Goal: Transaction & Acquisition: Purchase product/service

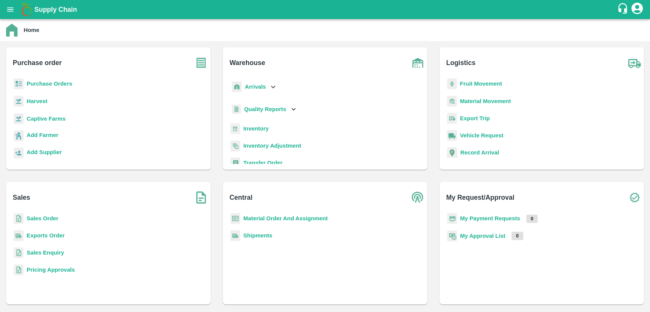
click at [67, 83] on b "Purchase Orders" at bounding box center [50, 84] width 46 height 6
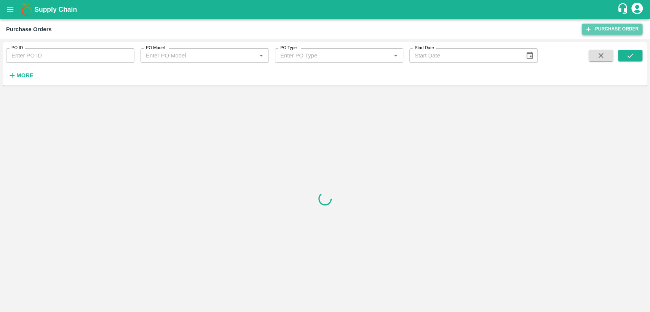
click at [597, 27] on link "Purchase Order" at bounding box center [611, 29] width 61 height 11
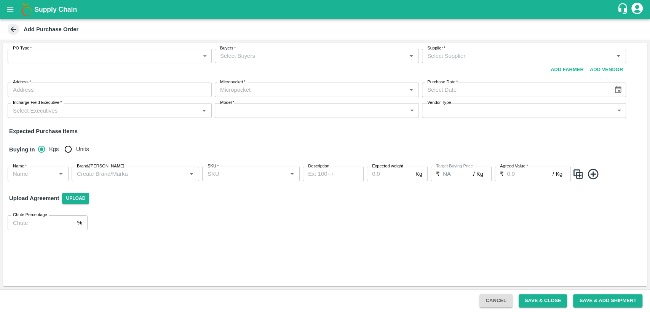
click at [100, 49] on body "Supply Chain Add Purchase Order PO Type   * ​ PO Type Buyers   * Buyers   * Sup…" at bounding box center [325, 156] width 650 height 312
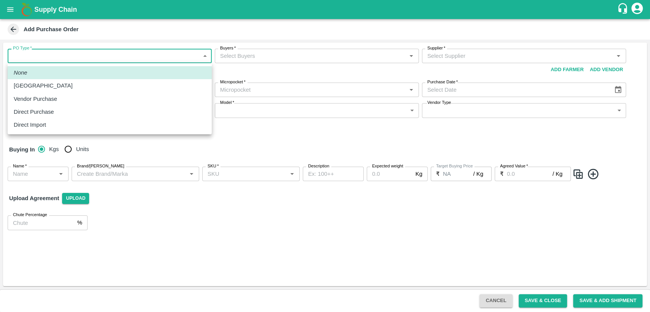
click at [254, 145] on div at bounding box center [325, 156] width 650 height 312
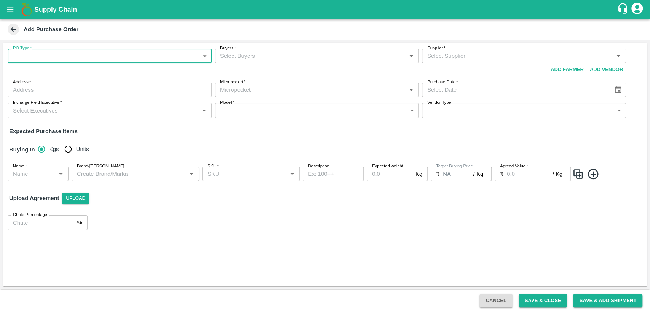
click at [205, 55] on body "Supply Chain Add Purchase Order PO Type   * ​ PO Type Buyers   * Buyers   * Sup…" at bounding box center [325, 156] width 650 height 312
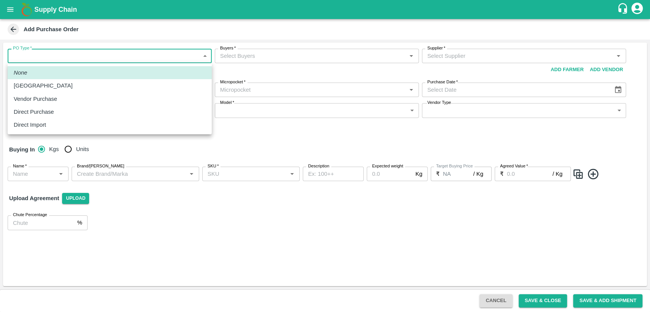
click at [252, 140] on div at bounding box center [325, 156] width 650 height 312
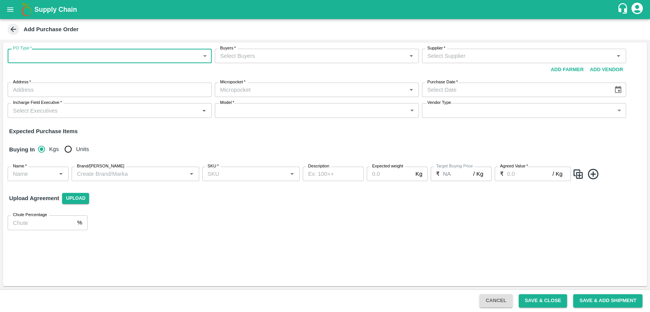
click at [356, 53] on input "Buyers   *" at bounding box center [310, 56] width 187 height 10
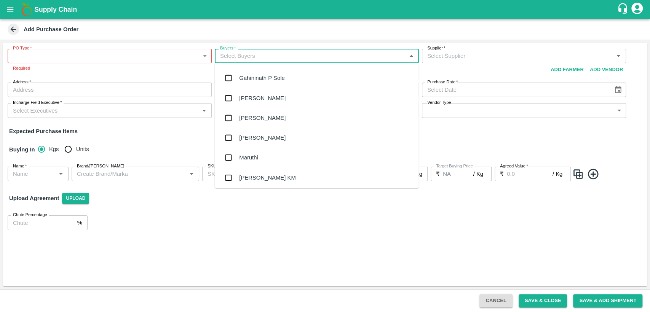
scroll to position [216, 0]
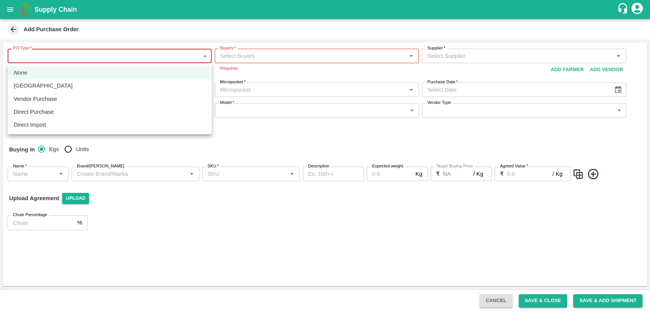
click at [162, 54] on body "Supply Chain Add Purchase Order PO Type   * ​ PO Type Required Buyers   * Buyer…" at bounding box center [325, 156] width 650 height 312
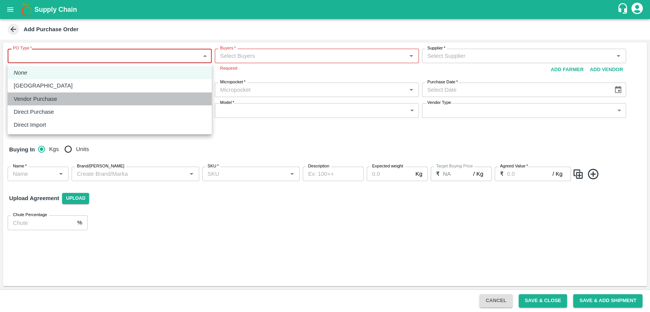
click at [128, 103] on li "Vendor Purchase" at bounding box center [110, 98] width 204 height 13
type input "2"
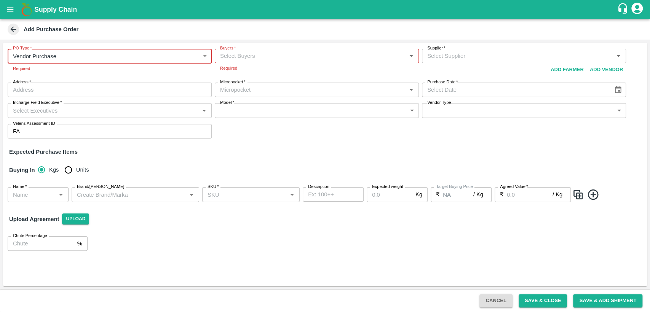
click at [307, 58] on input "Buyers   *" at bounding box center [310, 56] width 187 height 10
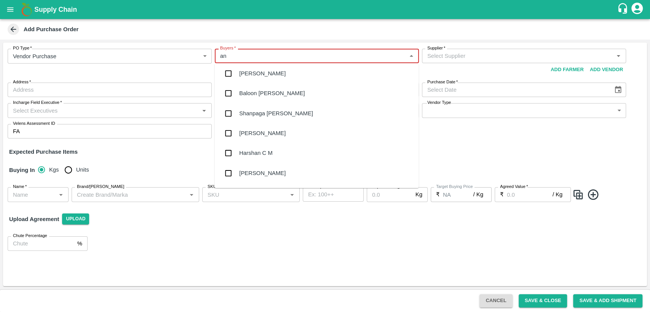
scroll to position [0, 0]
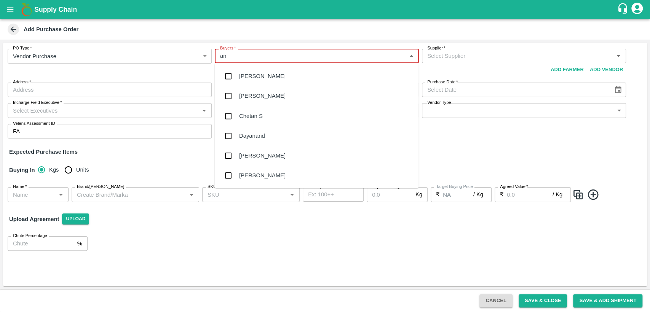
type input "a"
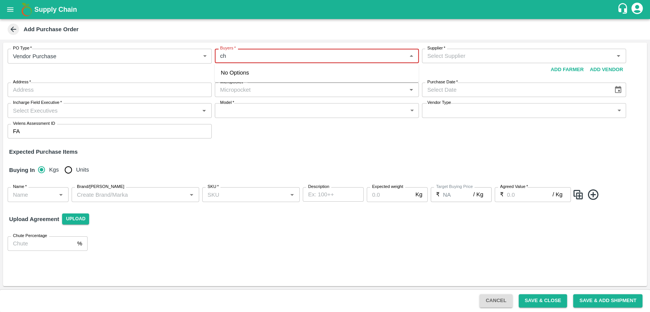
type input "cha"
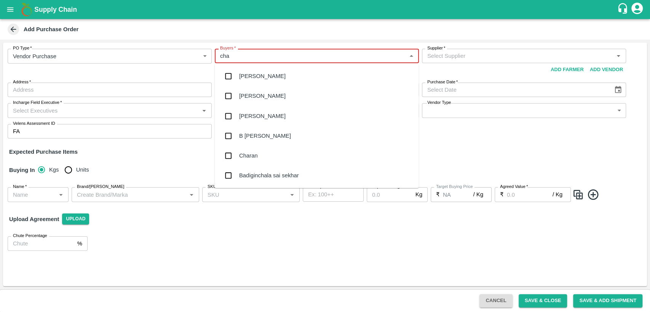
click at [256, 142] on div "B Chandra Sekhar" at bounding box center [317, 136] width 204 height 20
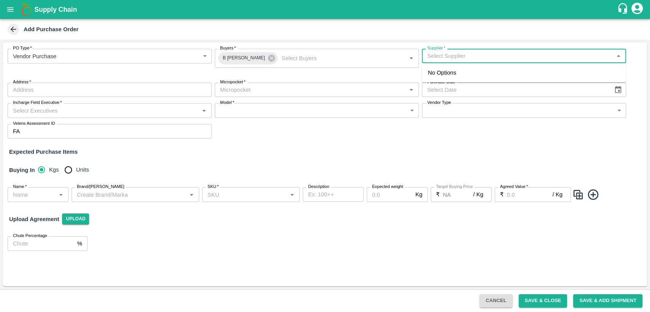
click at [452, 59] on input "Supplier   *" at bounding box center [517, 56] width 187 height 10
click at [490, 73] on div "SWAANUSH FRUIT-KOYAMBEDU, Chennai-8939024999(Supplier)" at bounding box center [524, 76] width 192 height 17
type input "SWAANUSH FRUIT-KOYAMBEDU, Chennai-8939024999(Supplier)"
type input "KOYAMBEDU, Chennai, CHENNAI, Tamil Nadu"
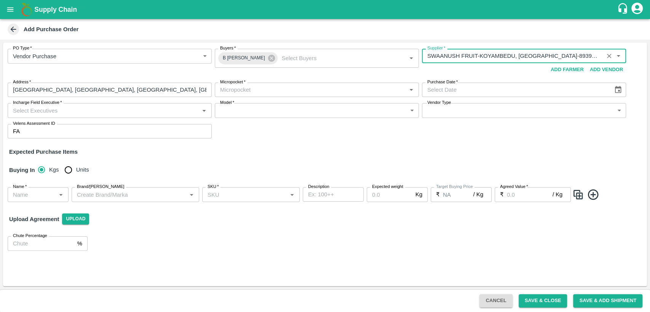
type input "SWAANUSH FRUIT-KOYAMBEDU, Chennai-8939024999(Supplier)"
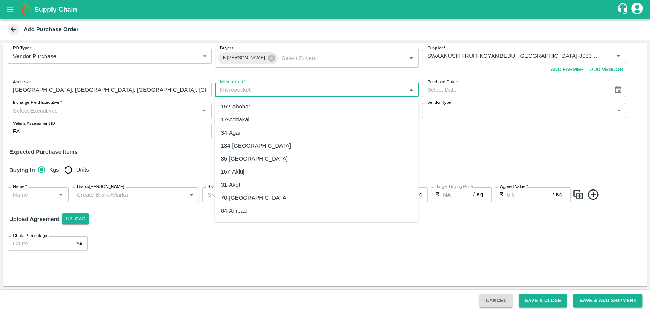
click at [268, 88] on input "Micropocket   *" at bounding box center [310, 90] width 187 height 10
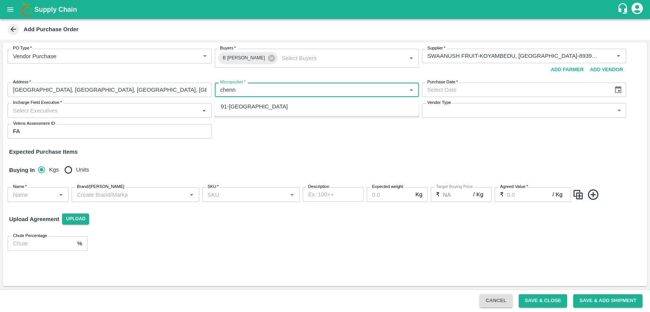
type input "chenn"
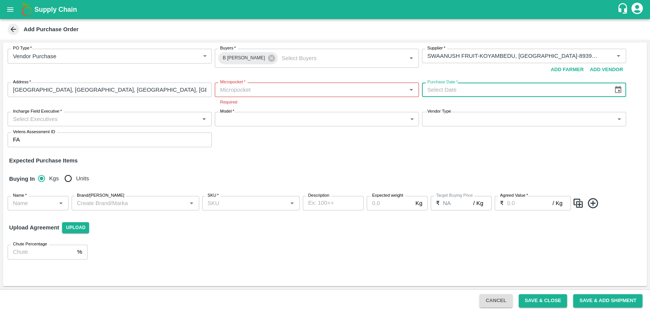
type input "DD/MM/YYYY"
click at [438, 92] on input "DD/MM/YYYY" at bounding box center [515, 90] width 186 height 14
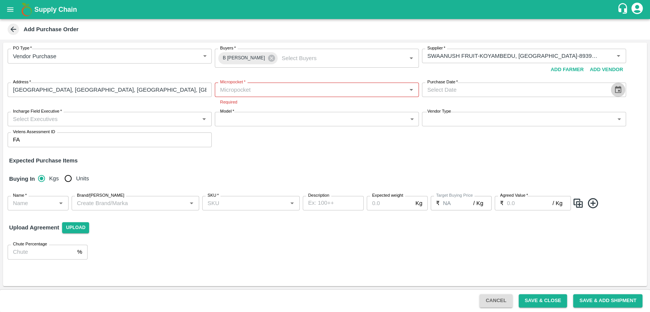
click at [622, 92] on button "Choose date" at bounding box center [617, 90] width 14 height 14
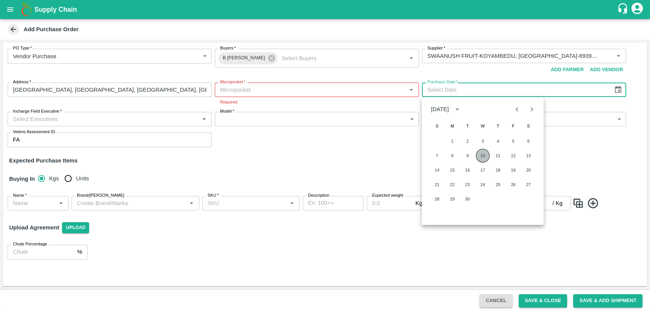
click at [484, 156] on button "10" at bounding box center [483, 156] width 14 height 14
type input "10/09/2025"
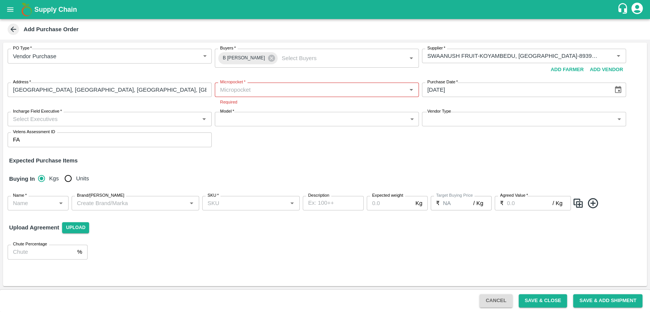
click at [413, 148] on div "PO Type   * Vendor Purchase 2 PO Type Buyers   * B Chandra Sekhar Buyers   * Su…" at bounding box center [324, 98] width 643 height 111
click at [204, 120] on icon "Open" at bounding box center [204, 119] width 8 height 8
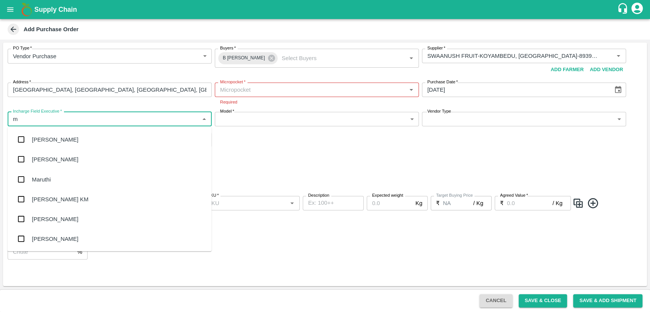
type input "mo"
click at [142, 134] on div "Mohammed Zaquee Eesa K" at bounding box center [110, 139] width 204 height 20
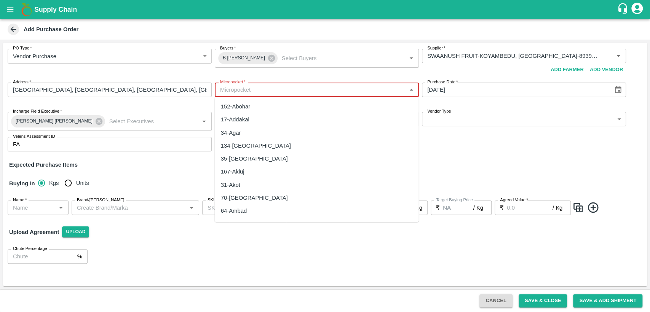
click at [253, 92] on input "Micropocket   *" at bounding box center [310, 90] width 187 height 10
type input "c"
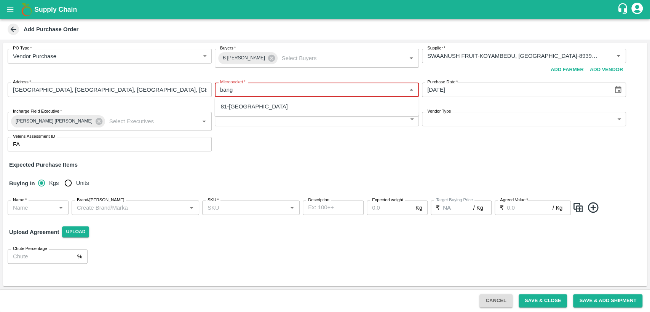
click at [250, 107] on div "81-[GEOGRAPHIC_DATA]" at bounding box center [254, 106] width 67 height 8
type input "81-[GEOGRAPHIC_DATA]"
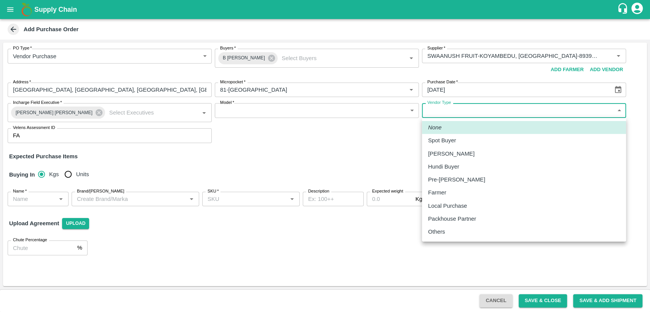
click at [466, 116] on body "Supply Chain Add Purchase Order PO Type   * Vendor Purchase 2 PO Type Buyers   …" at bounding box center [325, 156] width 650 height 312
click at [80, 111] on div at bounding box center [325, 156] width 650 height 312
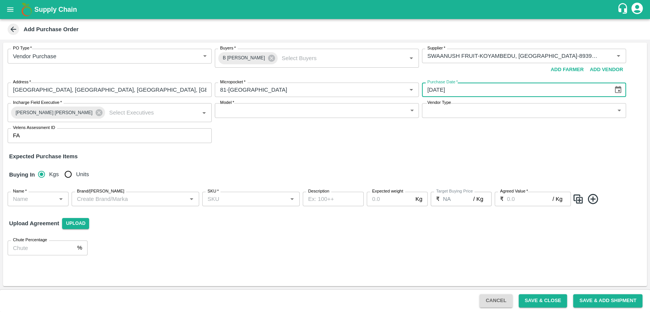
click at [478, 89] on input "10/09/2025" at bounding box center [515, 90] width 186 height 14
click at [167, 111] on input "Incharge Field Executive   *" at bounding box center [146, 113] width 81 height 10
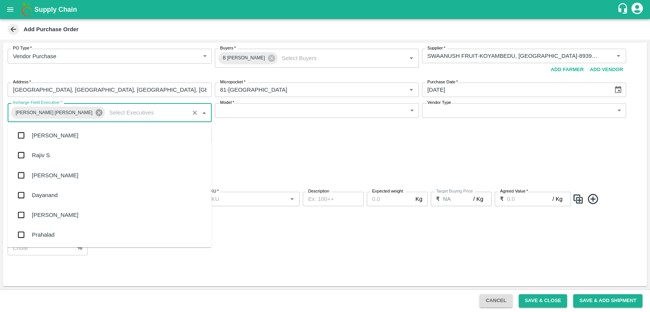
scroll to position [913, 0]
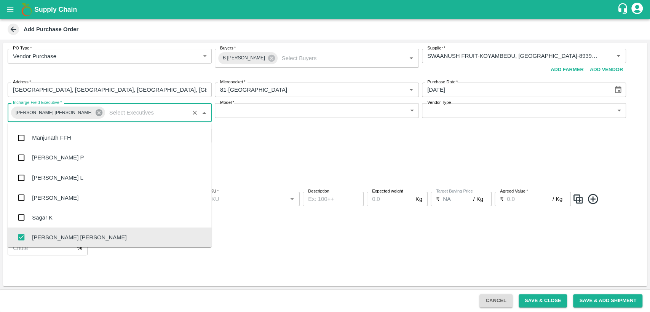
click at [96, 112] on icon at bounding box center [99, 112] width 7 height 7
checkbox input "false"
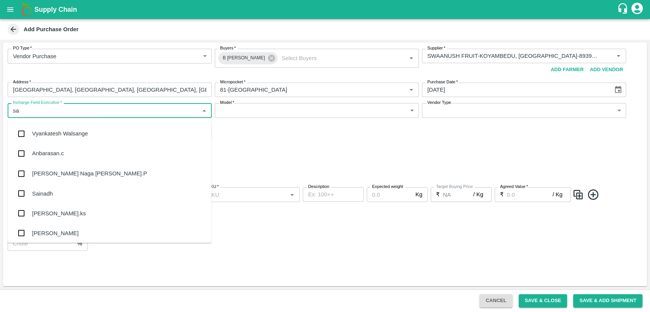
scroll to position [0, 0]
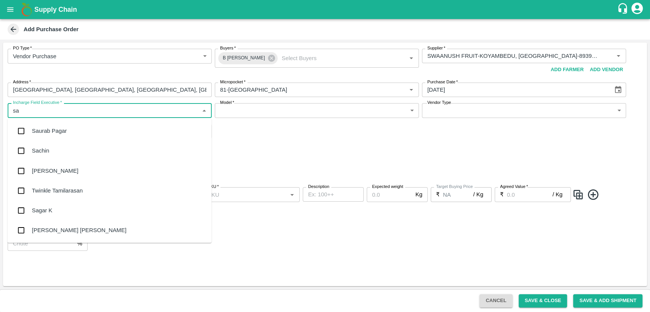
type input "s"
type input "varu"
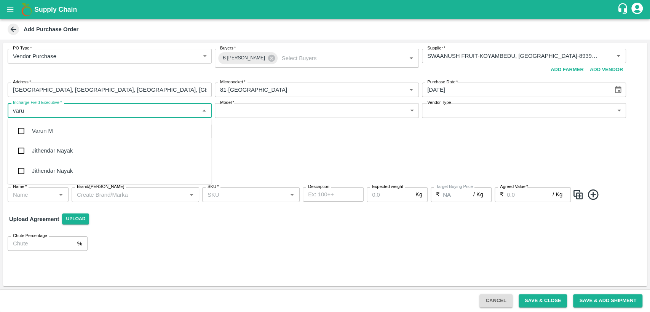
click at [74, 135] on div "Varun M" at bounding box center [110, 131] width 204 height 20
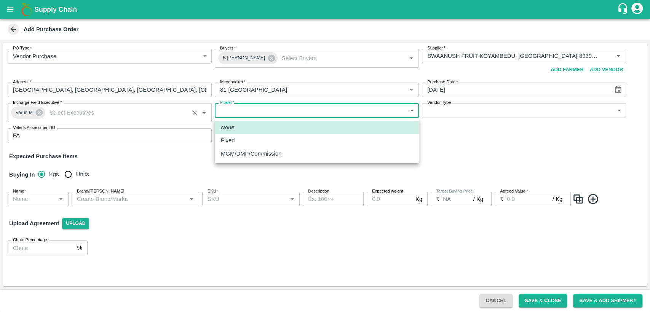
click at [260, 111] on body "Supply Chain Add Purchase Order PO Type   * Vendor Purchase 2 PO Type Buyers   …" at bounding box center [325, 156] width 650 height 312
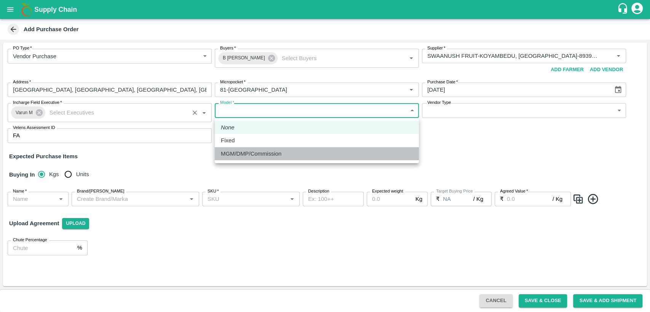
click at [254, 156] on p "MGM/DMP/Commission" at bounding box center [251, 154] width 61 height 8
type input "Commision"
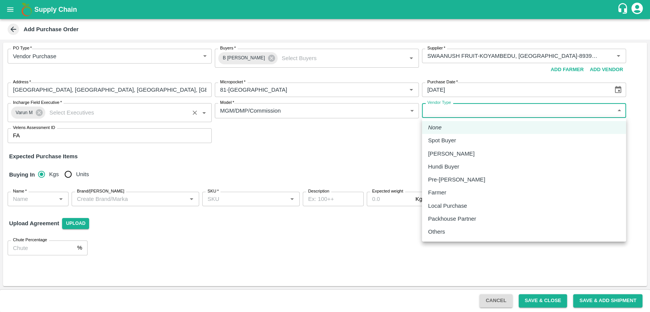
click at [466, 112] on body "Supply Chain Add Purchase Order PO Type   * Vendor Purchase 2 PO Type Buyers   …" at bounding box center [325, 156] width 650 height 312
click at [335, 140] on div at bounding box center [325, 156] width 650 height 312
click at [448, 108] on body "Supply Chain Add Purchase Order PO Type   * Vendor Purchase 2 PO Type Buyers   …" at bounding box center [325, 156] width 650 height 312
click at [281, 174] on div at bounding box center [325, 156] width 650 height 312
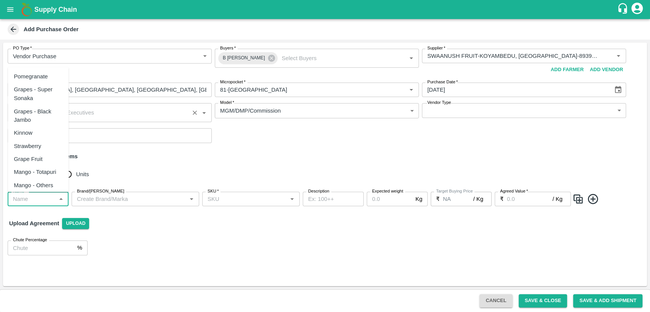
click at [48, 200] on input "Name   *" at bounding box center [32, 199] width 44 height 10
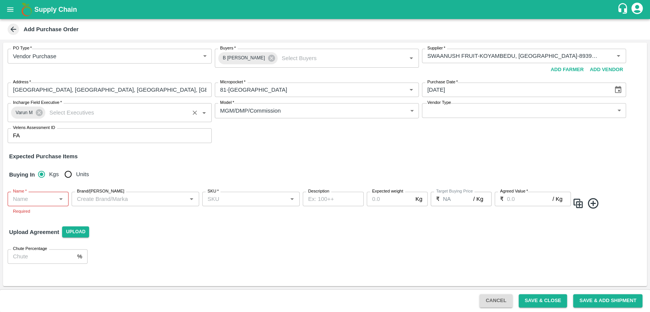
click at [97, 168] on div "Buying In Kgs Units" at bounding box center [324, 175] width 643 height 22
click at [68, 172] on input "Units" at bounding box center [68, 174] width 15 height 15
radio input "true"
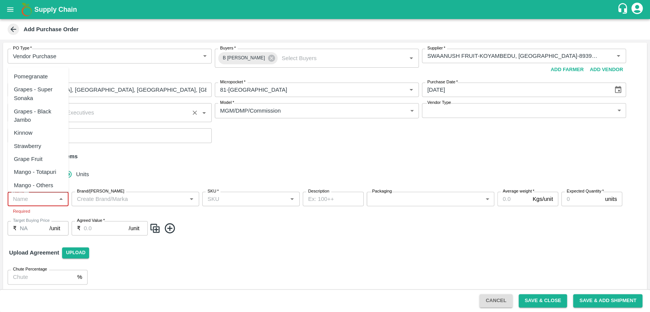
click at [34, 197] on input "Name   *" at bounding box center [32, 199] width 44 height 10
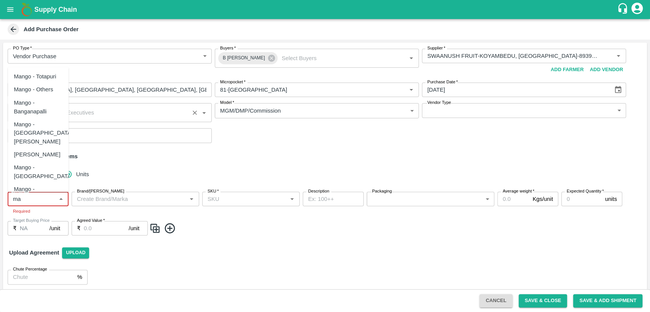
type input "m"
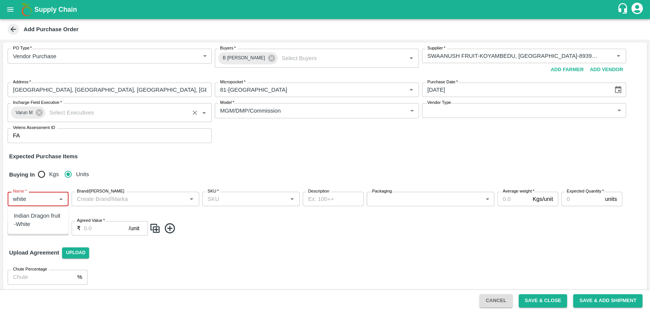
click at [39, 218] on div "Indian Dragon fruit -White" at bounding box center [38, 220] width 49 height 17
type input "Indian Dragon fruit -White"
click at [115, 200] on input "Brand/Marka" at bounding box center [129, 199] width 110 height 10
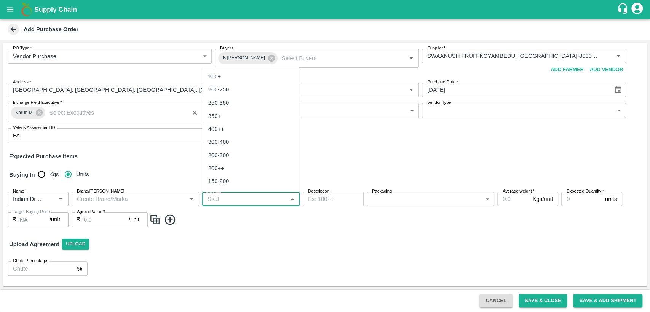
click at [226, 200] on input "SKU   *" at bounding box center [244, 199] width 80 height 10
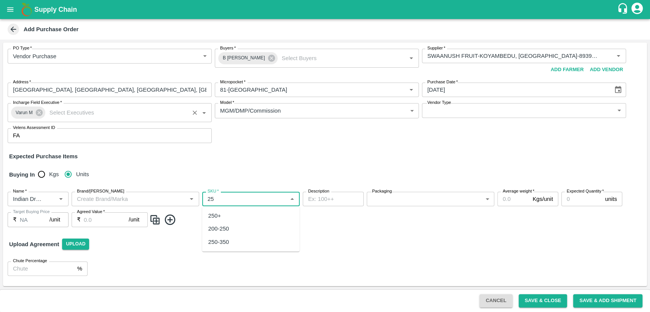
click at [228, 218] on div "250+" at bounding box center [250, 215] width 97 height 13
type input "250+"
click at [397, 194] on body "Supply Chain Add Purchase Order PO Type   * Vendor Purchase 2 PO Type Buyers   …" at bounding box center [325, 156] width 650 height 312
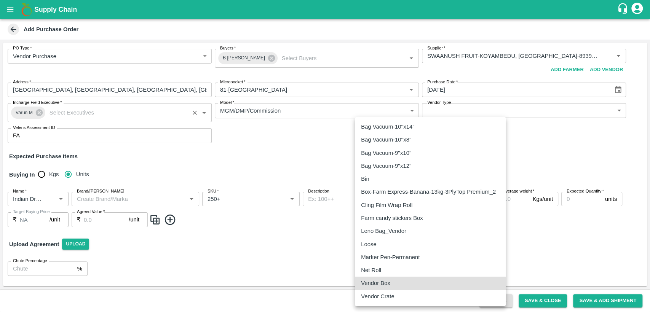
type input "276"
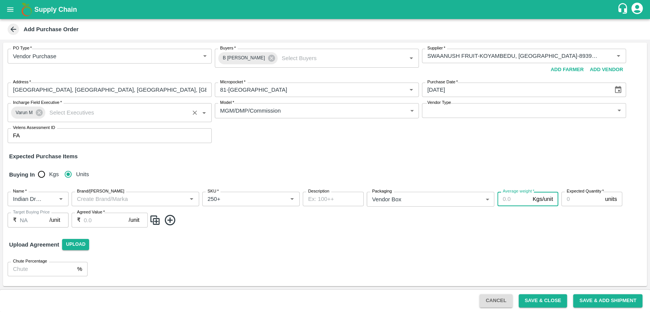
click at [508, 199] on input "Average weight   *" at bounding box center [513, 199] width 32 height 14
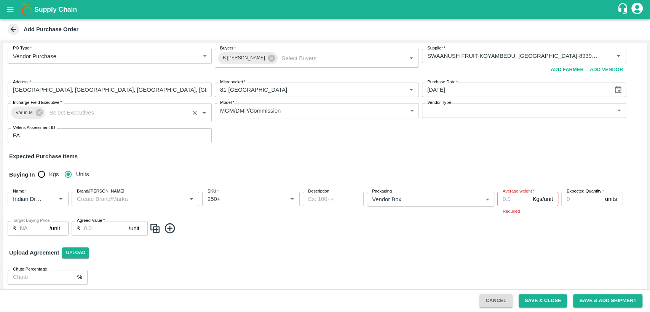
click at [315, 167] on div "Buying In Kgs Units" at bounding box center [324, 175] width 643 height 22
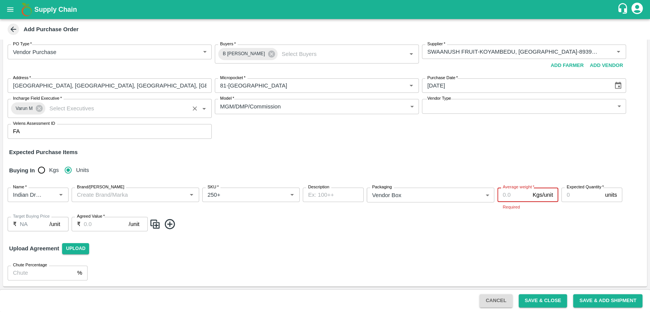
click at [511, 196] on input "Average weight   *" at bounding box center [513, 195] width 32 height 14
type input "10"
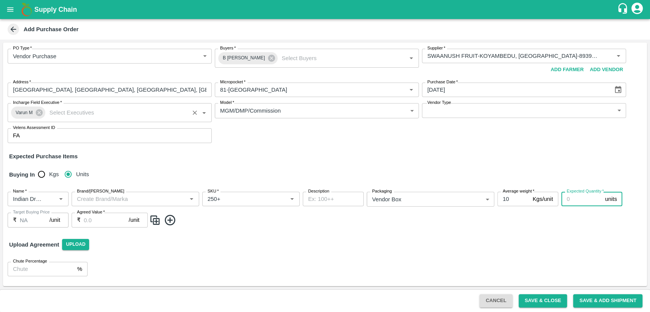
click at [581, 196] on input "Expected Quantity   *" at bounding box center [581, 199] width 41 height 14
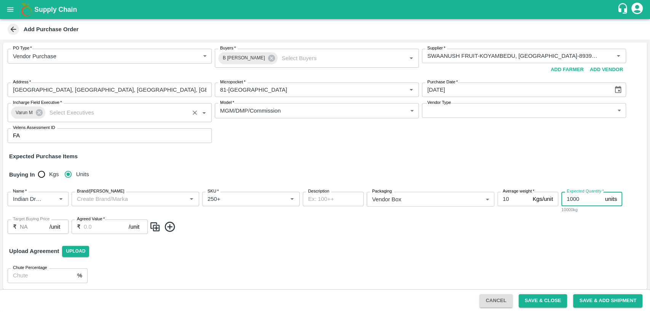
type input "1000"
click at [317, 196] on textarea "Description" at bounding box center [333, 199] width 50 height 8
type textarea "2"
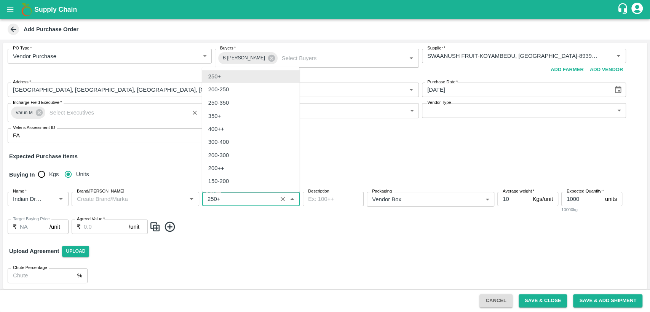
click at [258, 198] on input "SKU   *" at bounding box center [239, 199] width 70 height 10
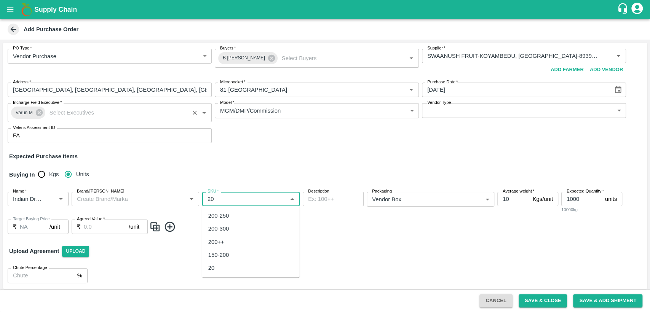
click at [226, 269] on div "20" at bounding box center [250, 267] width 97 height 13
type input "20"
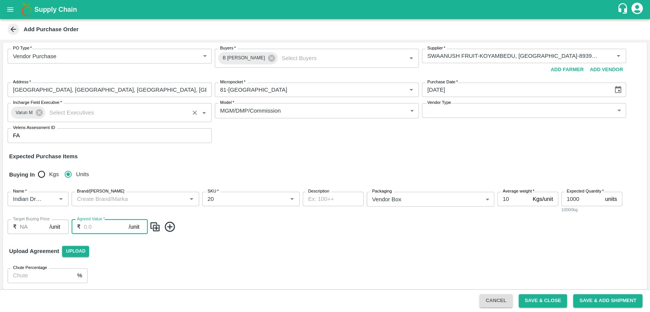
click at [99, 224] on input "Agreed Value   *" at bounding box center [106, 227] width 45 height 14
type input "725"
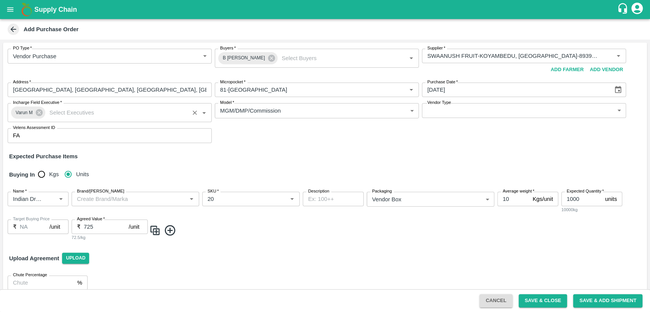
click at [137, 247] on div "Upload Agreement Upload" at bounding box center [324, 258] width 643 height 22
click at [155, 232] on img at bounding box center [154, 230] width 11 height 13
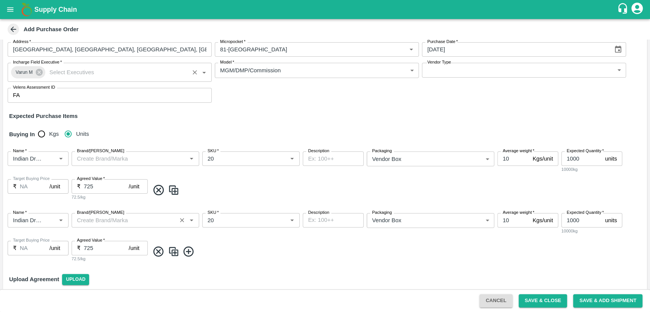
scroll to position [44, 0]
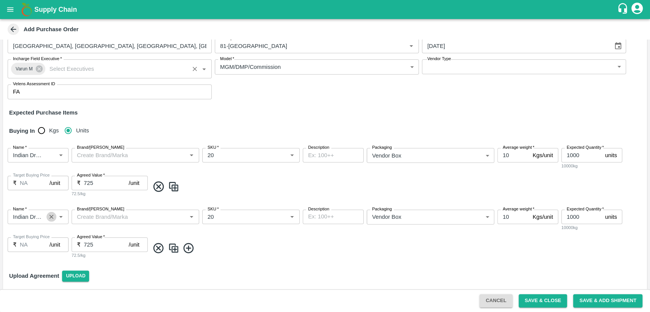
click at [53, 217] on icon "Clear" at bounding box center [51, 216] width 7 height 7
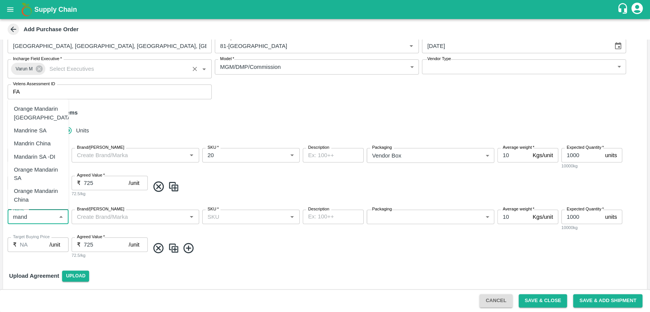
click at [37, 171] on div "Orange Mandarin SA" at bounding box center [38, 174] width 49 height 17
type input "Orange Mandarin SA"
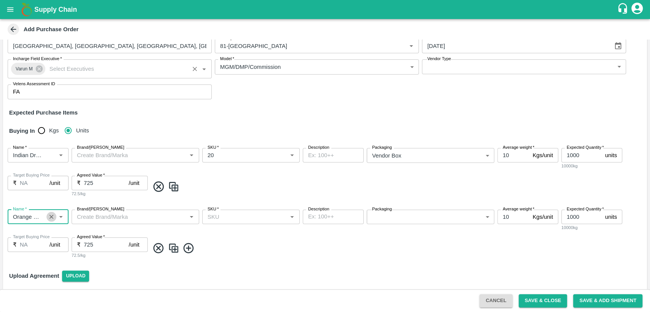
click at [50, 217] on icon "Clear" at bounding box center [51, 216] width 7 height 7
click at [49, 237] on div "Mandrine SA" at bounding box center [38, 233] width 61 height 13
click at [59, 156] on icon "Open" at bounding box center [61, 155] width 8 height 8
type input "Mandrine SA"
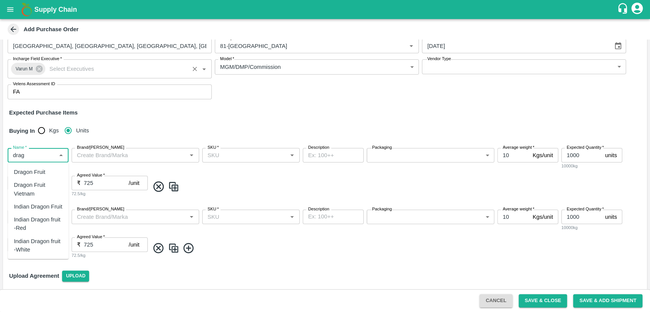
click at [42, 190] on div "Dragon Fruit Vietnam" at bounding box center [38, 189] width 49 height 17
type input "Dragon Fruit Vietnam"
click at [210, 245] on span at bounding box center [396, 248] width 494 height 13
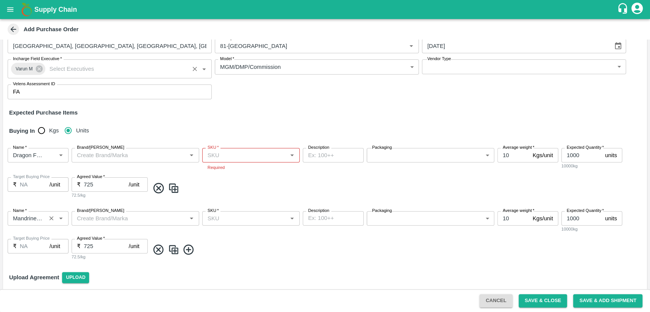
click at [216, 156] on input "SKU   *" at bounding box center [244, 155] width 80 height 10
click at [228, 169] on div "20-22 CT" at bounding box center [220, 172] width 24 height 8
type input "20-22 CT"
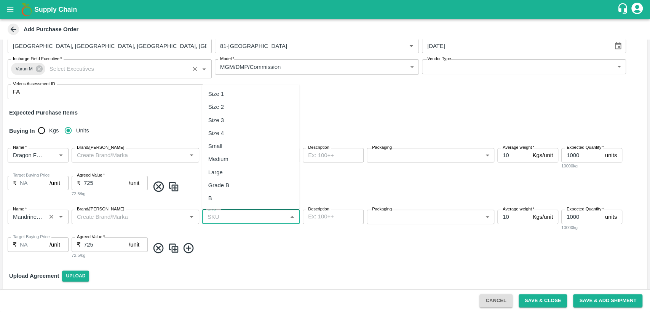
click at [213, 221] on input "SKU   *" at bounding box center [244, 217] width 80 height 10
click at [229, 147] on div "B" at bounding box center [250, 147] width 97 height 13
type input "B"
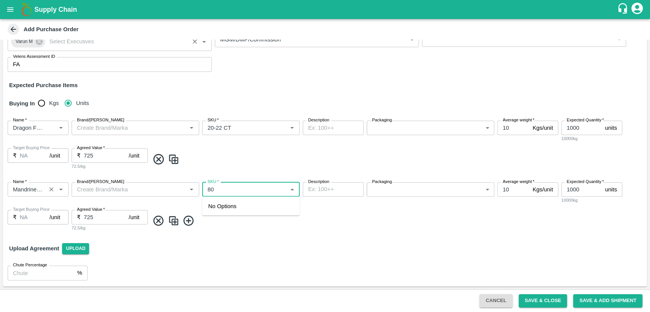
type input "8"
click at [59, 190] on button "Open" at bounding box center [61, 190] width 10 height 10
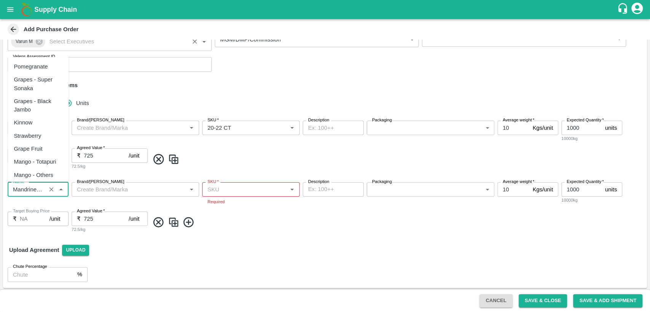
scroll to position [0, 3]
click at [64, 190] on icon "Close" at bounding box center [61, 189] width 8 height 8
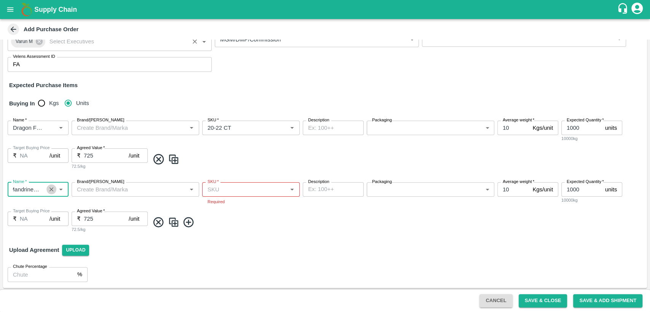
click at [48, 190] on icon "Clear" at bounding box center [51, 189] width 7 height 7
click at [61, 190] on icon "Open" at bounding box center [60, 190] width 3 height 2
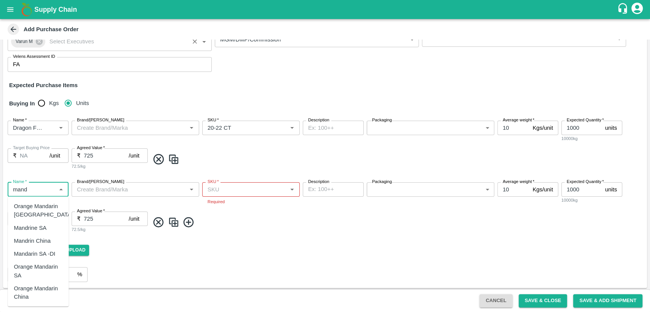
click at [37, 272] on div "Orange Mandarin SA" at bounding box center [38, 271] width 49 height 17
type input "Orange Mandarin SA"
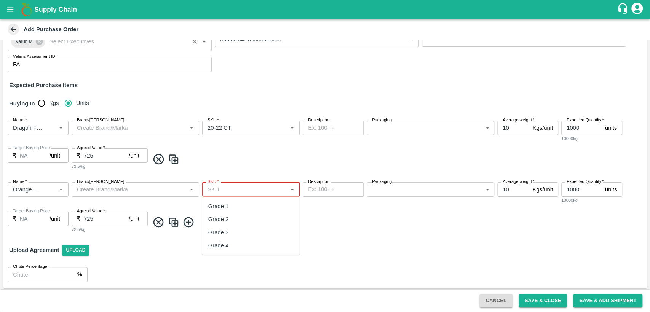
click at [248, 191] on input "SKU   *" at bounding box center [244, 190] width 80 height 10
click at [52, 193] on button "Clear" at bounding box center [51, 190] width 10 height 10
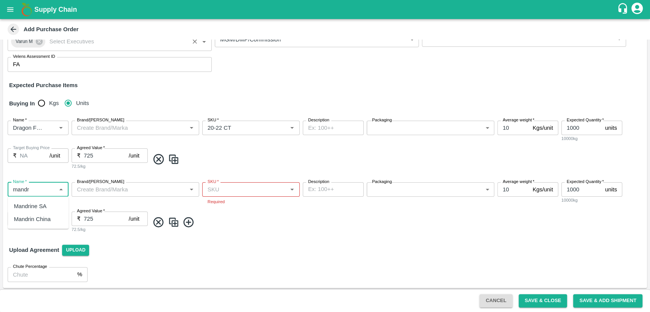
click at [42, 204] on div "Mandrine SA" at bounding box center [30, 206] width 33 height 8
type input "Mandrine SA"
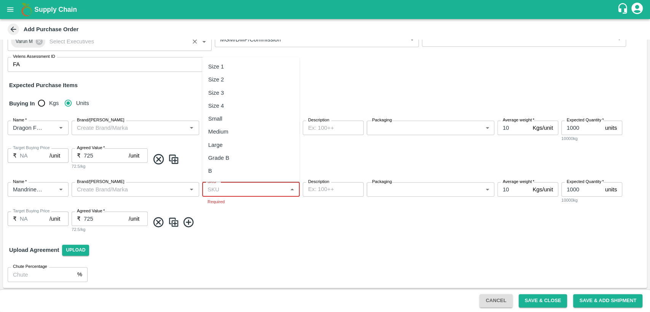
click at [226, 186] on input "SKU   *" at bounding box center [244, 190] width 80 height 10
click at [228, 85] on div "Size 2" at bounding box center [250, 79] width 97 height 13
type input "Size 2"
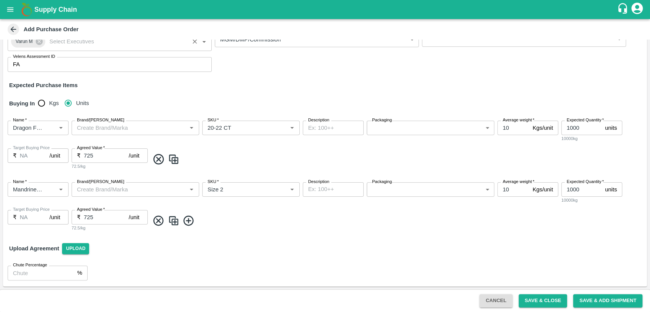
click at [339, 216] on span at bounding box center [396, 221] width 494 height 13
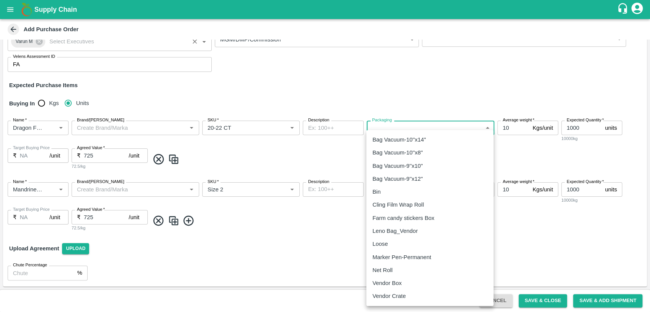
click at [440, 128] on body "Supply Chain Add Purchase Order PO Type   * Vendor Purchase 2 PO Type Buyers   …" at bounding box center [325, 156] width 650 height 312
click at [400, 280] on p "Vendor Box" at bounding box center [386, 283] width 29 height 8
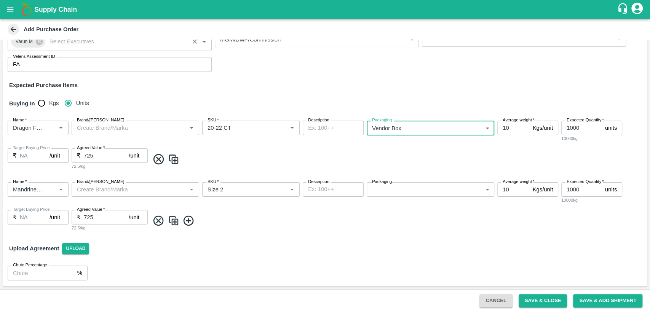
type input "276"
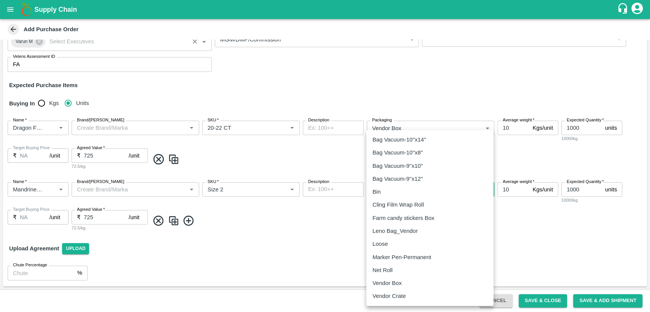
click at [409, 187] on body "Supply Chain Add Purchase Order PO Type   * Vendor Purchase 2 PO Type Buyers   …" at bounding box center [325, 156] width 650 height 312
click at [384, 285] on p "Vendor Box" at bounding box center [386, 283] width 29 height 8
type input "276"
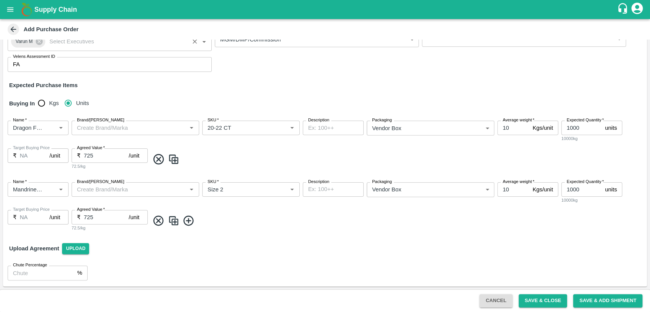
click at [424, 244] on div "Upload Agreement Upload" at bounding box center [324, 248] width 643 height 22
click at [508, 189] on input "10" at bounding box center [513, 189] width 32 height 14
type input "1"
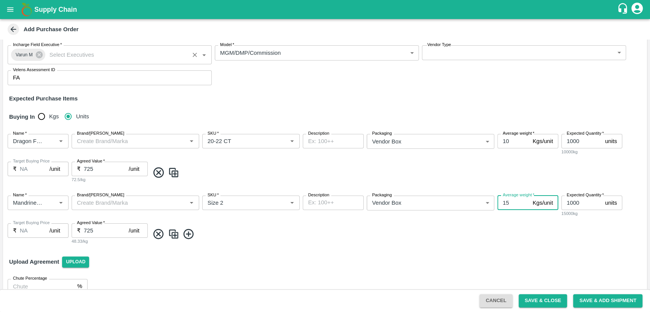
scroll to position [71, 0]
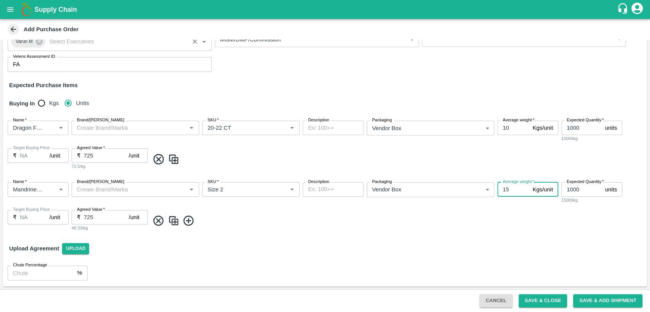
type input "15"
click at [578, 187] on input "1000" at bounding box center [581, 189] width 41 height 14
type input "1"
type input "200"
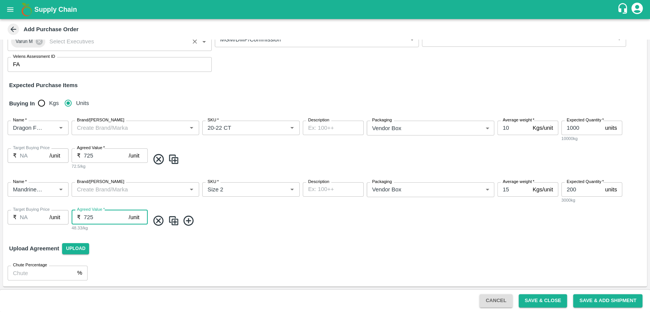
click at [108, 217] on input "725" at bounding box center [106, 217] width 45 height 14
type input "7"
type input "1750"
click at [174, 224] on img at bounding box center [173, 221] width 11 height 13
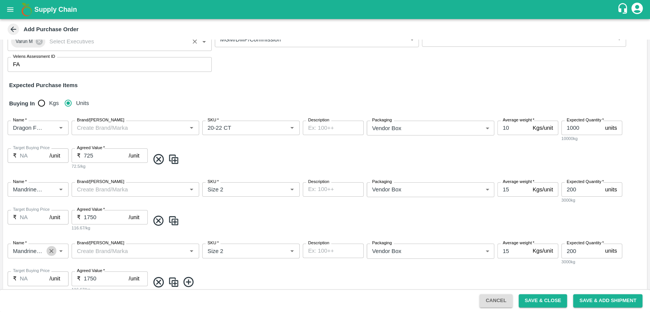
click at [49, 250] on icon "Clear" at bounding box center [51, 250] width 7 height 7
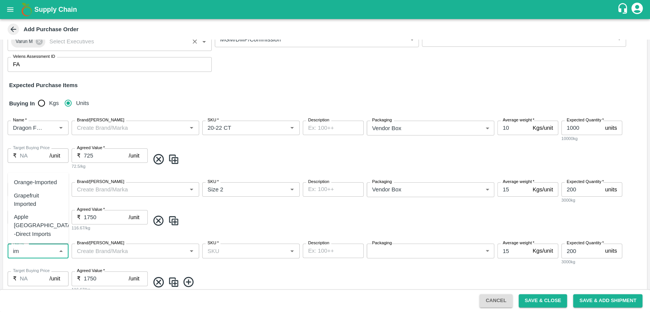
type input "i"
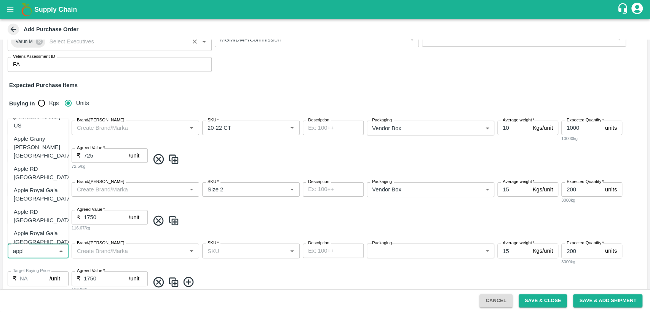
scroll to position [256, 0]
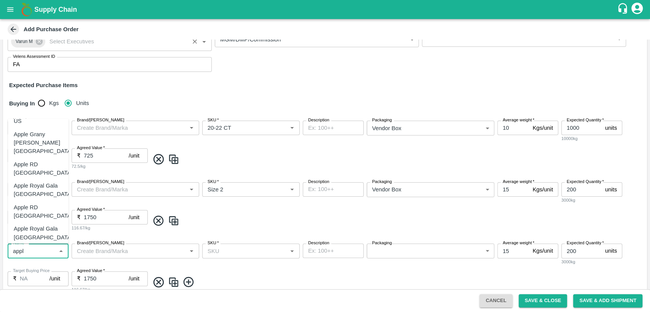
click at [37, 225] on div "Apple Royal Gala NZ" at bounding box center [43, 233] width 59 height 17
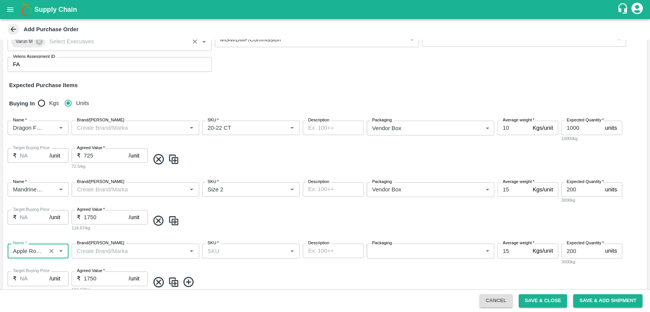
type input "Apple Royal Gala NZ"
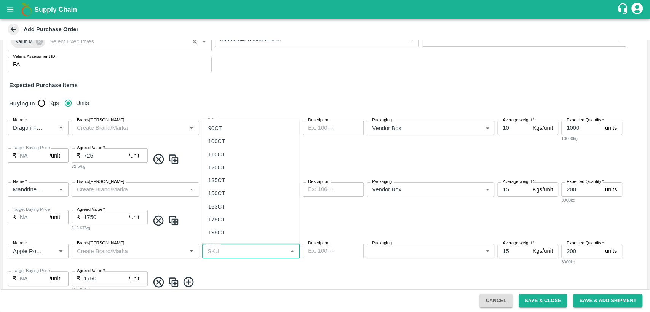
click at [232, 253] on input "SKU   *" at bounding box center [244, 251] width 80 height 10
click at [221, 171] on div "120CT" at bounding box center [216, 167] width 17 height 8
type input "120CT"
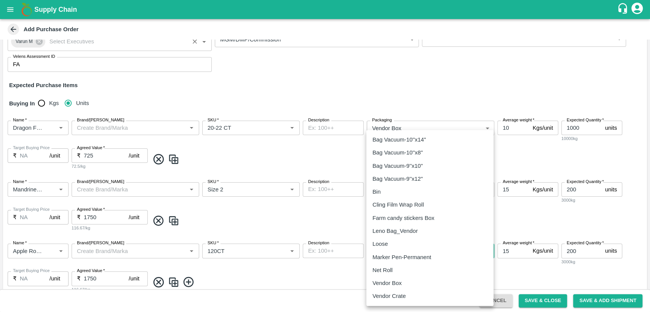
click at [390, 249] on body "Supply Chain Add Purchase Order PO Type   * Vendor Purchase 2 PO Type Buyers   …" at bounding box center [325, 156] width 650 height 312
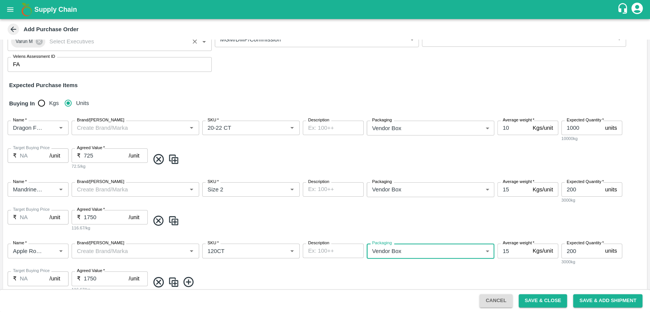
type input "276"
click at [512, 251] on input "15" at bounding box center [513, 251] width 32 height 14
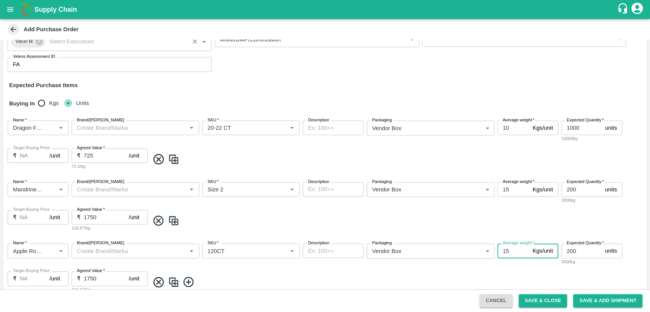
type input "1"
type input "18"
click at [585, 250] on input "200" at bounding box center [581, 251] width 41 height 14
type input "2"
type input "300"
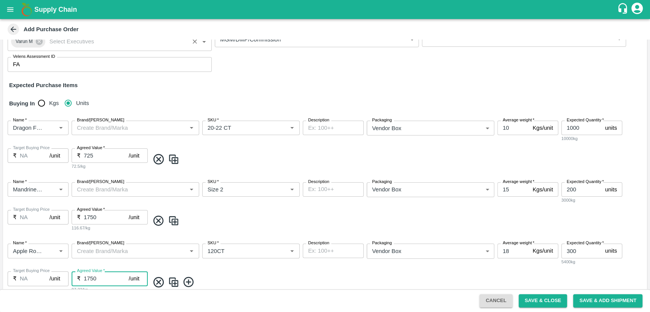
click at [106, 279] on input "1750" at bounding box center [106, 278] width 45 height 14
type input "1"
type input "2000"
click at [205, 273] on div "Name   * Name   * Brand/Marka Brand/Marka SKU   * SKU   * Description x Descrip…" at bounding box center [324, 268] width 643 height 62
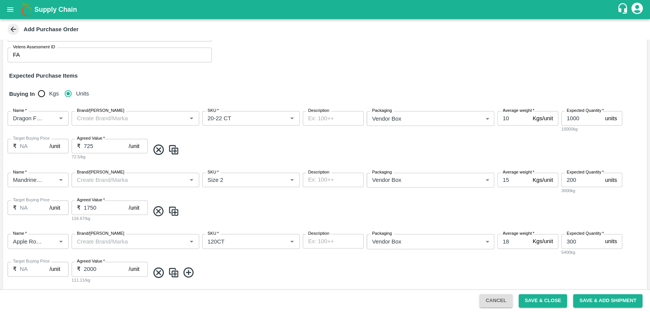
scroll to position [81, 0]
click at [597, 296] on button "Save & Add Shipment" at bounding box center [607, 300] width 69 height 13
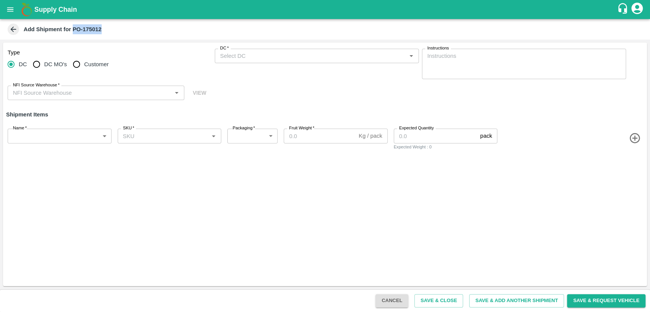
drag, startPoint x: 100, startPoint y: 27, endPoint x: 73, endPoint y: 27, distance: 27.0
click at [73, 27] on b "Add Shipment for PO-175012" at bounding box center [63, 29] width 78 height 6
copy b "PO-175012"
click at [321, 178] on div "Type DC DC MO's Customer DC   * DC   * Instructions x Instructions NFI Source W…" at bounding box center [324, 165] width 643 height 244
click at [10, 8] on icon "open drawer" at bounding box center [10, 9] width 8 height 8
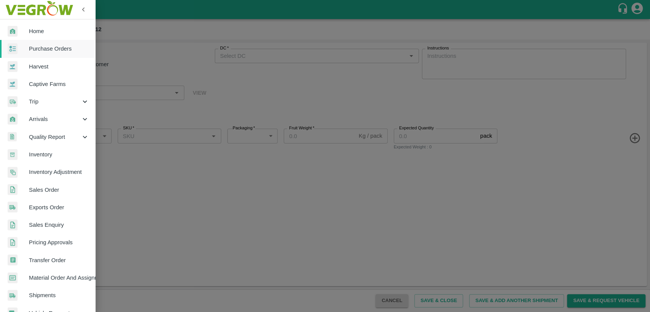
click at [35, 45] on span "Purchase Orders" at bounding box center [59, 49] width 60 height 8
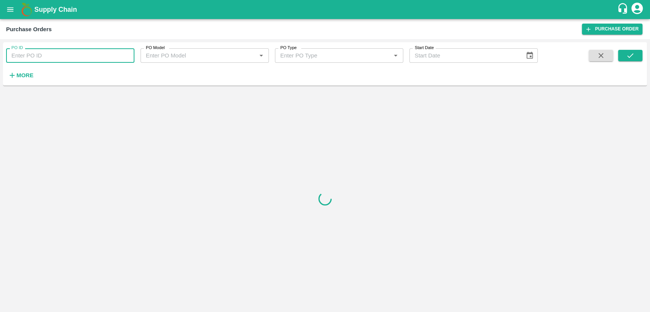
click at [43, 56] on input "PO ID" at bounding box center [70, 55] width 128 height 14
type input "7"
click at [628, 59] on icon "submit" at bounding box center [630, 55] width 8 height 8
click at [627, 56] on icon "submit" at bounding box center [630, 55] width 8 height 8
click at [633, 53] on icon "submit" at bounding box center [630, 55] width 8 height 8
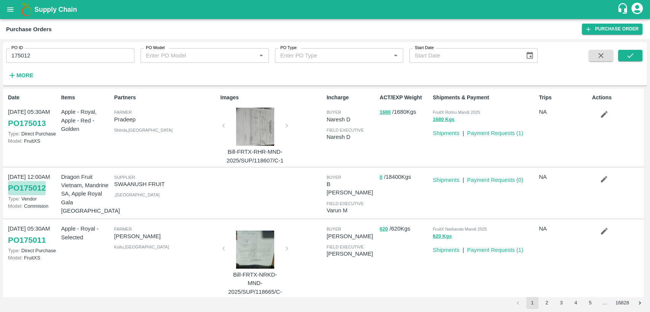
click at [38, 184] on link "PO 175012" at bounding box center [27, 188] width 38 height 14
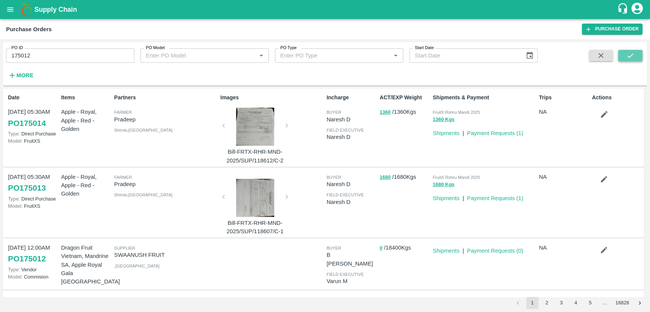
click at [624, 56] on button "submit" at bounding box center [630, 55] width 24 height 11
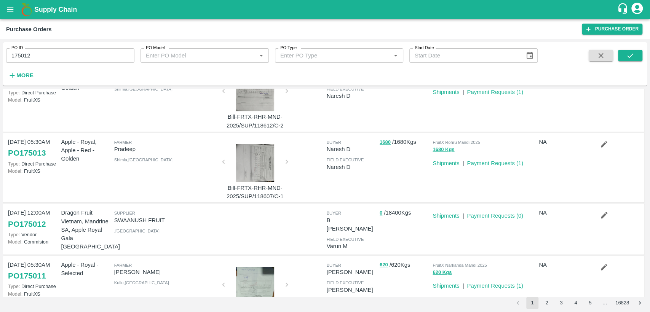
scroll to position [249, 0]
click at [41, 222] on link "PO 175012" at bounding box center [27, 223] width 38 height 14
click at [616, 53] on div at bounding box center [615, 65] width 53 height 31
click at [628, 56] on icon "submit" at bounding box center [630, 55] width 8 height 8
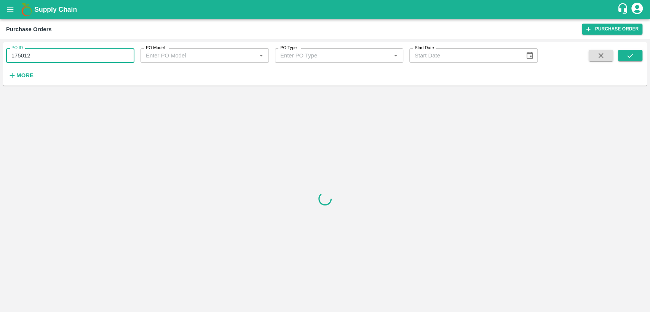
click at [100, 60] on input "175012" at bounding box center [70, 55] width 128 height 14
type input "175012"
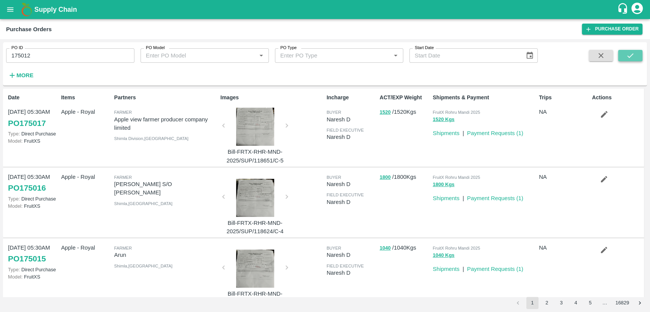
click at [627, 57] on icon "submit" at bounding box center [630, 55] width 8 height 8
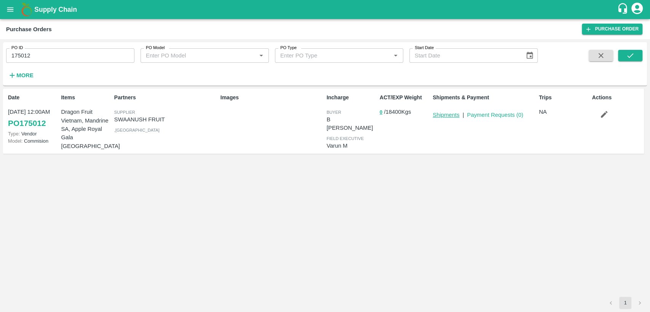
click at [448, 116] on link "Shipments" at bounding box center [445, 115] width 27 height 6
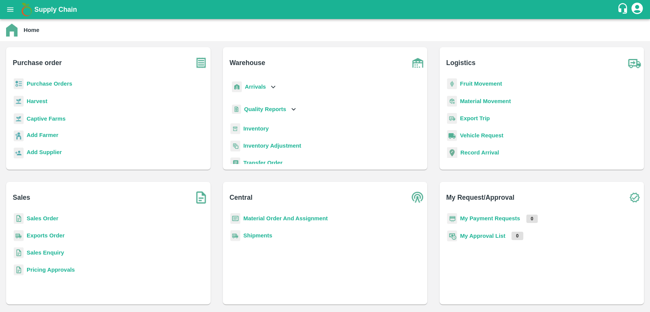
click at [34, 217] on b "Sales Order" at bounding box center [43, 218] width 32 height 6
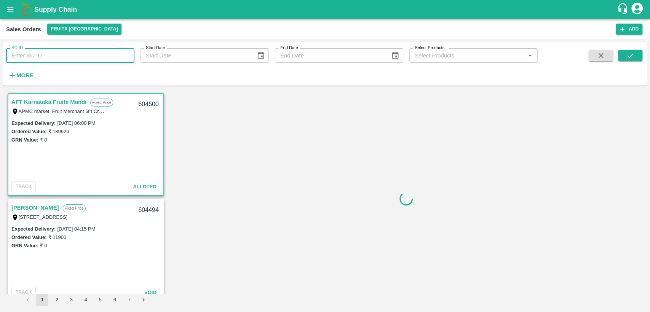
click at [51, 61] on input "SO ID" at bounding box center [70, 55] width 128 height 14
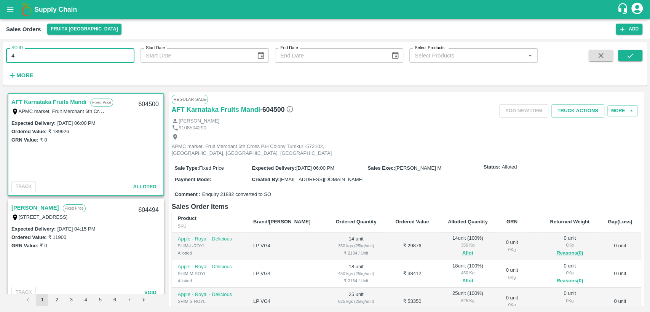
type input "4"
click at [14, 10] on icon "open drawer" at bounding box center [10, 9] width 8 height 8
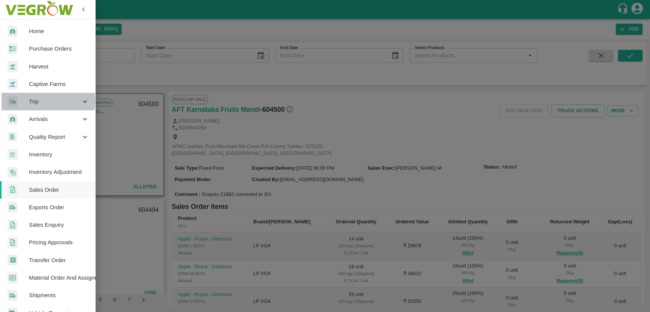
click at [30, 101] on span "Trip" at bounding box center [55, 101] width 52 height 8
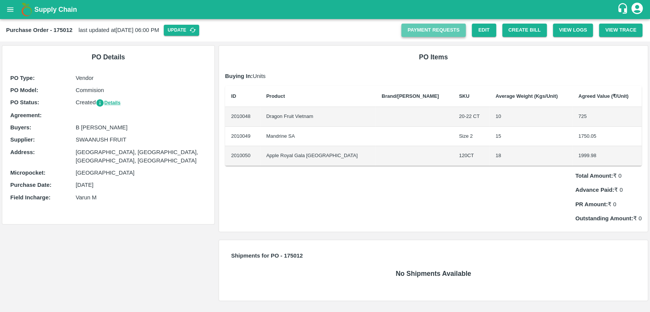
click at [424, 31] on link "Payment Requests" at bounding box center [433, 30] width 64 height 13
click at [199, 29] on button "Update" at bounding box center [181, 30] width 35 height 11
click at [448, 31] on link "Payment Requests" at bounding box center [433, 30] width 64 height 13
drag, startPoint x: 54, startPoint y: 30, endPoint x: 74, endPoint y: 32, distance: 19.5
click at [74, 32] on div "Purchase Order - 175012 last updated at 10 Sep 2025, 06:06 PM Update" at bounding box center [203, 30] width 395 height 11
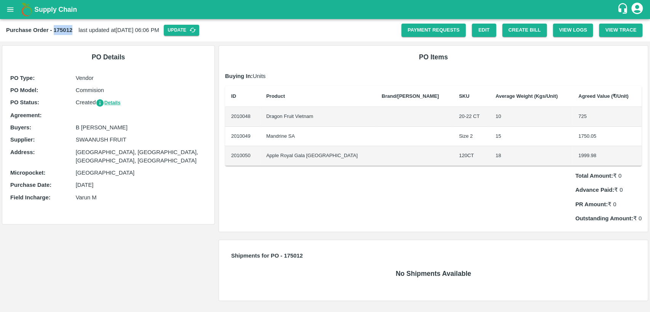
copy b "175012"
click at [481, 35] on link "Edit" at bounding box center [483, 30] width 24 height 13
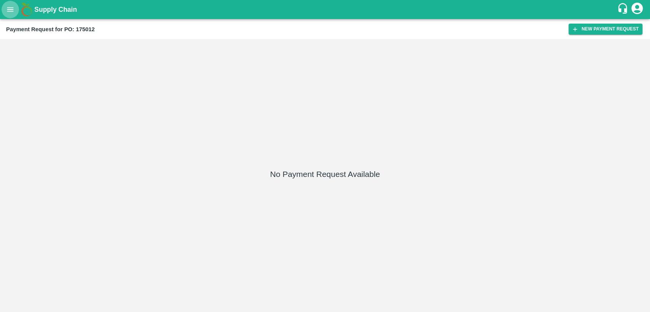
click at [9, 14] on button "open drawer" at bounding box center [11, 10] width 18 height 18
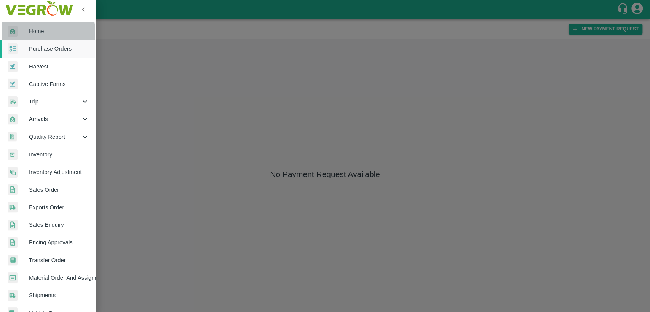
click at [35, 34] on span "Home" at bounding box center [59, 31] width 60 height 8
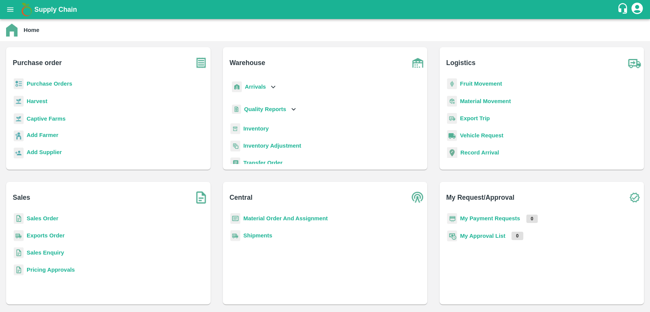
click at [276, 223] on div "Material Order And Assignment" at bounding box center [325, 221] width 192 height 17
click at [296, 217] on b "Material Order And Assignment" at bounding box center [285, 218] width 84 height 6
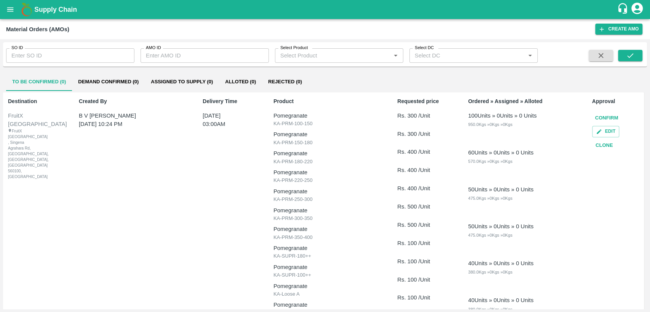
click at [117, 84] on button "Demand Confirmed (0)" at bounding box center [108, 82] width 73 height 18
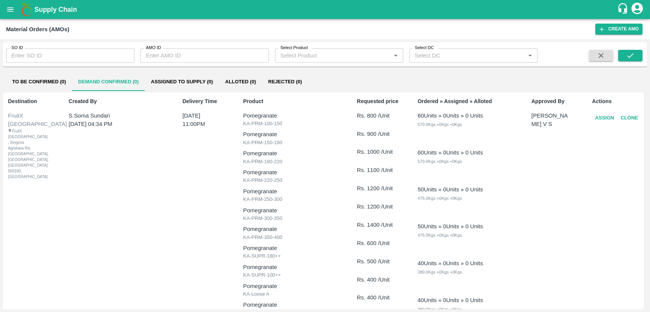
click at [56, 79] on button "To Be Confirmed (0)" at bounding box center [39, 82] width 66 height 18
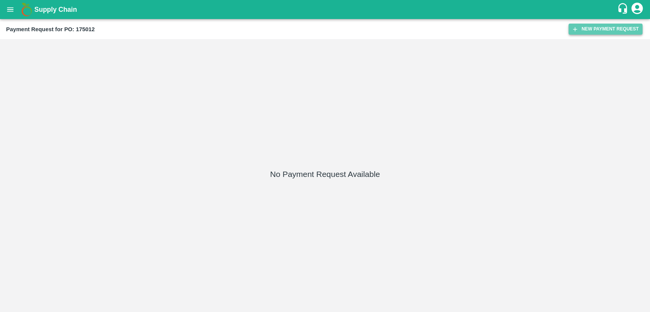
click at [587, 30] on button "New Payment Request" at bounding box center [605, 29] width 74 height 11
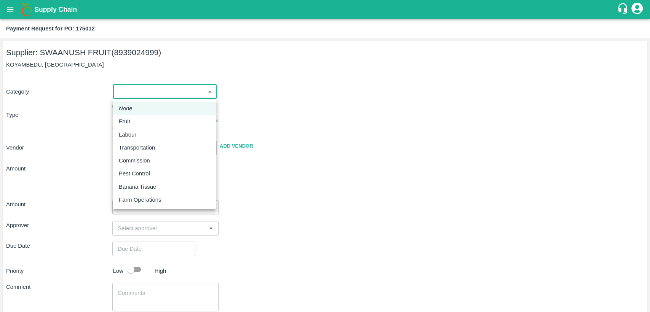
click at [207, 89] on body "Supply Chain Payment Request for PO: 175012 Supplier: SWAANUSH FRUIT (893902499…" at bounding box center [325, 156] width 650 height 312
click at [175, 119] on div "Fruit" at bounding box center [164, 121] width 91 height 8
type input "1"
type input "SWAANUSH FRUIT - 8939024999(Supplier)"
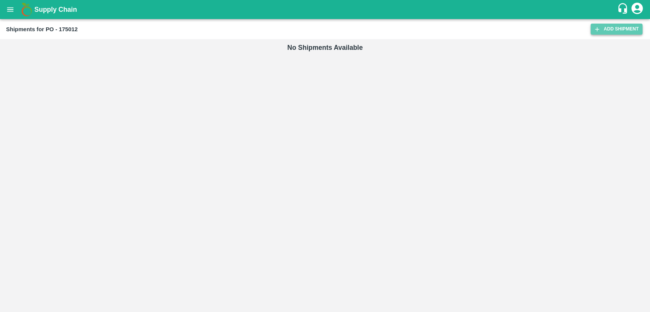
click at [605, 28] on link "Add Shipment" at bounding box center [616, 29] width 52 height 11
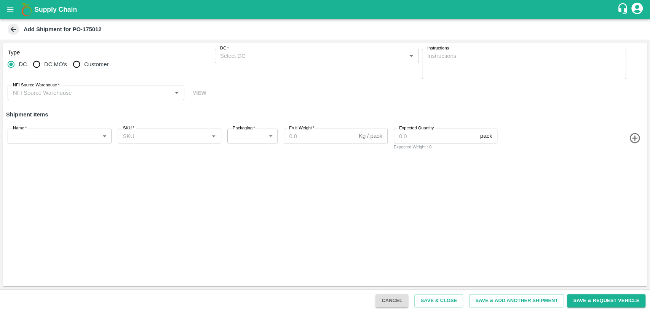
click at [73, 62] on input "Customer" at bounding box center [76, 64] width 15 height 15
radio input "true"
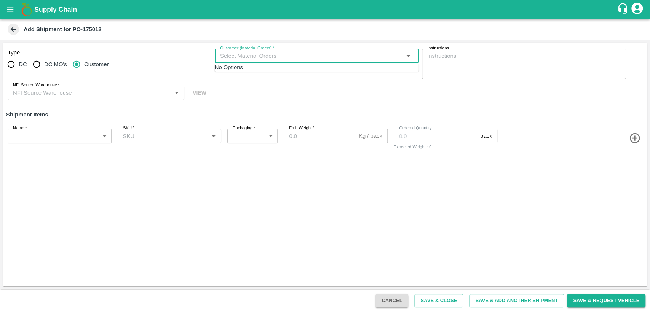
click at [256, 52] on input "Customer (Material Orders)   *" at bounding box center [310, 56] width 187 height 10
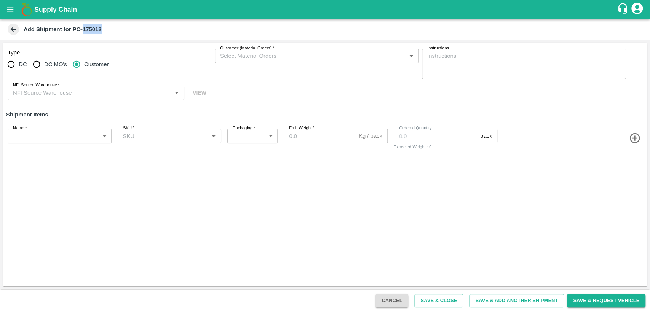
drag, startPoint x: 84, startPoint y: 29, endPoint x: 108, endPoint y: 31, distance: 24.9
click at [108, 31] on div "Add Shipment for PO-175012" at bounding box center [324, 29] width 636 height 11
copy b "175012"
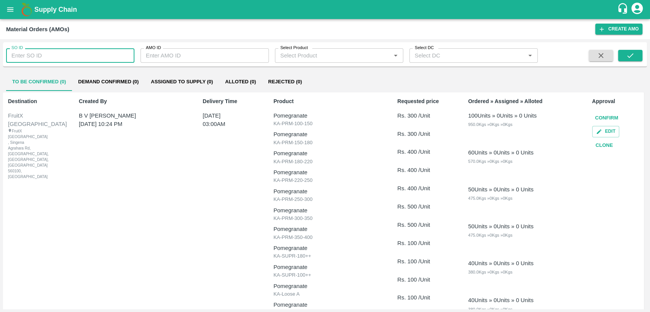
click at [24, 56] on input "SO ID" at bounding box center [70, 55] width 128 height 14
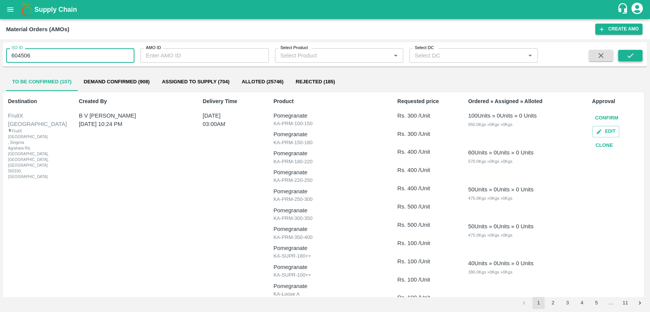
type input "604506"
click at [632, 51] on icon "submit" at bounding box center [630, 55] width 8 height 8
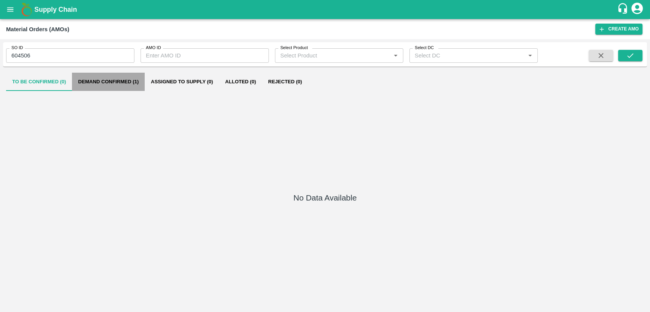
click at [121, 83] on button "Demand Confirmed (1)" at bounding box center [108, 82] width 73 height 18
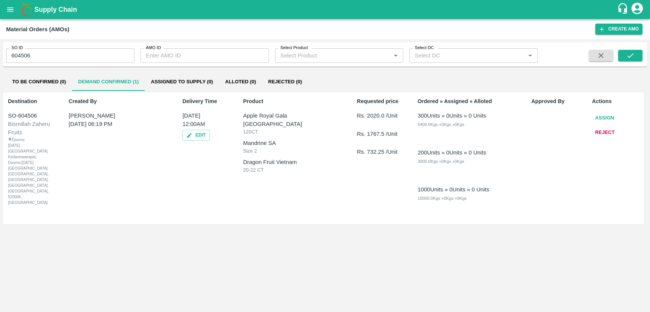
click at [607, 118] on button "Assign" at bounding box center [604, 117] width 25 height 13
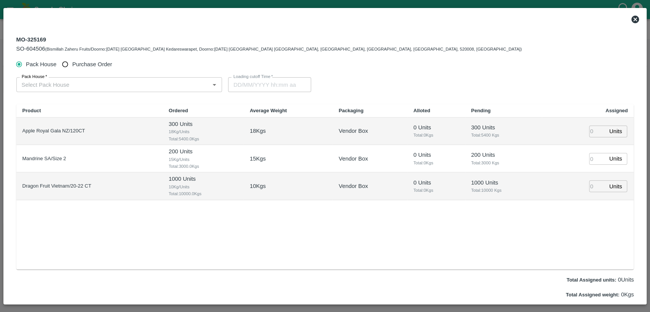
type input "[DATE] 12:00 AM"
click at [65, 65] on input "Purchase Order" at bounding box center [65, 64] width 14 height 14
radio input "true"
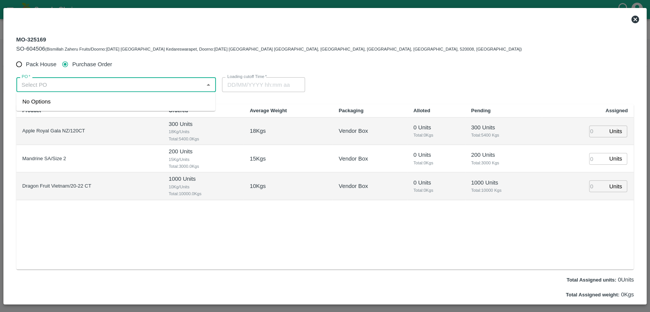
click at [116, 89] on input "PO   *" at bounding box center [110, 85] width 183 height 10
click at [114, 85] on input "PO   *" at bounding box center [110, 85] width 183 height 10
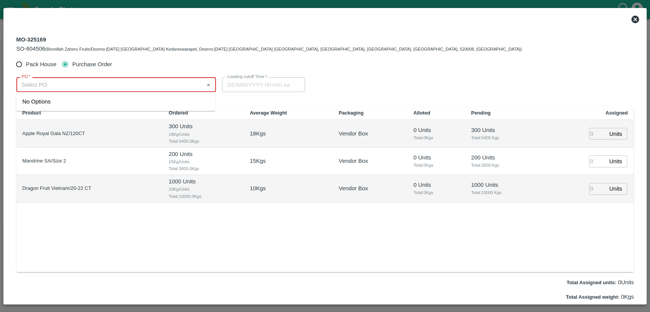
click at [98, 80] on input "PO   *" at bounding box center [110, 85] width 183 height 10
paste input "175012"
click at [113, 105] on div "PO-175012(SWAANUSH FRUIT-8939024999)" at bounding box center [80, 101] width 116 height 8
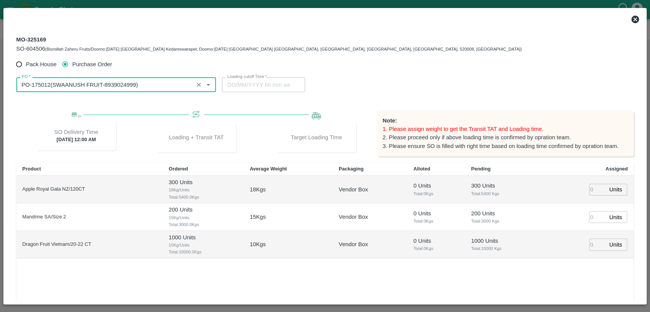
type input "PO-175012(SWAANUSH FRUIT-8939024999)"
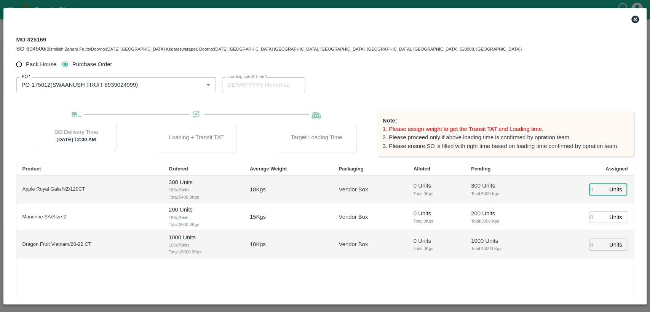
click at [596, 188] on input "number" at bounding box center [597, 190] width 17 height 12
type input "300"
type input "10/09/2025 06:00 AM"
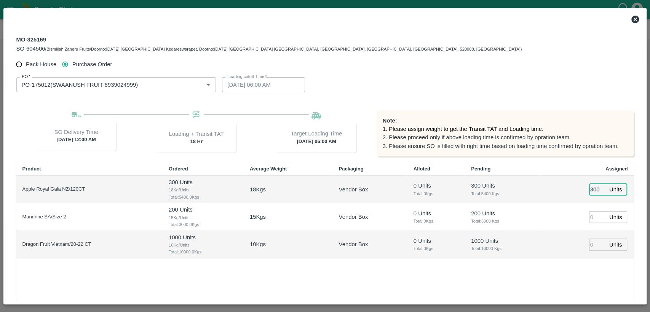
type input "300"
click at [594, 216] on input "number" at bounding box center [597, 217] width 17 height 12
type input "200"
click at [591, 245] on input "number" at bounding box center [597, 245] width 17 height 12
type input "1000"
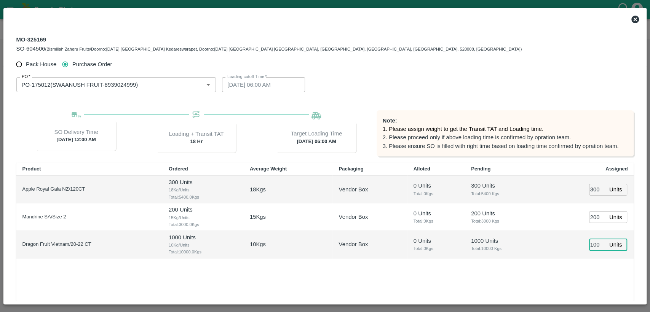
scroll to position [0, 3]
type input "10/09/2025 05:00 AM"
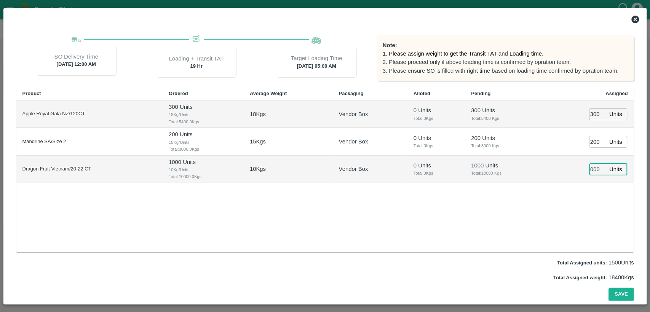
scroll to position [75, 0]
type input "1000"
click at [612, 294] on button "Save" at bounding box center [620, 294] width 25 height 13
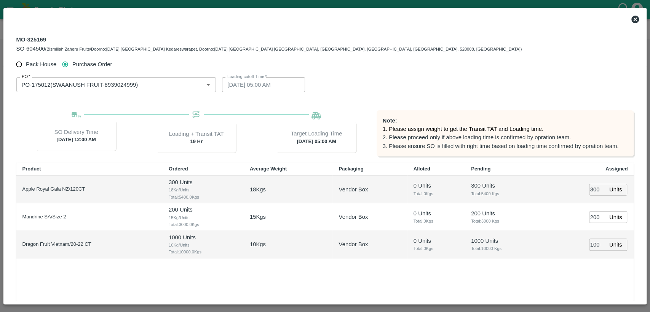
click at [635, 21] on icon at bounding box center [635, 20] width 8 height 8
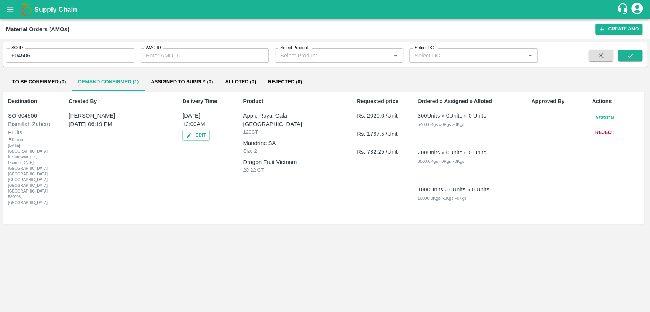
click at [601, 115] on button "Assign" at bounding box center [604, 117] width 25 height 13
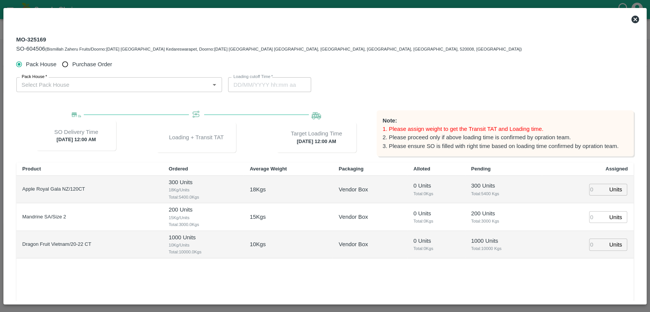
type input "11/09/2025 12:00 AM"
click at [594, 191] on input "number" at bounding box center [597, 190] width 17 height 12
click at [64, 63] on input "Purchase Order" at bounding box center [65, 64] width 14 height 14
radio input "true"
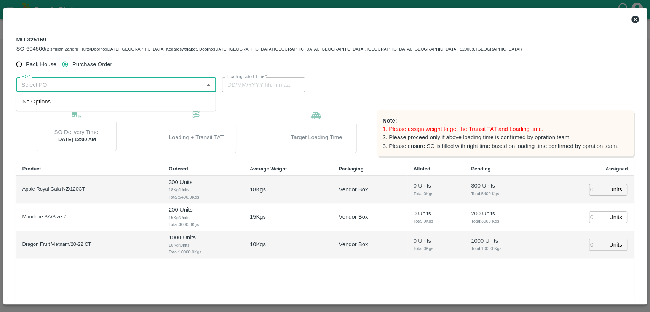
click at [69, 81] on input "PO   *" at bounding box center [110, 85] width 183 height 10
paste input "175012"
click at [64, 104] on div "PO-175012(SWAANUSH FRUIT-8939024999)" at bounding box center [80, 101] width 116 height 8
type input "PO-175012(SWAANUSH FRUIT-8939024999)"
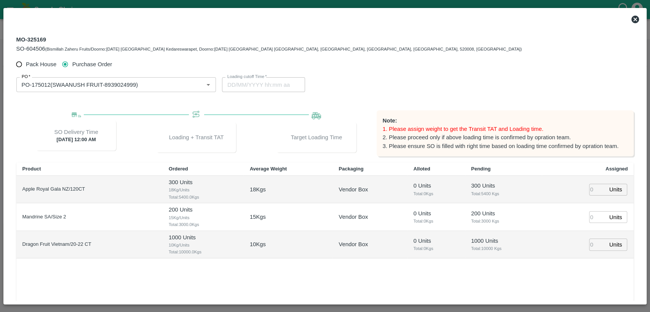
click at [220, 118] on span "Loading + Transit TAT" at bounding box center [196, 132] width 114 height 45
click at [597, 191] on input "number" at bounding box center [597, 190] width 17 height 12
type input "300"
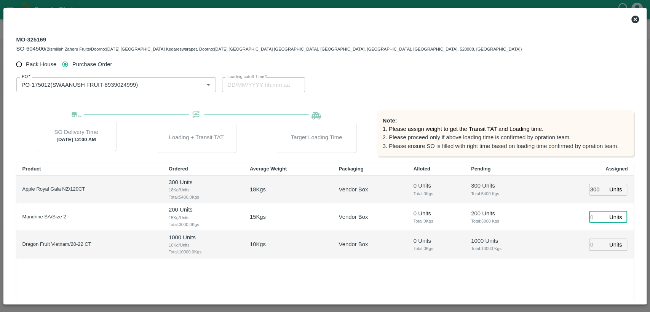
type input "10/09/2025 05:44 AM"
click at [596, 217] on input "number" at bounding box center [597, 217] width 17 height 12
type input "200"
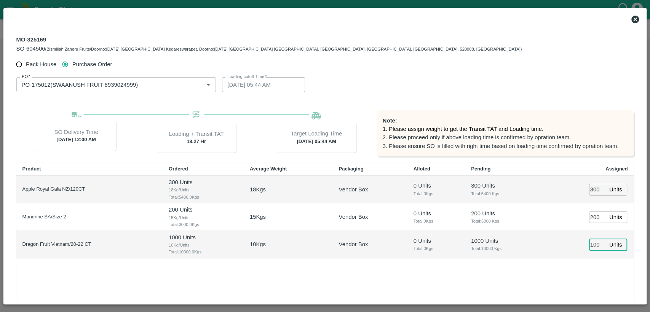
type input "1000"
type input "10/09/2025 04:44 AM"
type input "1000"
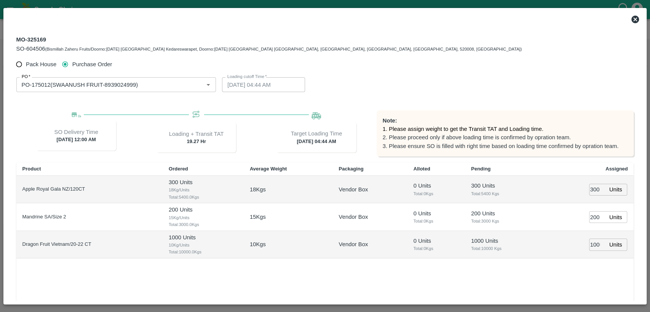
click at [264, 95] on div "PO   * PO   * Loading cutoff Time   * 10/09/2025 04:44 AM Loading cutoff Time" at bounding box center [324, 84] width 617 height 27
click at [264, 80] on label "Loading cutoff Time   *" at bounding box center [247, 77] width 40 height 6
click at [324, 129] on div "Target Loading Time 10 Sep 2025, 04:44 AM" at bounding box center [316, 137] width 80 height 30
click at [227, 129] on div "Loading + Transit TAT 19.27 Hr" at bounding box center [196, 137] width 80 height 30
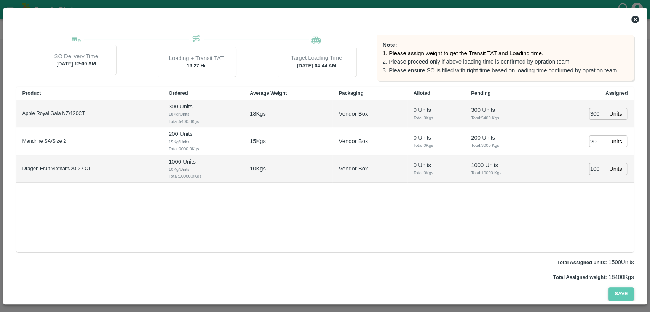
click at [616, 295] on button "Save" at bounding box center [620, 293] width 25 height 13
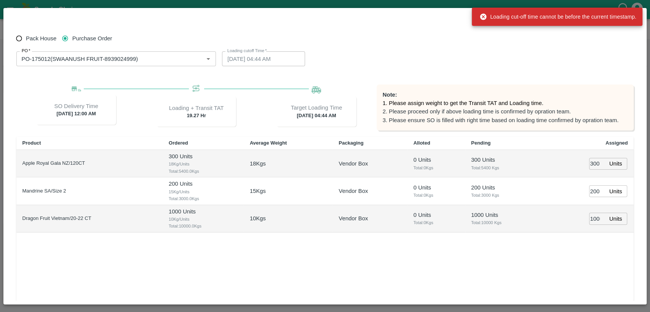
scroll to position [25, 0]
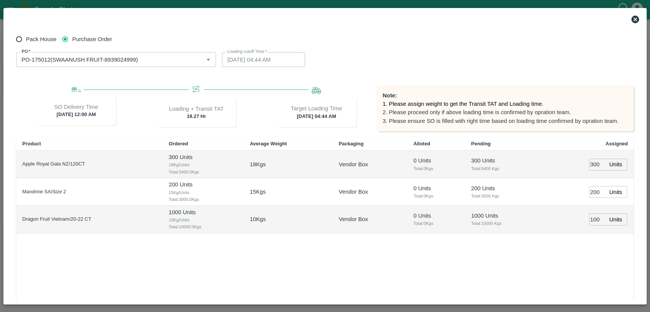
click at [638, 21] on icon at bounding box center [635, 20] width 8 height 8
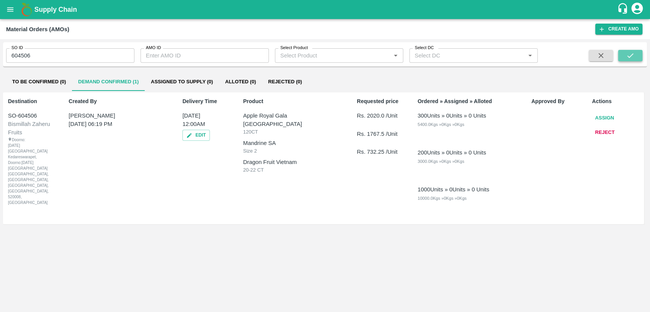
click at [635, 56] on button "submit" at bounding box center [630, 55] width 24 height 11
click at [601, 121] on button "Assign" at bounding box center [604, 117] width 25 height 13
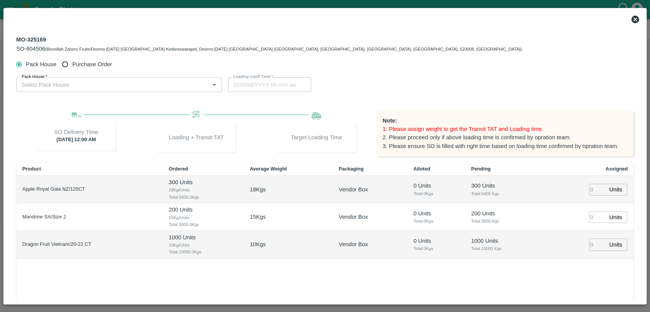
drag, startPoint x: 644, startPoint y: 16, endPoint x: 639, endPoint y: 17, distance: 5.8
click at [639, 17] on div "MO-325169 SO-604506 (Bismillah Zaheru Fruits/Doorno:18-1-55 Mangamarket Kedares…" at bounding box center [324, 156] width 643 height 296
click at [639, 17] on icon at bounding box center [634, 19] width 9 height 9
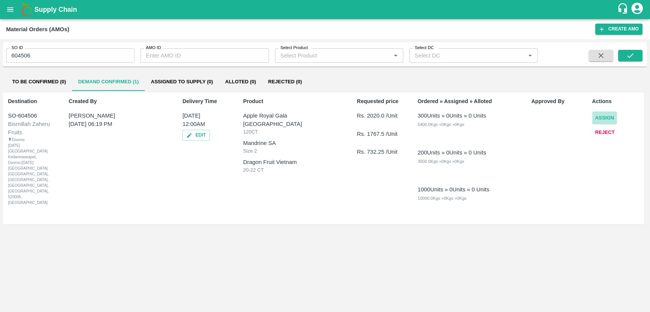
click at [597, 119] on button "Assign" at bounding box center [604, 117] width 25 height 13
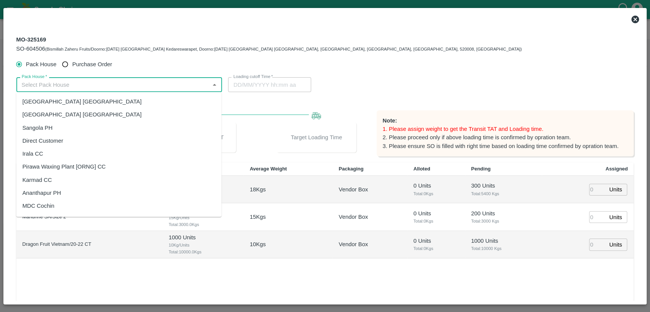
click at [139, 82] on input "Pack House   *" at bounding box center [113, 85] width 189 height 10
paste input "175012"
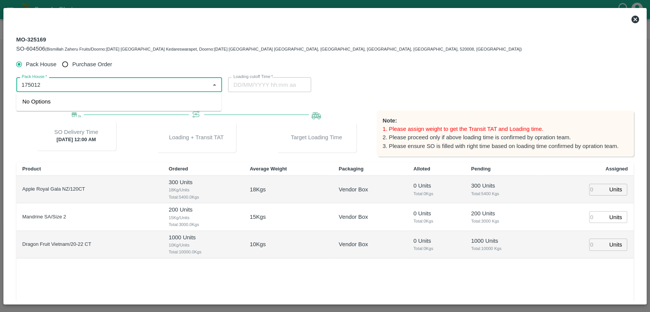
type input "175012"
click at [65, 64] on input "Purchase Order" at bounding box center [65, 64] width 14 height 14
radio input "true"
click at [50, 89] on input "PO   *" at bounding box center [110, 85] width 183 height 10
paste input "175012"
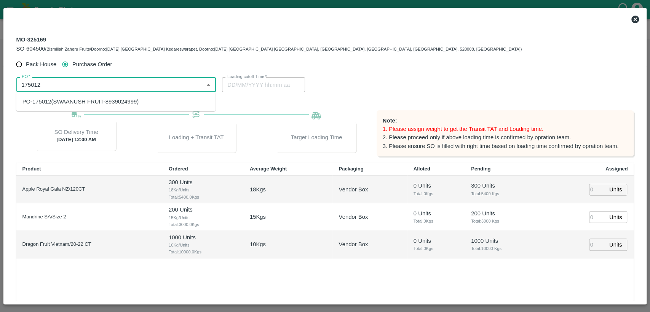
click at [62, 107] on div "PO-175012(SWAANUSH FRUIT-8939024999)" at bounding box center [115, 101] width 199 height 13
type input "PO-175012(SWAANUSH FRUIT-8939024999)"
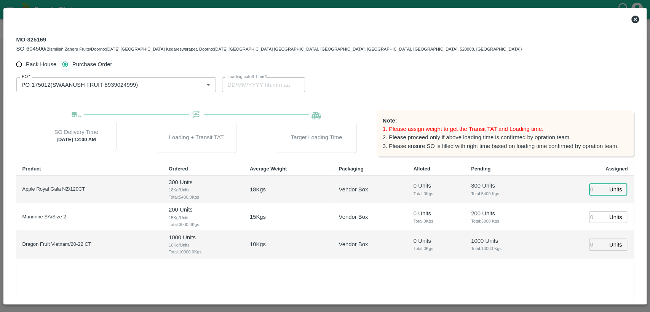
drag, startPoint x: 595, startPoint y: 189, endPoint x: 566, endPoint y: 189, distance: 28.9
click at [566, 189] on td "Units ​" at bounding box center [588, 189] width 92 height 27
type input "300"
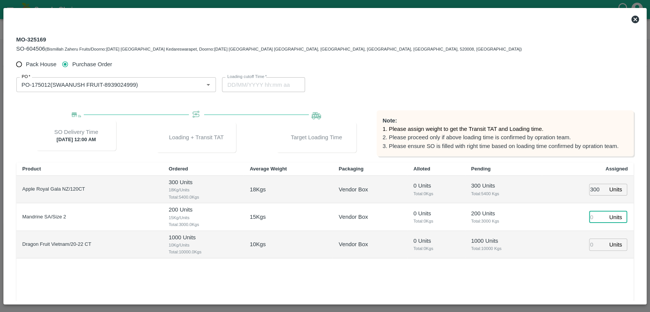
type input "2"
type input "10/09/2025 05:44 AM"
type input "200"
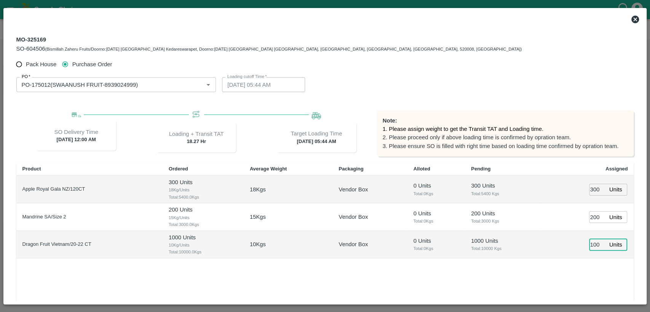
type input "1000"
type input "10/09/2025 04:44 AM"
type input "1000"
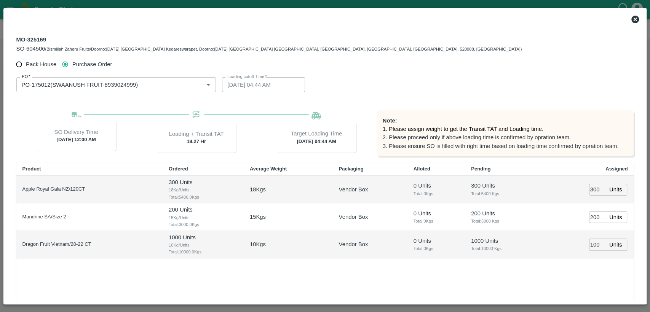
click at [510, 57] on div "MO-325169 SO-604506 (Bismillah Zaheru Fruits/Doorno:18-1-55 Mangamarket Kedares…" at bounding box center [324, 43] width 629 height 27
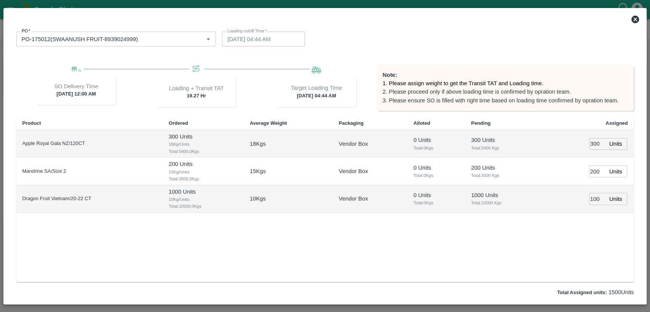
scroll to position [76, 0]
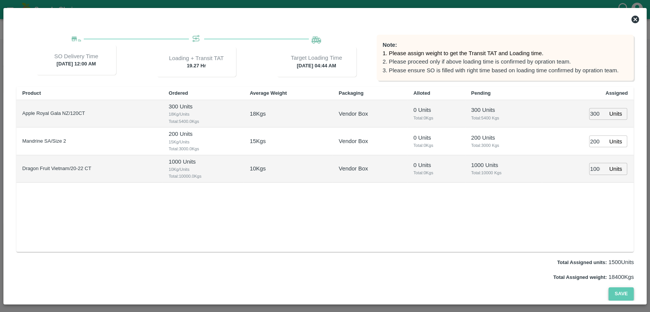
click at [626, 300] on button "Save" at bounding box center [620, 293] width 25 height 13
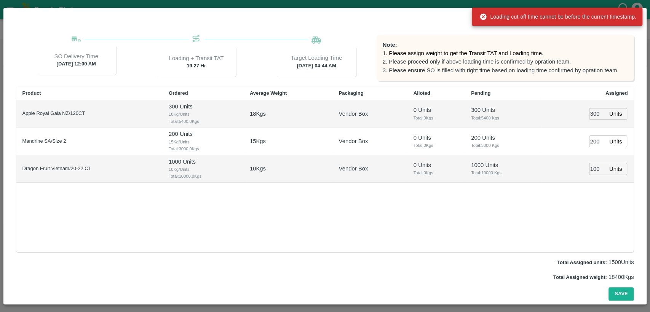
scroll to position [0, 0]
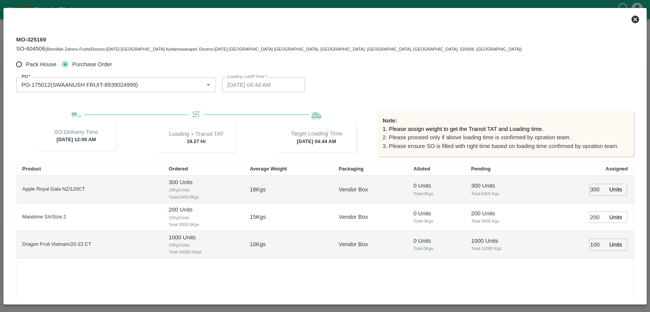
click at [632, 22] on icon at bounding box center [634, 19] width 9 height 9
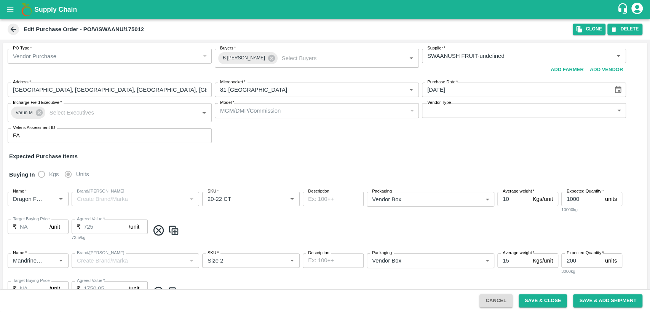
click at [450, 87] on div "Purchase Date   * [DATE] Purchase Date" at bounding box center [524, 90] width 204 height 14
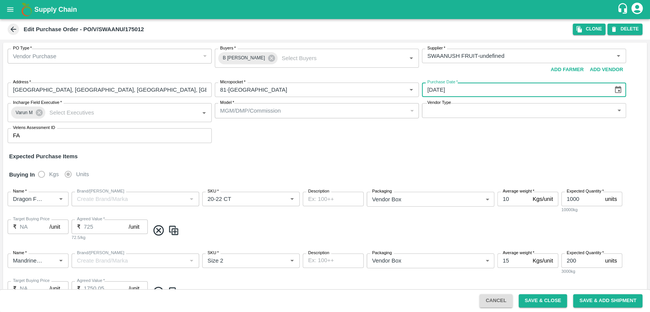
click at [450, 87] on input "[DATE]" at bounding box center [515, 90] width 186 height 14
click at [615, 88] on icon "Choose date, selected date is Sep 10, 2025" at bounding box center [618, 89] width 6 height 7
click at [509, 142] on button "5" at bounding box center [512, 141] width 14 height 14
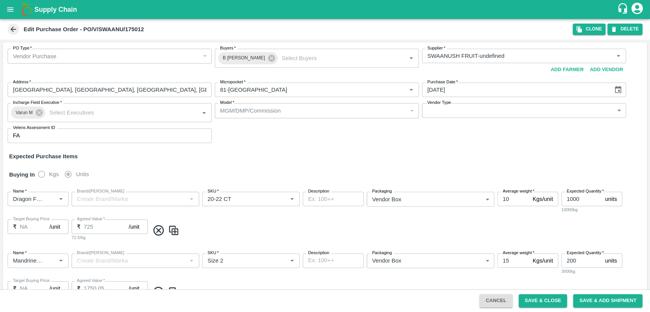
type input "[DATE]"
click at [428, 120] on div "Vendor Type ​ Vendor Type" at bounding box center [524, 112] width 204 height 19
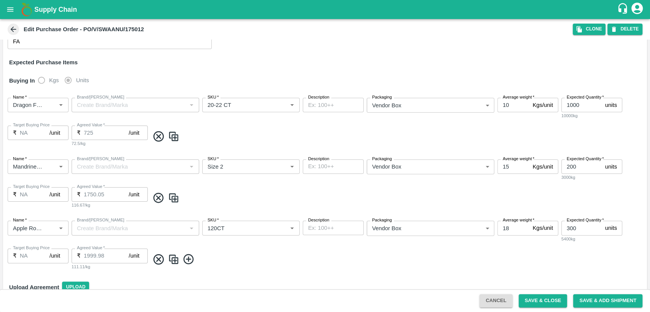
scroll to position [106, 0]
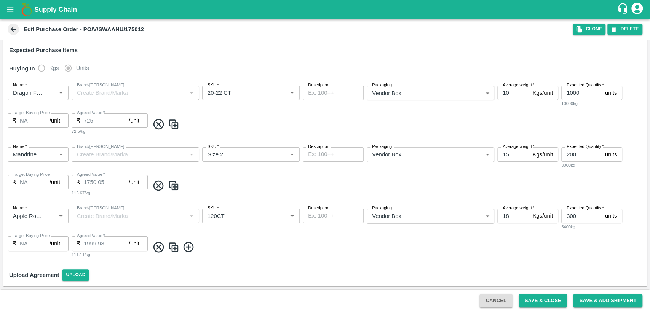
click at [237, 252] on span at bounding box center [396, 247] width 494 height 13
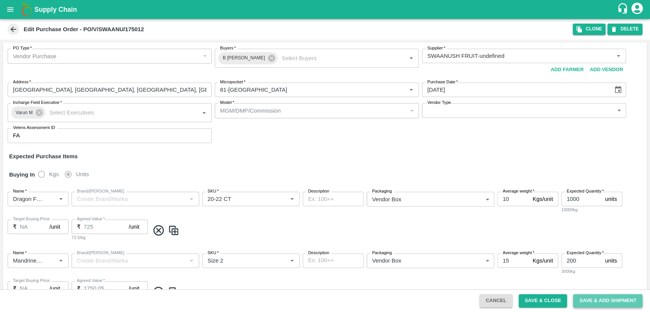
click at [597, 303] on button "Save & Add Shipment" at bounding box center [607, 300] width 69 height 13
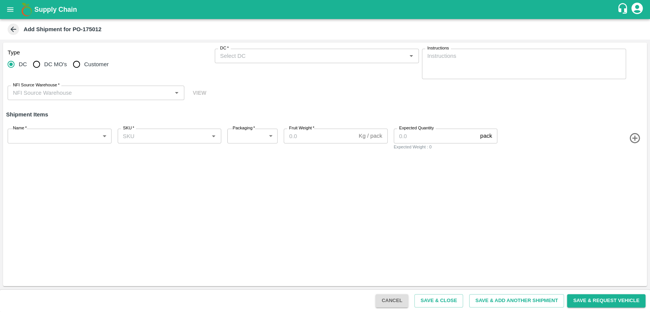
click at [93, 30] on b "Add Shipment for PO-175012" at bounding box center [63, 29] width 78 height 6
copy b "175012"
click at [9, 6] on icon "open drawer" at bounding box center [10, 9] width 8 height 8
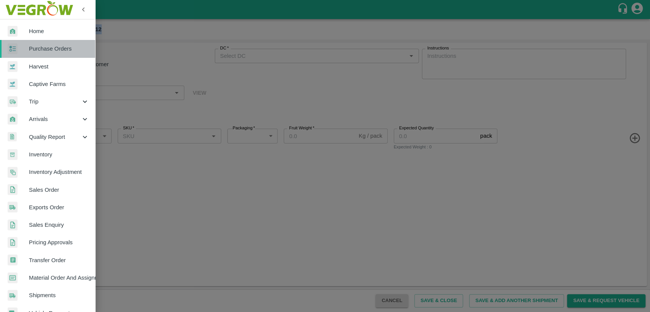
click at [48, 46] on span "Purchase Orders" at bounding box center [59, 49] width 60 height 8
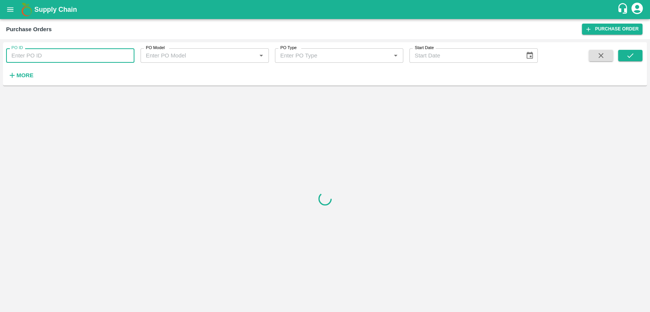
click at [51, 56] on input "PO ID" at bounding box center [70, 55] width 128 height 14
paste input "175012"
click at [635, 57] on button "submit" at bounding box center [630, 55] width 24 height 11
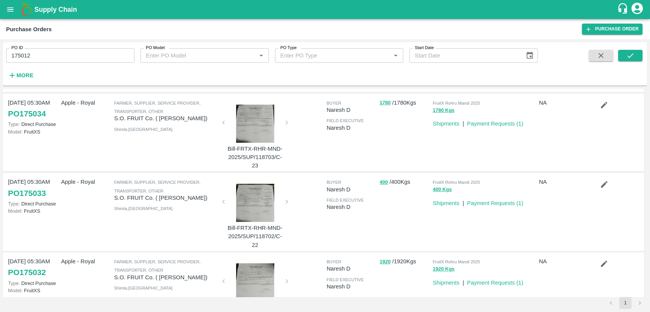
scroll to position [105, 0]
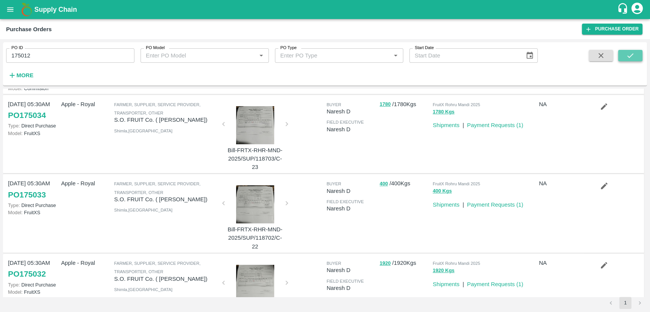
click at [627, 56] on icon "submit" at bounding box center [630, 55] width 8 height 8
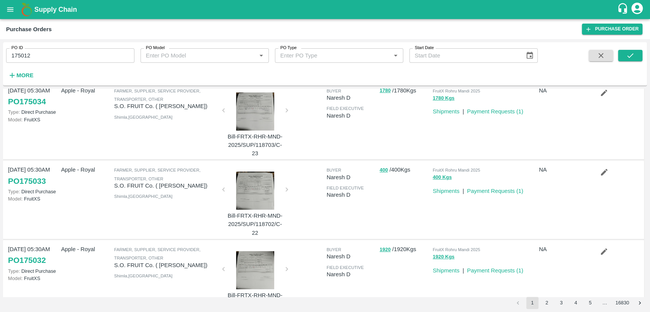
scroll to position [0, 0]
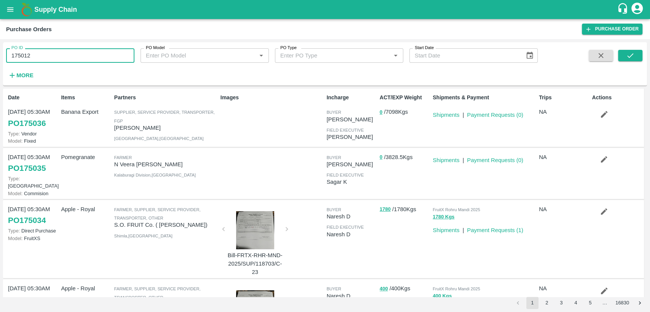
click at [10, 55] on input "175012" at bounding box center [70, 55] width 128 height 14
click at [18, 54] on input "po175012" at bounding box center [70, 55] width 128 height 14
type input "p"
type input "175012"
click at [640, 53] on button "submit" at bounding box center [630, 55] width 24 height 11
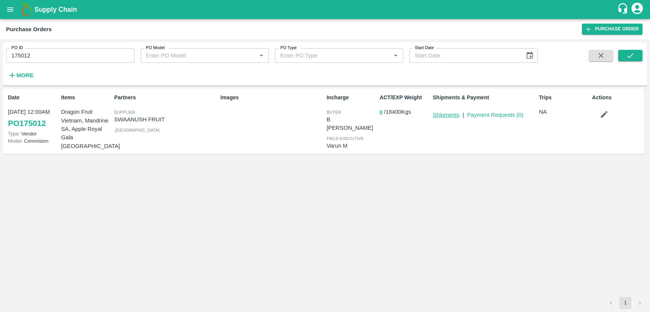
click at [440, 115] on link "Shipments" at bounding box center [445, 115] width 27 height 6
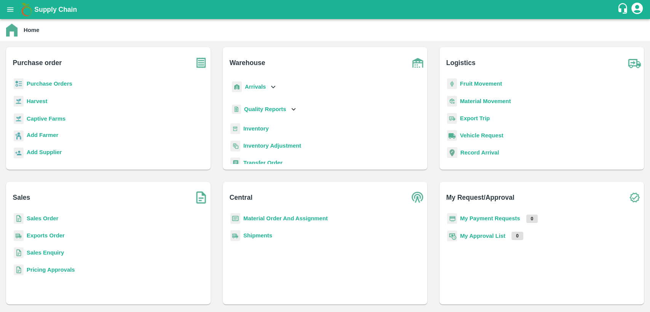
click at [50, 218] on b "Sales Order" at bounding box center [43, 218] width 32 height 6
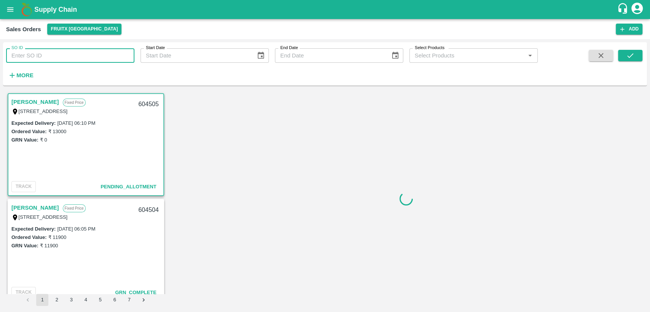
click at [64, 54] on input "SO ID" at bounding box center [70, 55] width 128 height 14
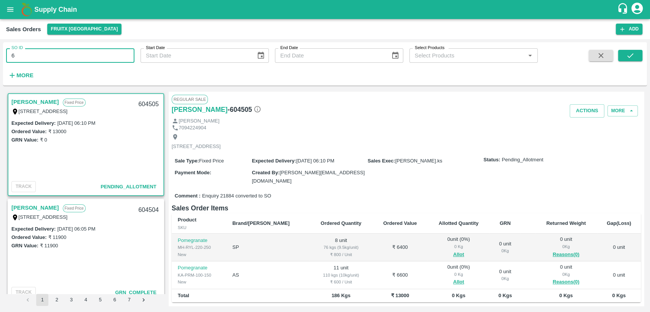
click at [116, 55] on input "6" at bounding box center [70, 55] width 128 height 14
type input "604506"
click at [632, 54] on icon "submit" at bounding box center [630, 55] width 8 height 8
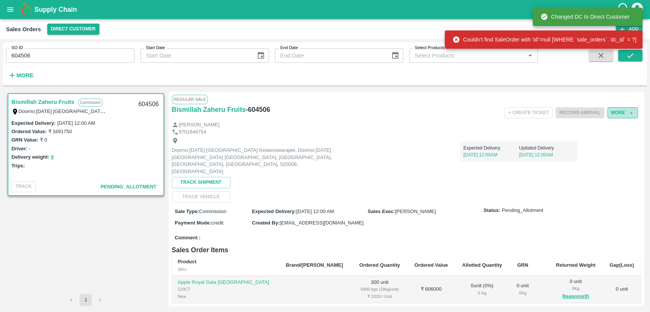
click at [628, 115] on icon "button" at bounding box center [631, 113] width 7 height 7
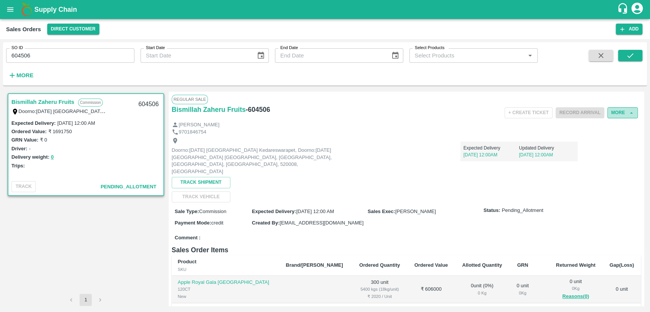
click at [624, 113] on button "More" at bounding box center [622, 112] width 30 height 11
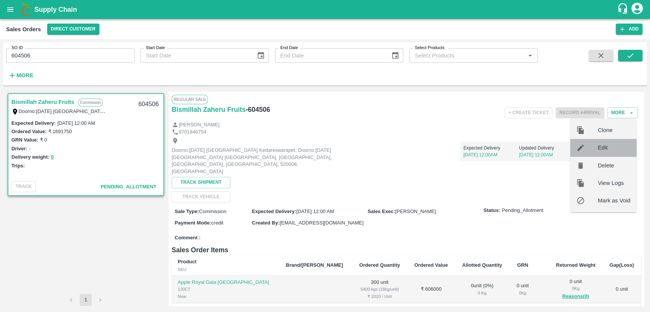
click at [610, 150] on span "Edit" at bounding box center [613, 147] width 33 height 8
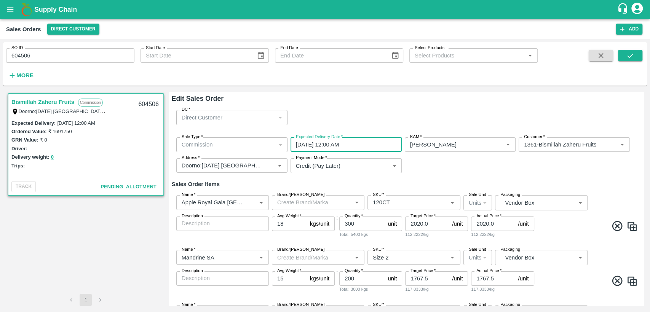
click at [355, 142] on input "[DATE] 12:00 AM" at bounding box center [343, 144] width 106 height 14
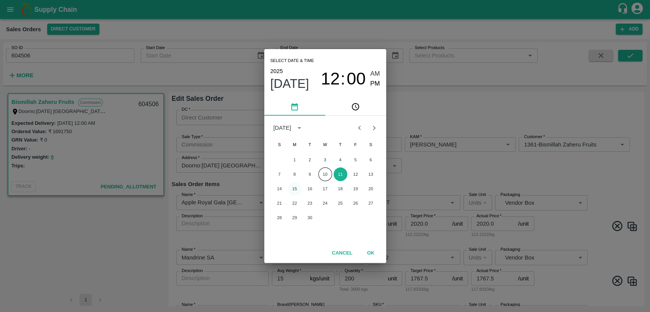
click at [294, 188] on button "15" at bounding box center [295, 189] width 14 height 14
type input "[DATE] 12:00 AM"
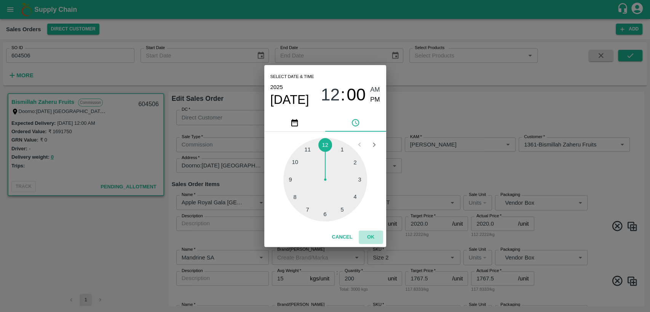
click at [373, 235] on button "OK" at bounding box center [370, 237] width 24 height 13
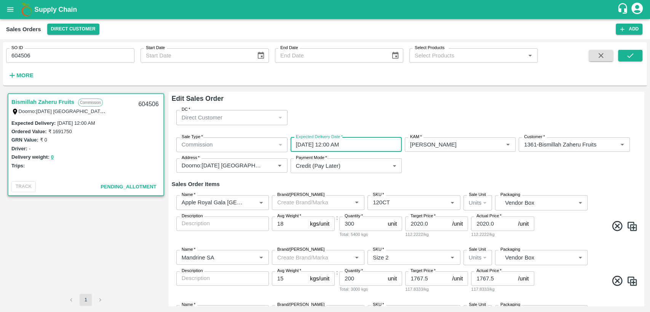
click at [532, 178] on div "Sale Type   * Commission 2 Sale Type Expected Delivery Date   * [DATE] 12:00 AM…" at bounding box center [406, 155] width 469 height 48
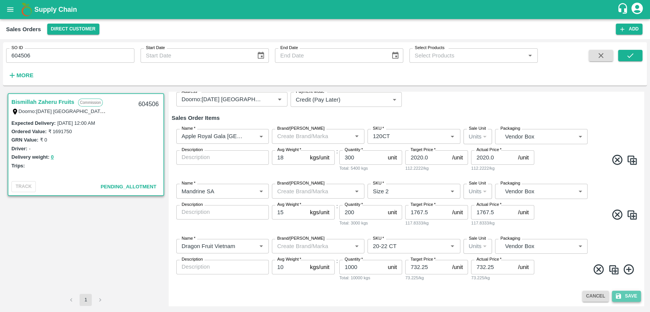
click at [620, 296] on button "Save" at bounding box center [626, 296] width 29 height 11
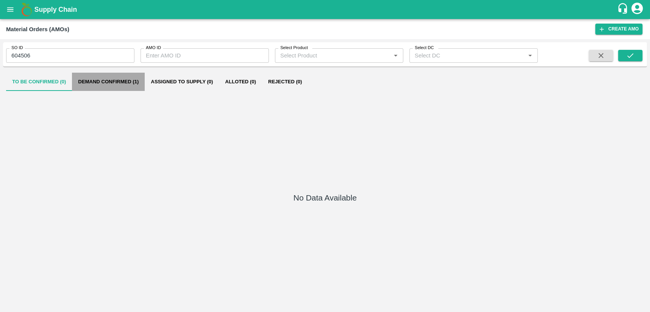
click at [118, 80] on button "Demand Confirmed (1)" at bounding box center [108, 82] width 73 height 18
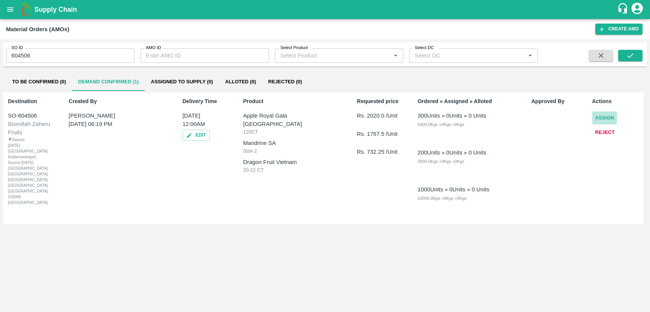
click at [606, 117] on button "Assign" at bounding box center [604, 117] width 25 height 13
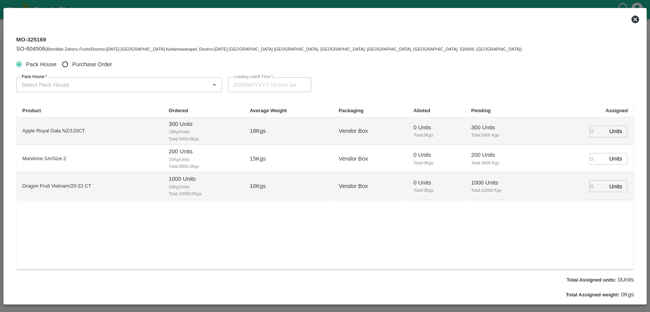
click at [64, 64] on input "Purchase Order" at bounding box center [65, 64] width 14 height 14
radio input "true"
click at [64, 86] on input "PO   *" at bounding box center [110, 85] width 183 height 10
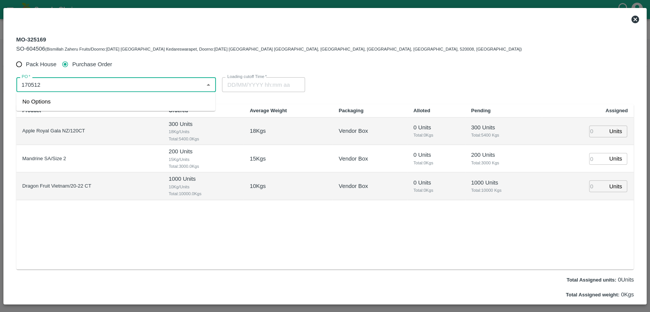
type input "170512"
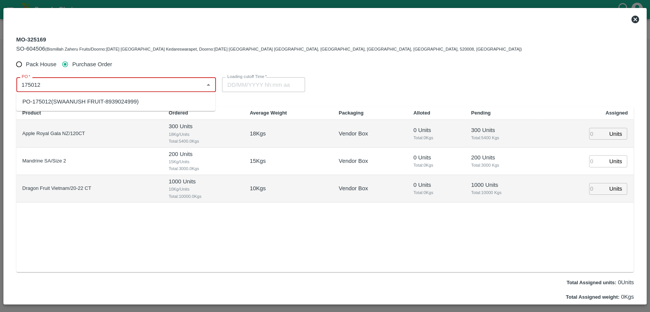
click at [70, 106] on div "PO-175012(SWAANUSH FRUIT-8939024999)" at bounding box center [115, 101] width 199 height 13
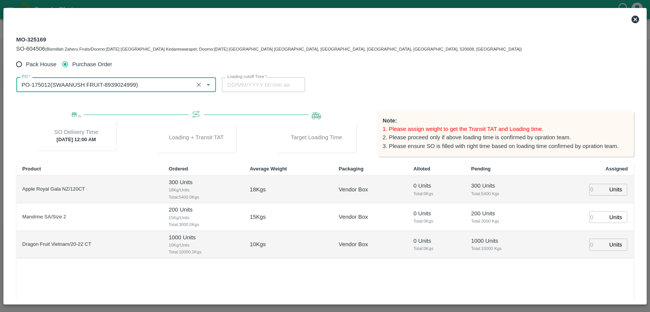
type input "PO-175012(SWAANUSH FRUIT-8939024999)"
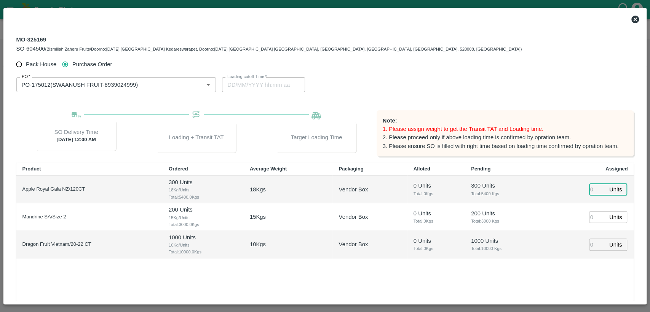
click at [594, 188] on input "number" at bounding box center [597, 190] width 17 height 12
type input "300"
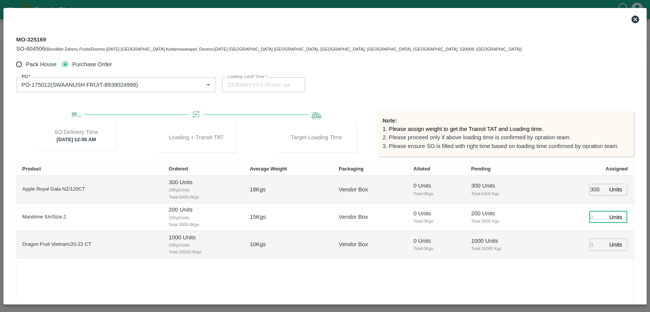
type input "[DATE] 05:44 AM"
type input "200"
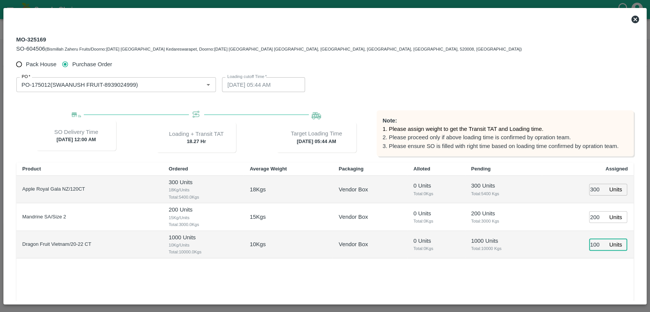
type input "1000"
type input "[DATE] 04:44 AM"
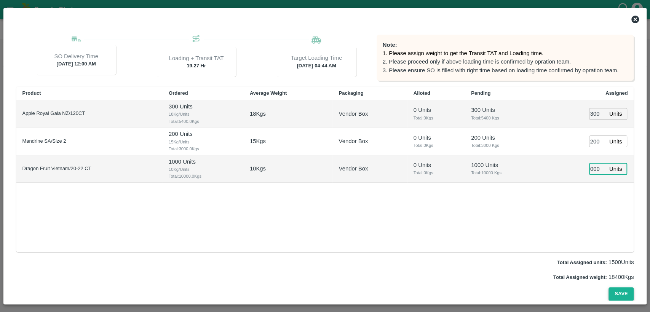
type input "1000"
click at [618, 290] on button "Save" at bounding box center [620, 293] width 25 height 13
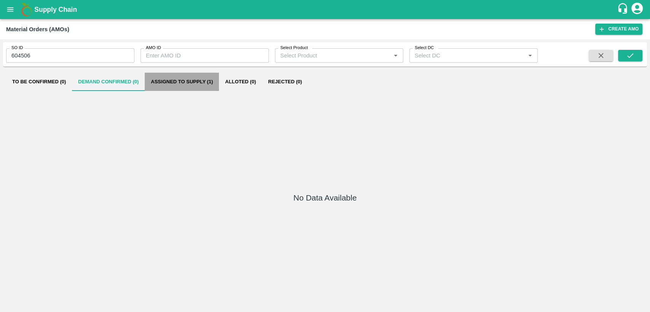
click at [197, 81] on button "Assigned to Supply (1)" at bounding box center [182, 82] width 74 height 18
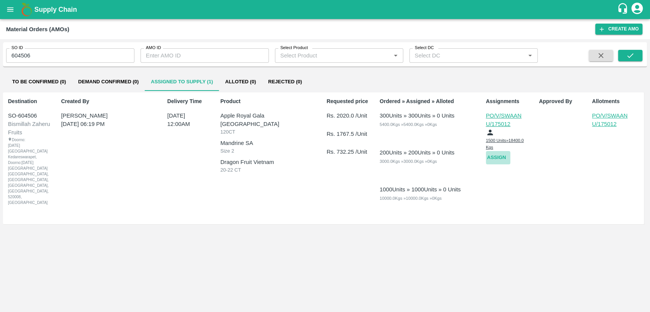
click at [490, 157] on button "Assign" at bounding box center [498, 157] width 24 height 13
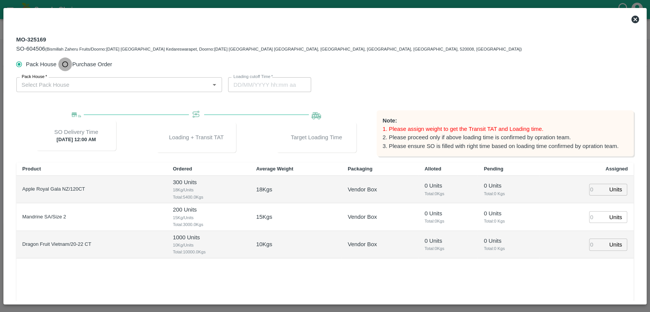
click at [67, 64] on input "Purchase Order" at bounding box center [65, 64] width 14 height 14
radio input "true"
click at [84, 91] on div "PO   *" at bounding box center [116, 84] width 200 height 14
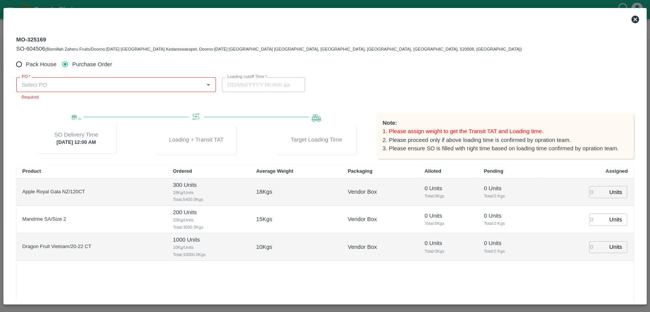
click at [636, 21] on icon at bounding box center [635, 20] width 8 height 8
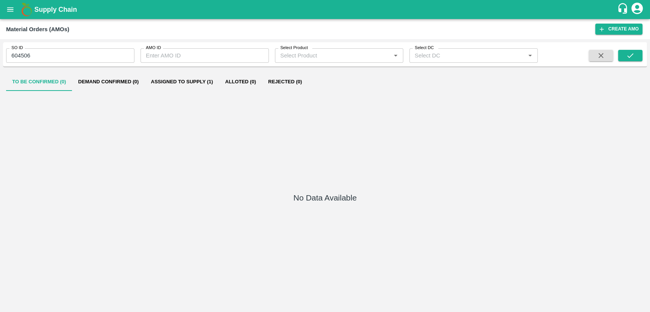
click at [197, 78] on button "Assigned to Supply (1)" at bounding box center [182, 82] width 74 height 18
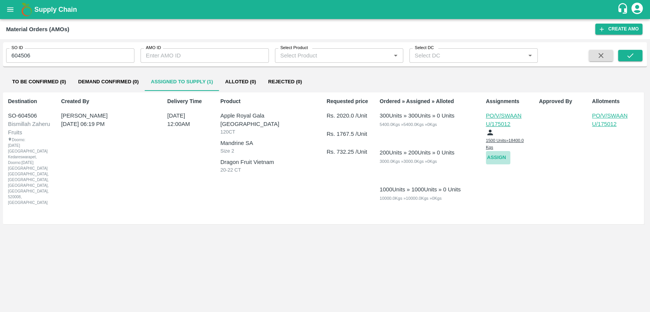
click at [494, 156] on button "Assign" at bounding box center [498, 157] width 24 height 13
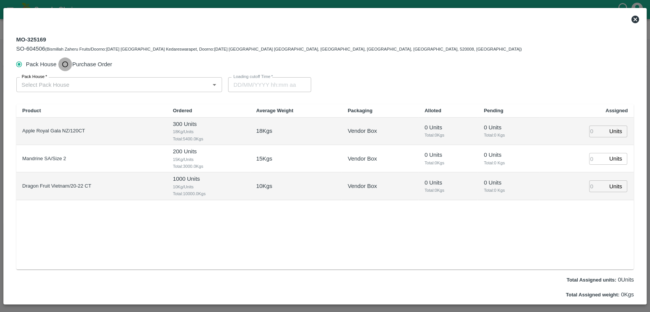
click at [64, 64] on input "Purchase Order" at bounding box center [65, 64] width 14 height 14
radio input "true"
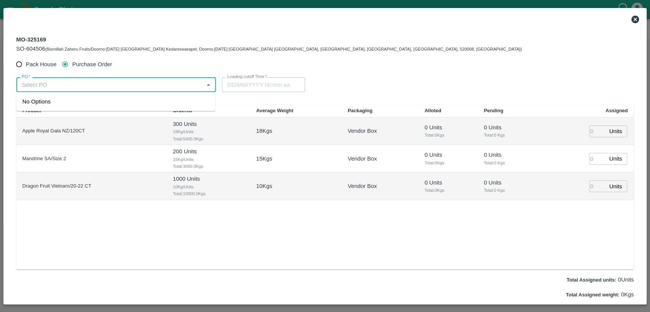
click at [64, 81] on input "PO   *" at bounding box center [110, 85] width 183 height 10
paste input "175012"
click at [85, 98] on div "PO-175012(SWAANUSH FRUIT-8939024999)" at bounding box center [80, 101] width 116 height 8
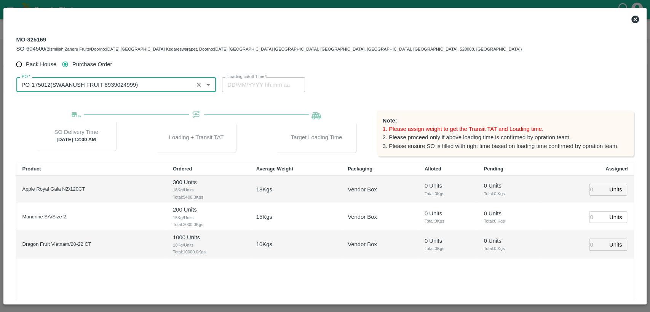
type input "PO-175012(SWAANUSH FRUIT-8939024999)"
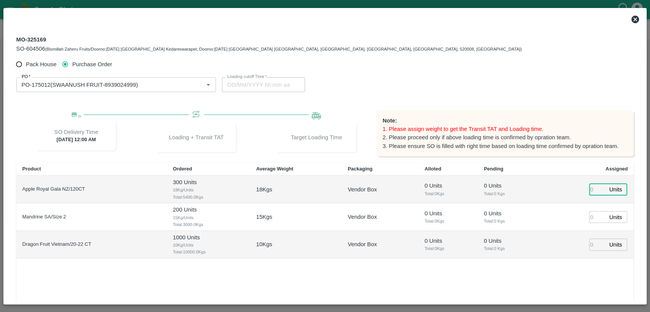
click at [596, 188] on input "number" at bounding box center [597, 190] width 17 height 12
type input "300"
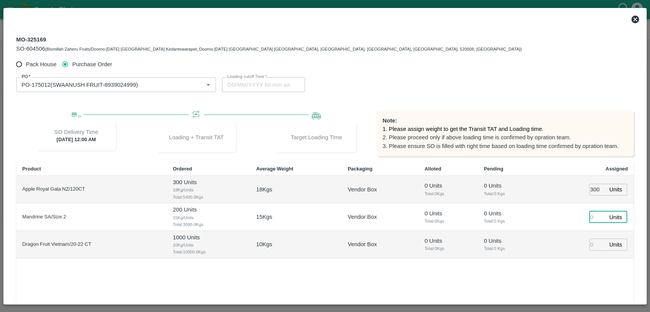
type input "[DATE] 05:44 AM"
type input "200"
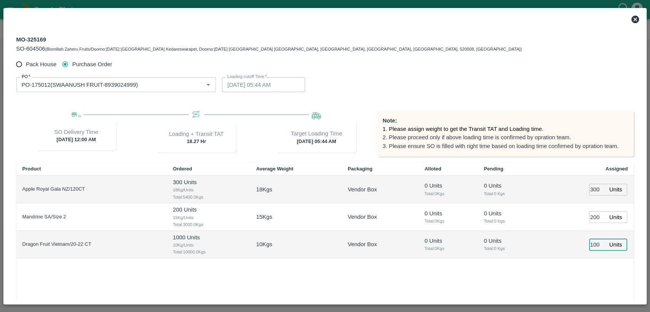
type input "1000"
type input "[DATE] 04:44 AM"
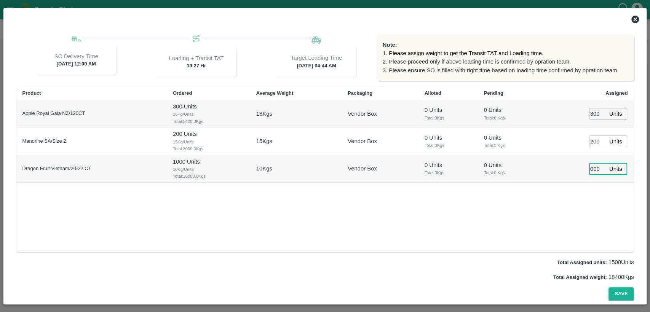
type input "1000"
click at [619, 289] on button "Save" at bounding box center [620, 293] width 25 height 13
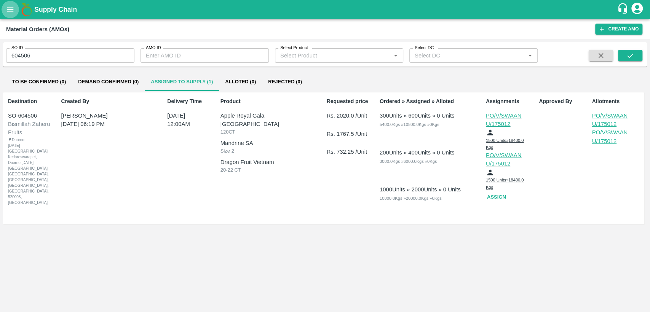
click at [6, 10] on icon "open drawer" at bounding box center [10, 9] width 8 height 8
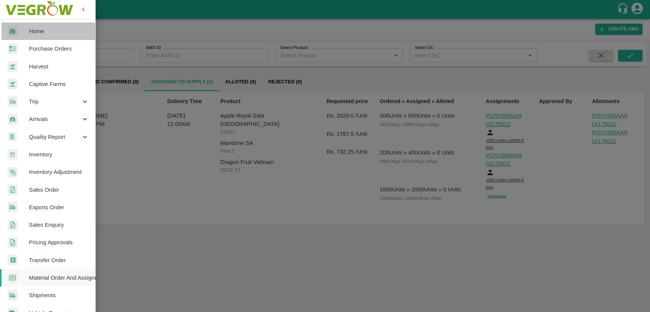
click at [41, 32] on span "Home" at bounding box center [59, 31] width 60 height 8
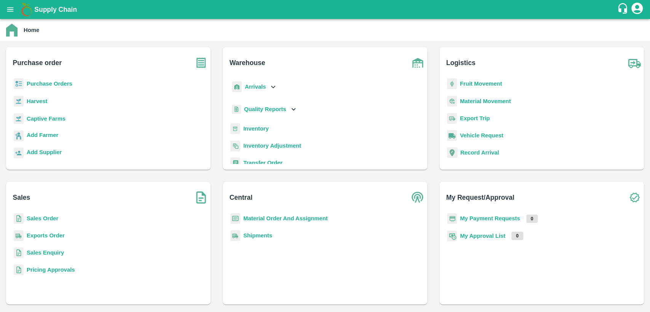
click at [49, 81] on b "Purchase Orders" at bounding box center [50, 84] width 46 height 6
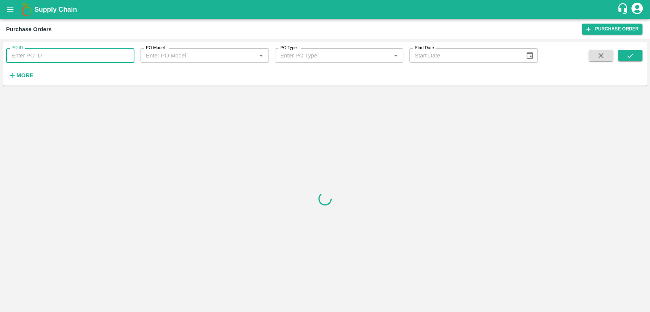
click at [69, 56] on input "PO ID" at bounding box center [70, 55] width 128 height 14
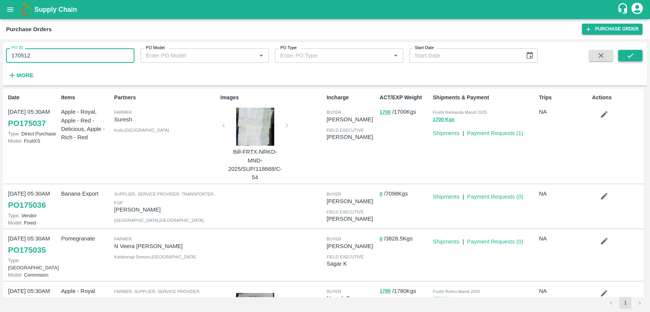
type input "170512"
click at [637, 56] on button "submit" at bounding box center [630, 55] width 24 height 11
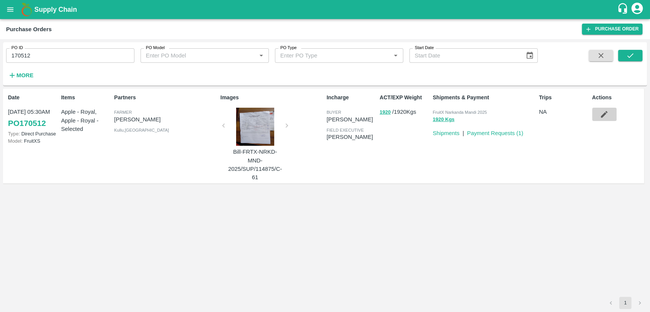
click at [601, 115] on icon "button" at bounding box center [603, 114] width 8 height 8
click at [443, 135] on link "Shipments" at bounding box center [445, 133] width 27 height 6
click at [10, 14] on button "open drawer" at bounding box center [11, 10] width 18 height 18
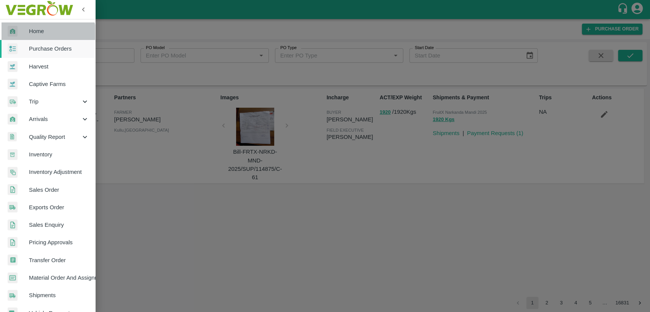
click at [46, 36] on link "Home" at bounding box center [47, 31] width 95 height 18
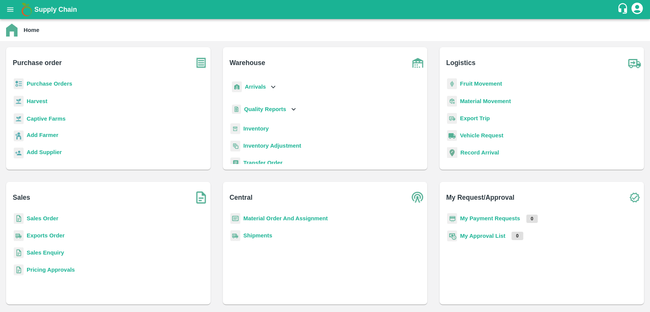
click at [68, 86] on b "Purchase Orders" at bounding box center [50, 84] width 46 height 6
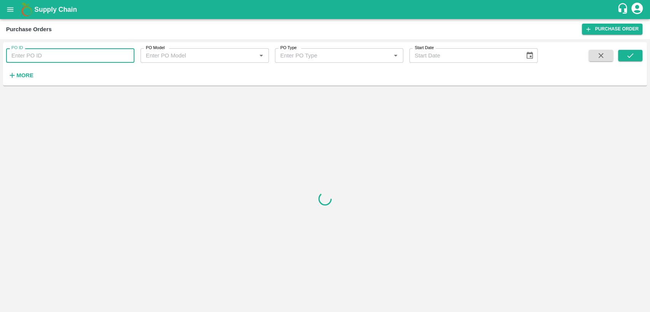
click at [72, 51] on input "PO ID" at bounding box center [70, 55] width 128 height 14
click at [627, 57] on icon "submit" at bounding box center [630, 55] width 6 height 5
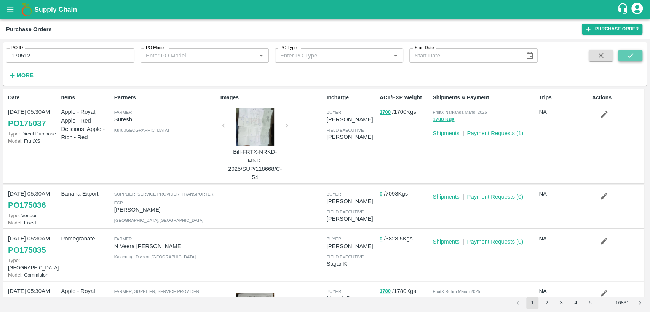
click at [633, 60] on button "submit" at bounding box center [630, 55] width 24 height 11
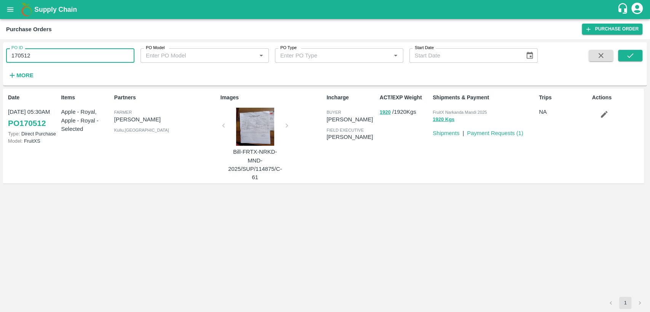
drag, startPoint x: 76, startPoint y: 53, endPoint x: 0, endPoint y: 56, distance: 75.8
click at [0, 56] on div "PO ID 170512 PO ID PO Model PO Model   * PO Type PO Type   * Start Date Start D…" at bounding box center [325, 175] width 650 height 273
paste input "text"
type input "175012"
click at [624, 59] on button "submit" at bounding box center [630, 55] width 24 height 11
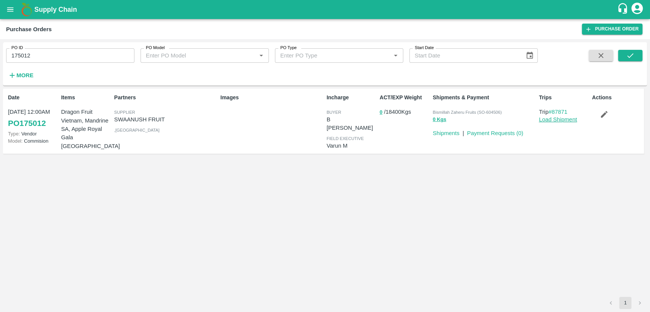
click at [559, 118] on link "Load Shipment" at bounding box center [557, 119] width 38 height 6
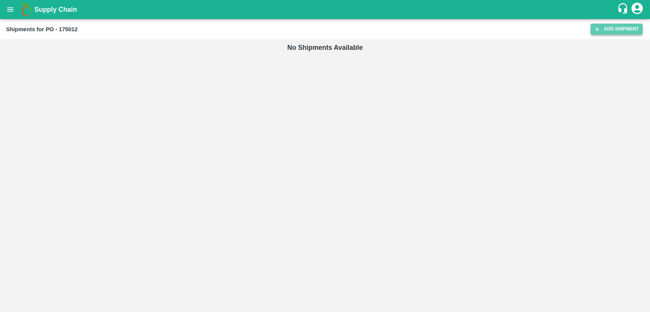
click at [603, 28] on link "Add Shipment" at bounding box center [616, 29] width 52 height 11
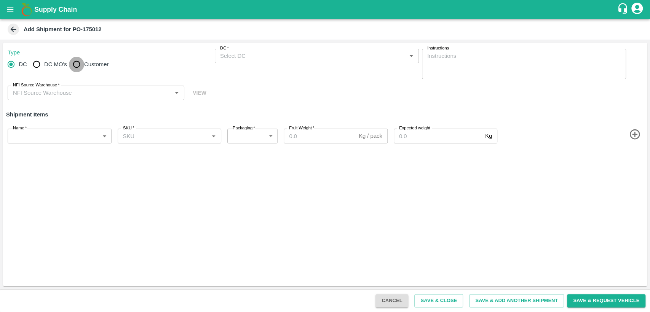
click at [76, 63] on input "Customer" at bounding box center [76, 64] width 15 height 15
radio input "true"
click at [78, 62] on input "Customer" at bounding box center [76, 64] width 15 height 15
radio input "true"
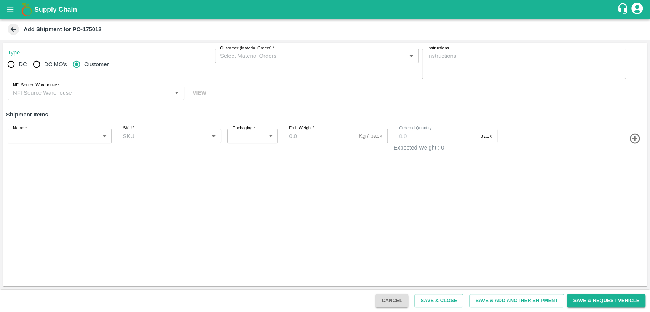
click at [411, 56] on icon "Open" at bounding box center [410, 56] width 3 height 2
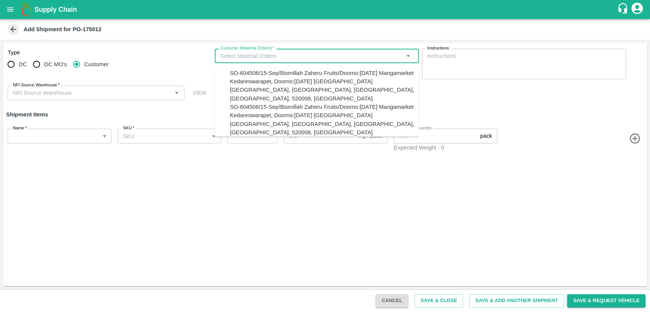
click at [255, 56] on input "Customer (Material Orders)   *" at bounding box center [310, 56] width 187 height 10
click at [320, 56] on input "Customer (Material Orders)   *" at bounding box center [310, 56] width 187 height 10
click at [314, 80] on div "SO-604506/15-Sep/Bismillah Zaheru Fruits/Doorno:18-1-55 Mangamarket Kedareswara…" at bounding box center [324, 86] width 189 height 34
type input "SO-604506/15-Sep/Bismillah Zaheru Fruits/Doorno:18-1-55 Mangamarket Kedareswara…"
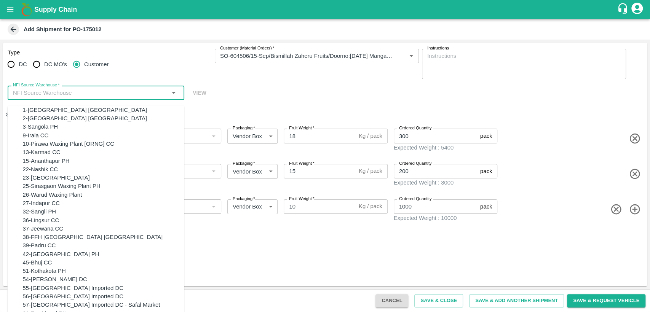
click at [152, 94] on input "NFI Source Warehouse   *" at bounding box center [89, 93] width 159 height 10
click at [52, 182] on div "23-Chennai DC" at bounding box center [56, 178] width 67 height 8
type input "23-Chennai DC"
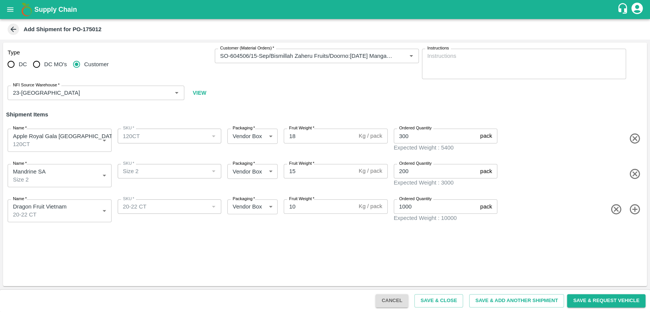
click at [216, 83] on div "Type DC DC MO's Customer Customer (Material Orders)   * Customer (Material Orde…" at bounding box center [324, 75] width 643 height 64
click at [429, 302] on button "Save & Close" at bounding box center [438, 300] width 49 height 13
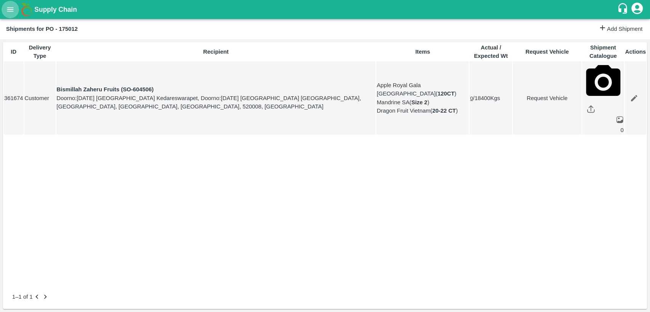
click at [14, 11] on icon "open drawer" at bounding box center [10, 9] width 8 height 8
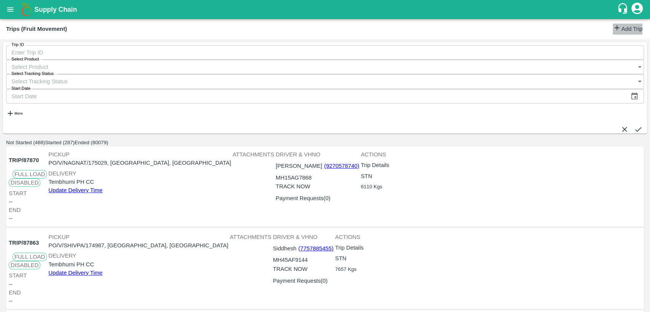
click at [612, 30] on icon at bounding box center [616, 28] width 8 height 8
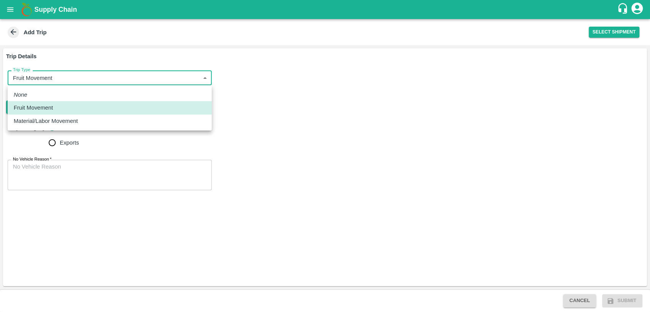
click at [209, 78] on body "Supply Chain Add Trip Select Shipment Trip Details Trip Type Fruit Movement 1 T…" at bounding box center [325, 156] width 650 height 312
click at [280, 116] on div at bounding box center [325, 156] width 650 height 312
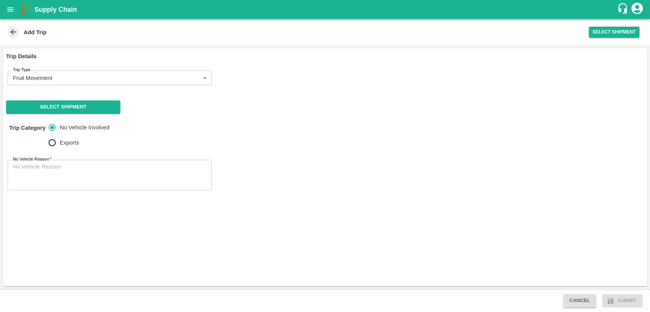
click at [15, 32] on icon at bounding box center [14, 32] width 6 height 6
click at [604, 32] on button "Select Shipment" at bounding box center [613, 32] width 51 height 11
click at [14, 9] on icon "open drawer" at bounding box center [10, 9] width 8 height 8
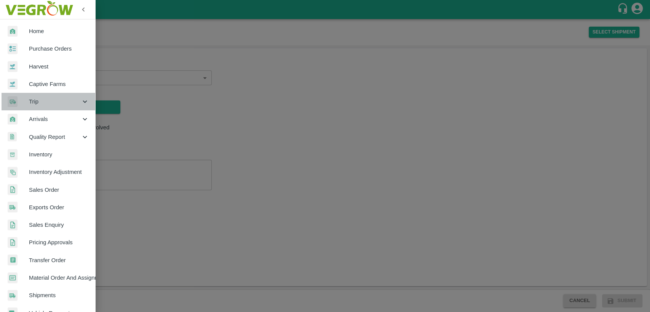
click at [78, 105] on span "Trip" at bounding box center [55, 101] width 52 height 8
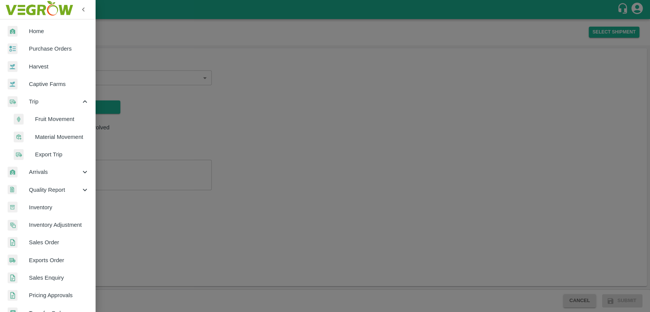
click at [65, 123] on span "Fruit Movement" at bounding box center [62, 119] width 54 height 8
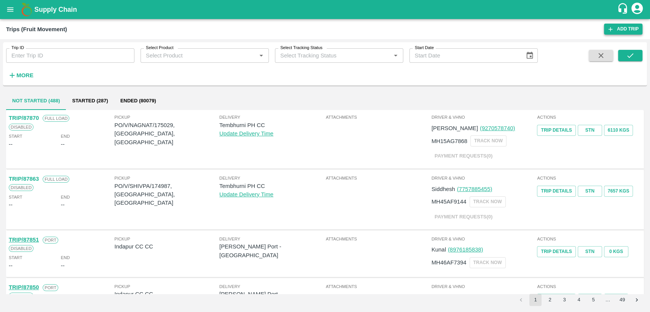
click at [623, 28] on link "Add Trip" at bounding box center [623, 29] width 38 height 11
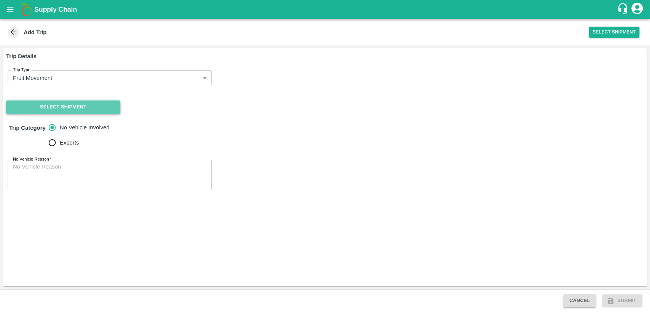
click at [91, 100] on button "Select Shipment" at bounding box center [63, 106] width 114 height 13
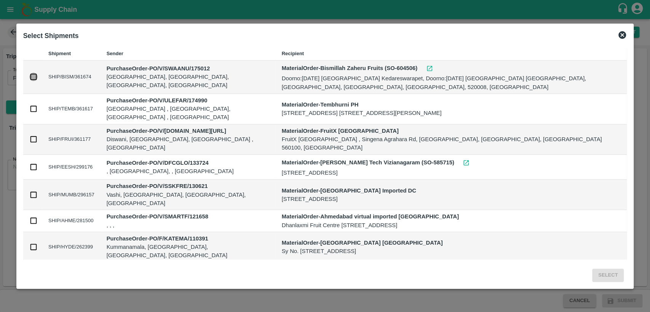
click at [33, 73] on input "checkbox" at bounding box center [33, 77] width 8 height 8
checkbox input "true"
click at [608, 278] on button "Select" at bounding box center [608, 275] width 32 height 13
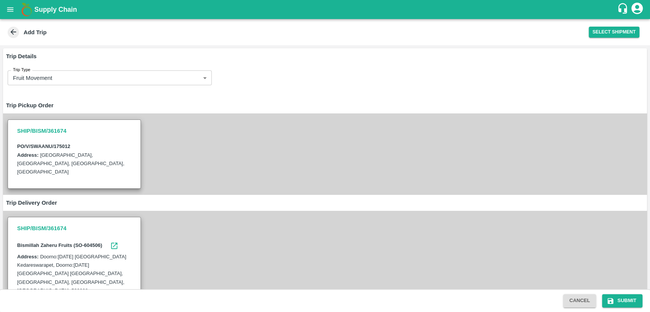
scroll to position [105, 0]
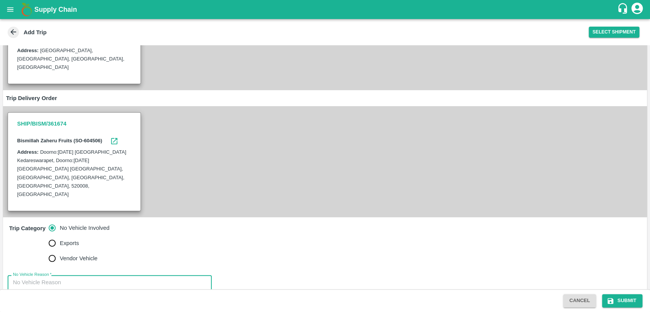
click at [143, 279] on textarea "No Vehicle Reason   *" at bounding box center [109, 291] width 193 height 24
type textarea "V"
click at [51, 251] on input "Vendor Vehicle" at bounding box center [52, 258] width 15 height 15
radio input "true"
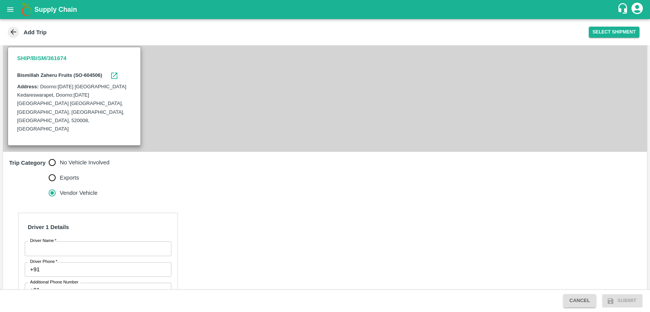
scroll to position [176, 0]
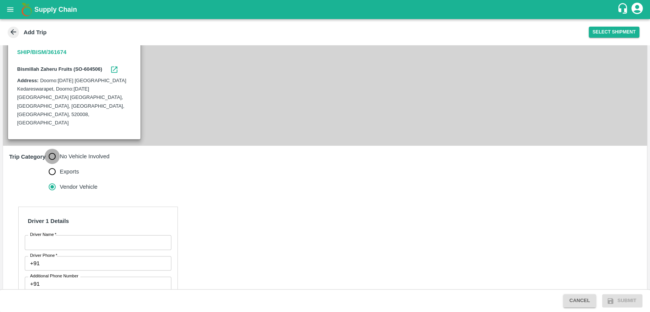
click at [54, 149] on input "No Vehicle Involved" at bounding box center [52, 156] width 15 height 15
radio input "true"
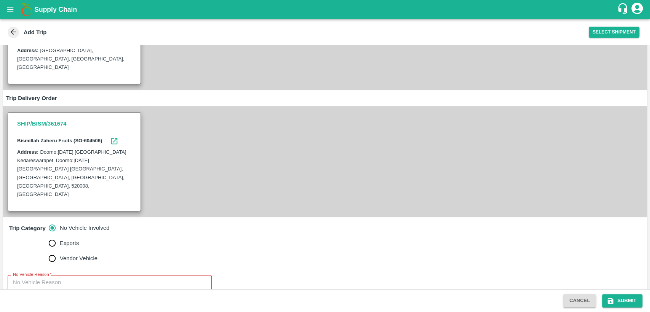
scroll to position [113, 0]
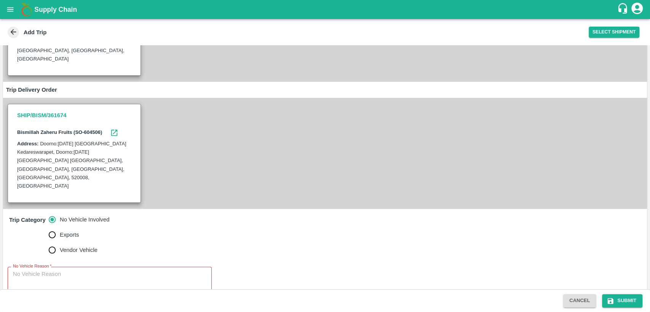
click at [86, 267] on div "x No Vehicle Reason" at bounding box center [110, 282] width 204 height 30
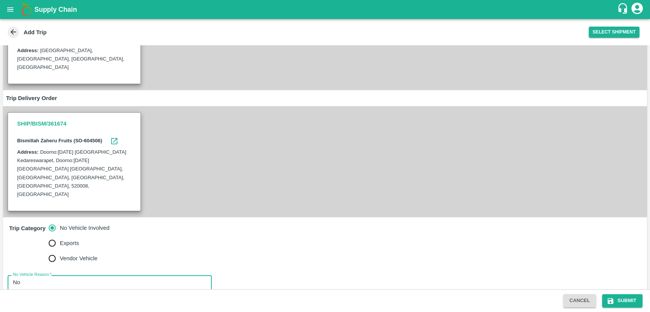
type textarea "N"
type textarea "Vendor Delivery"
click at [616, 299] on button "Submit" at bounding box center [622, 300] width 40 height 13
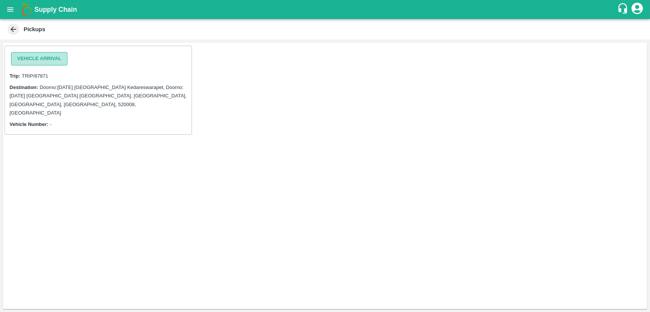
click at [44, 59] on button "Vehicle Arrival" at bounding box center [39, 58] width 56 height 13
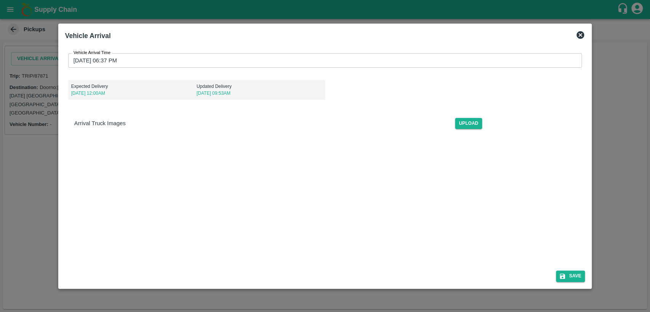
click at [579, 33] on icon at bounding box center [579, 34] width 9 height 9
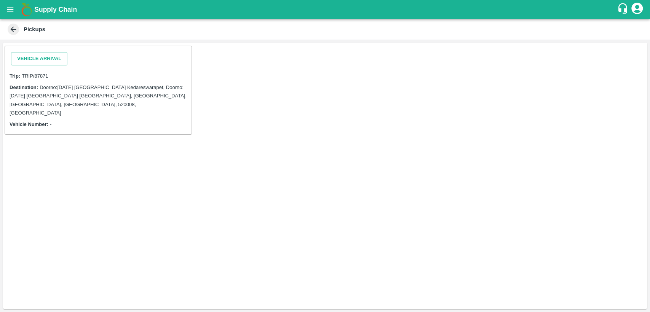
click at [52, 51] on div "Vehicle Arrival" at bounding box center [39, 58] width 62 height 19
click at [41, 56] on button "Vehicle Arrival" at bounding box center [39, 58] width 56 height 13
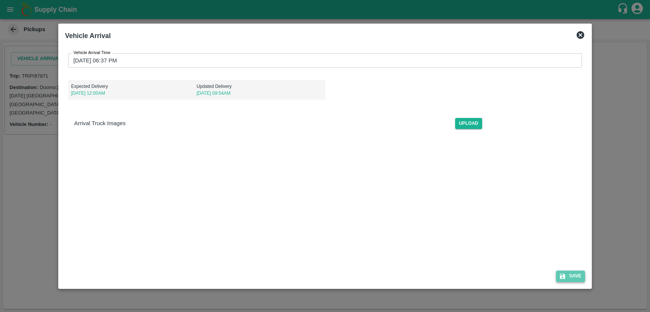
click at [574, 278] on button "Save" at bounding box center [570, 276] width 29 height 11
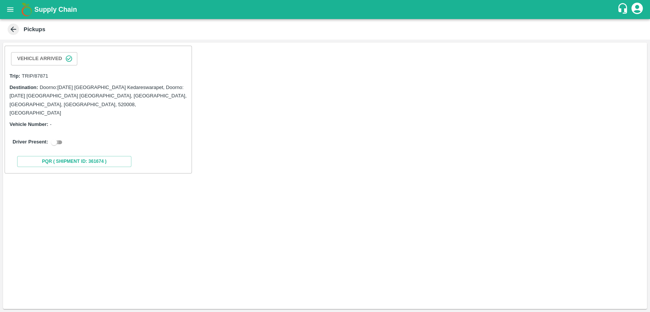
click at [59, 138] on input "checkbox" at bounding box center [53, 142] width 27 height 9
checkbox input "true"
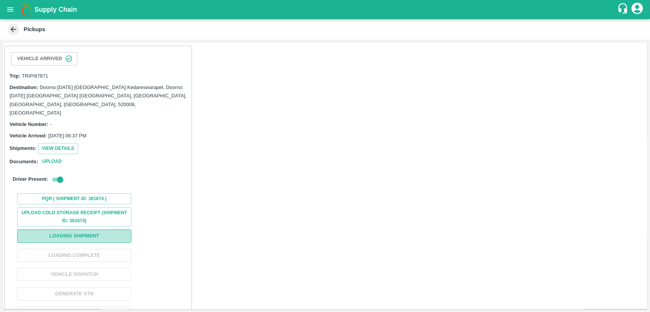
click at [86, 229] on button "Loading Shipment" at bounding box center [74, 235] width 114 height 13
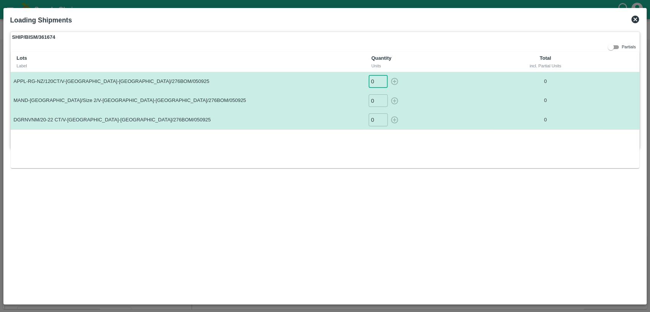
drag, startPoint x: 374, startPoint y: 80, endPoint x: 363, endPoint y: 78, distance: 11.2
click at [363, 78] on tr "APPL-RG-NZ/120CT/V-[GEOGRAPHIC_DATA]-[GEOGRAPHIC_DATA]/276BOM/050925 0 ​ 0" at bounding box center [325, 81] width 629 height 19
click at [394, 83] on icon "button" at bounding box center [394, 81] width 7 height 7
type input "0"
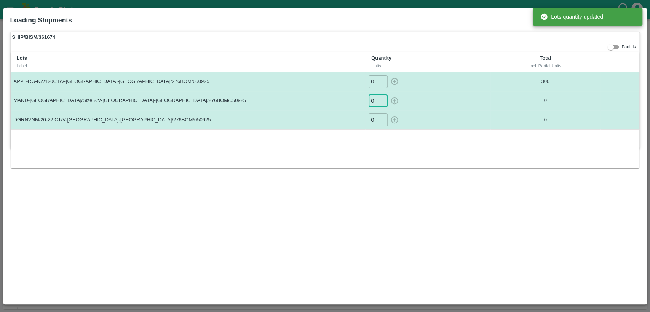
click at [373, 100] on input "0" at bounding box center [377, 100] width 19 height 13
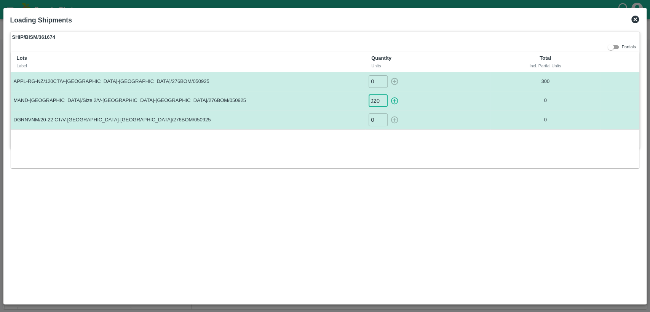
scroll to position [0, 0]
type input "0"
click at [396, 98] on icon "button" at bounding box center [394, 100] width 7 height 7
type input "0"
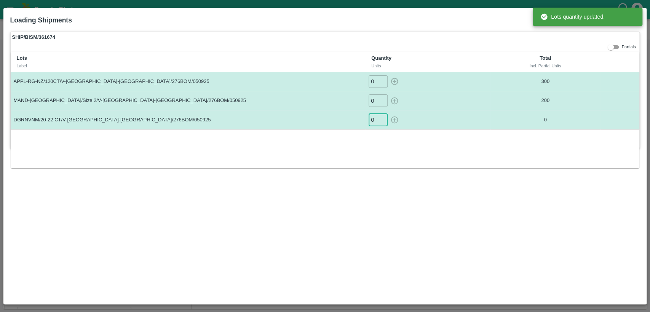
drag, startPoint x: 373, startPoint y: 119, endPoint x: 353, endPoint y: 122, distance: 20.1
click at [353, 122] on tr "DGRNVNM/20-22 CT/V-[GEOGRAPHIC_DATA]-[GEOGRAPHIC_DATA]/276BOM/050925 0 ​ 0" at bounding box center [325, 119] width 629 height 19
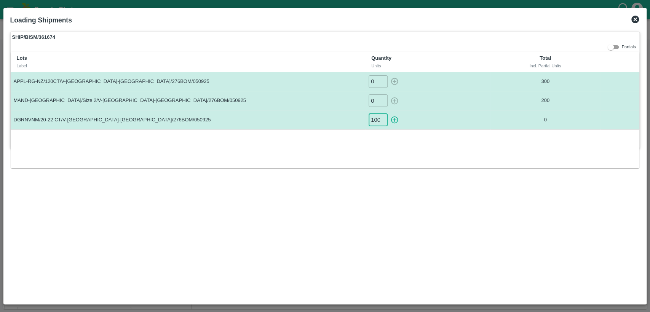
click at [397, 119] on icon "button" at bounding box center [394, 120] width 8 height 8
type input "0"
click at [633, 18] on icon at bounding box center [635, 20] width 8 height 8
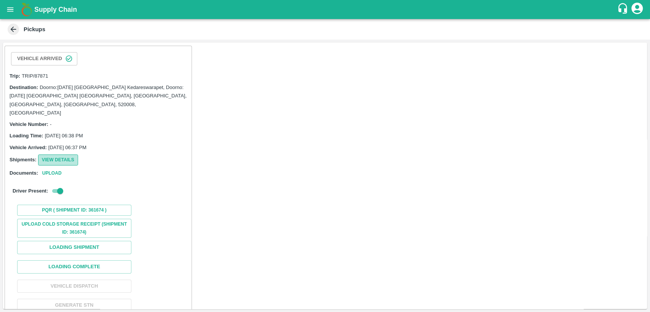
click at [62, 154] on button "View Details" at bounding box center [58, 159] width 40 height 11
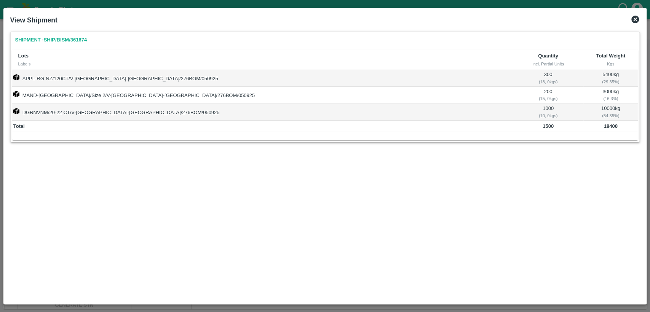
click at [631, 19] on icon at bounding box center [635, 20] width 8 height 8
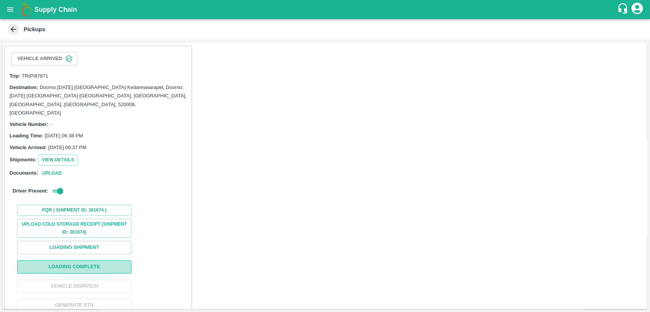
click at [93, 261] on button "Loading Complete" at bounding box center [74, 266] width 114 height 13
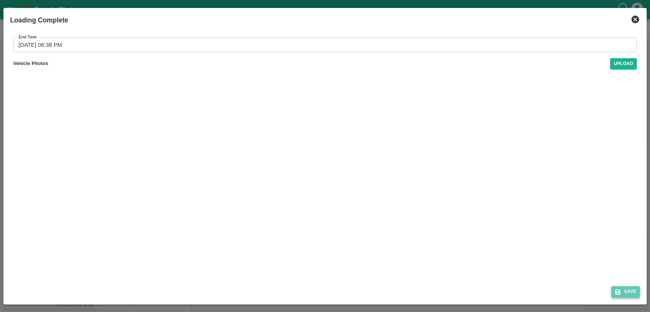
click at [624, 293] on button "Save" at bounding box center [625, 291] width 29 height 11
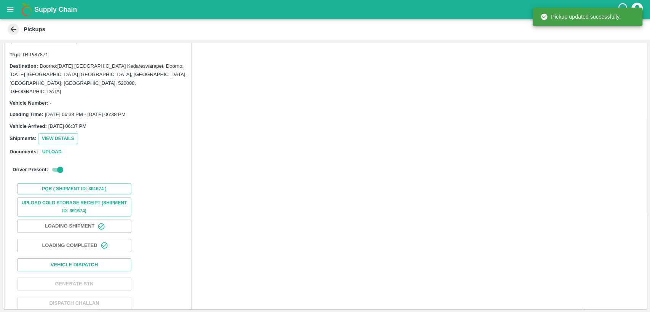
scroll to position [21, 0]
click at [113, 261] on button "Vehicle Dispatch" at bounding box center [74, 264] width 114 height 13
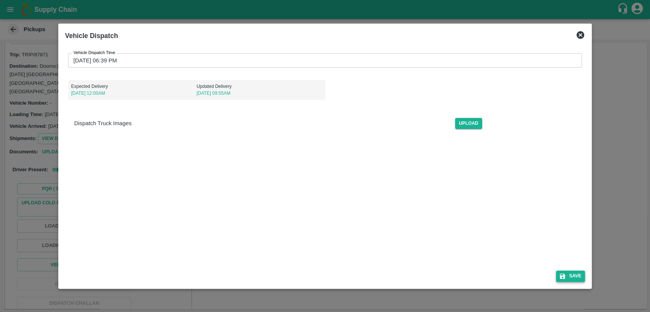
click at [565, 278] on icon "submit" at bounding box center [562, 276] width 7 height 7
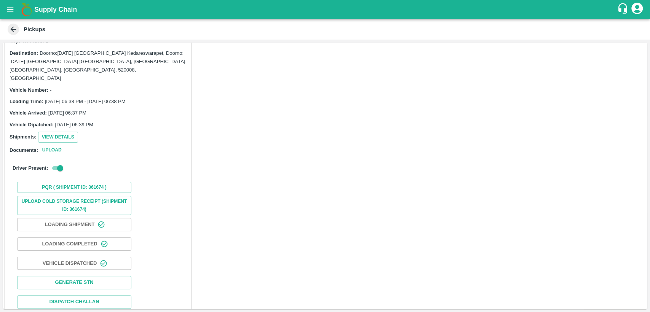
scroll to position [0, 0]
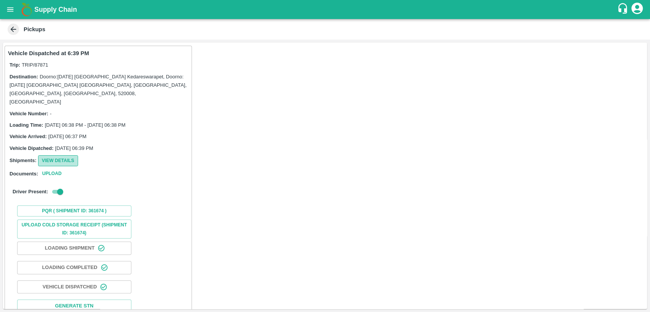
click at [64, 155] on button "View Details" at bounding box center [58, 160] width 40 height 11
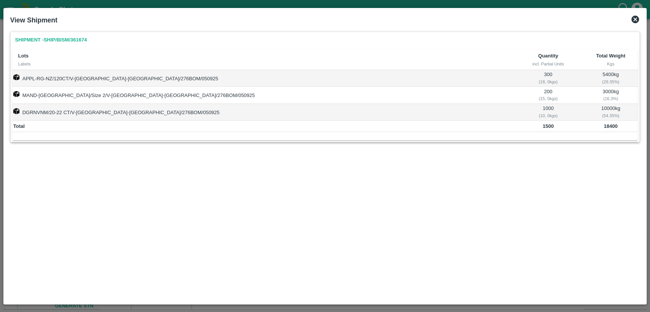
click at [636, 21] on icon at bounding box center [635, 20] width 8 height 8
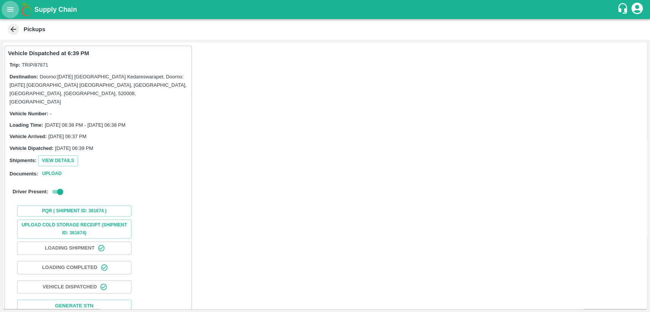
click at [8, 14] on button "open drawer" at bounding box center [11, 10] width 18 height 18
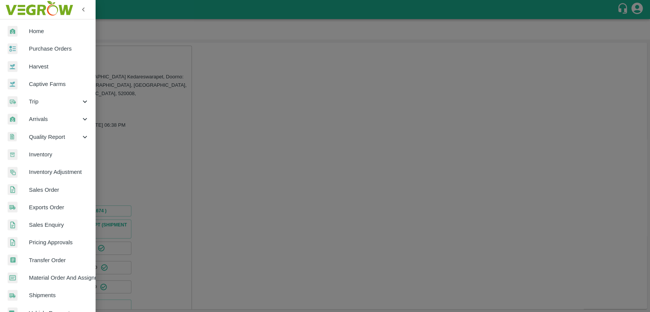
click at [41, 34] on span "Home" at bounding box center [59, 31] width 60 height 8
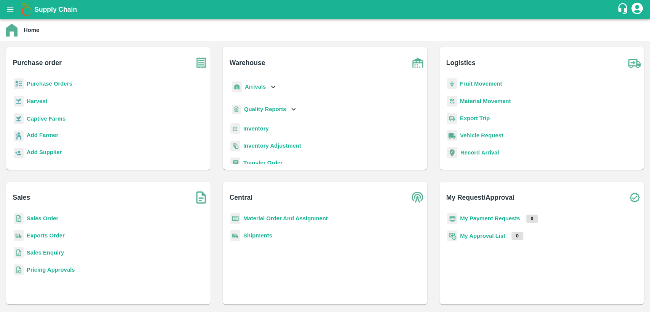
click at [61, 83] on b "Purchase Orders" at bounding box center [50, 84] width 46 height 6
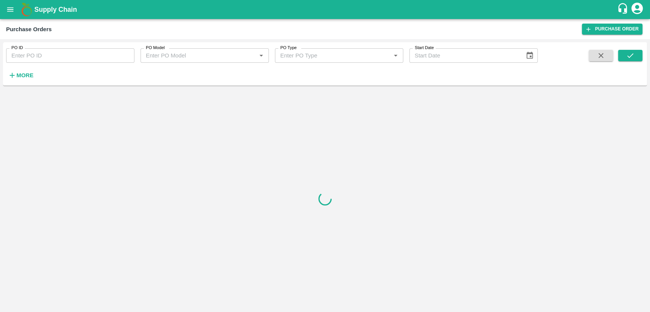
click at [113, 53] on input "PO ID" at bounding box center [70, 55] width 128 height 14
paste input "175012"
type input "175012"
click at [632, 51] on icon "submit" at bounding box center [630, 55] width 8 height 8
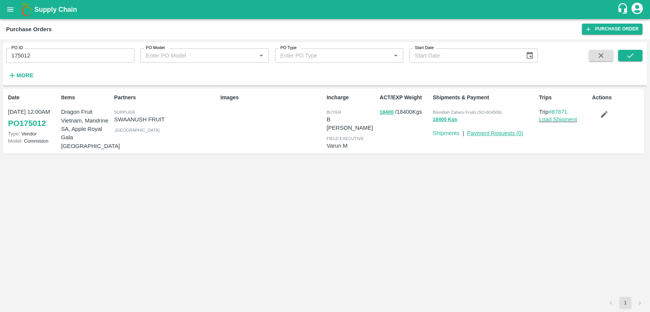
click at [500, 132] on link "Payment Requests ( 0 )" at bounding box center [495, 133] width 56 height 6
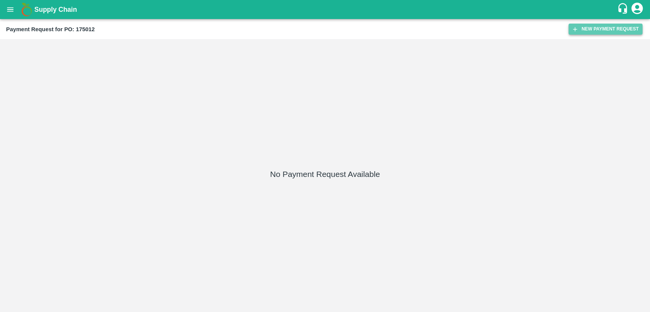
click at [581, 30] on button "New Payment Request" at bounding box center [605, 29] width 74 height 11
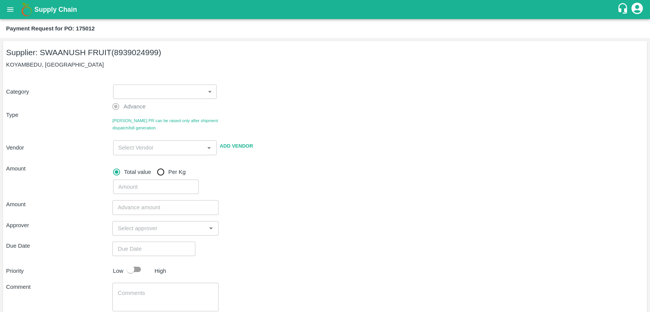
click at [152, 91] on body "Supply Chain Payment Request for PO: 175012 Supplier: SWAANUSH FRUIT (893902499…" at bounding box center [325, 156] width 650 height 312
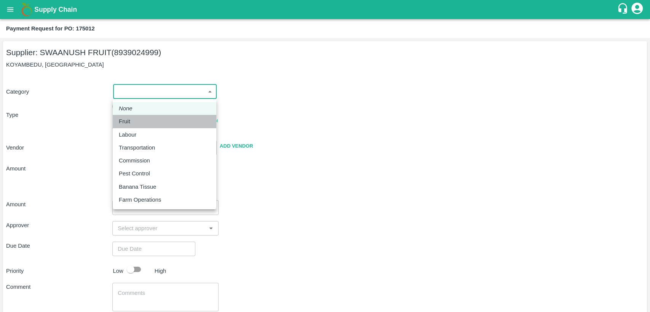
click at [130, 123] on div "Fruit" at bounding box center [126, 121] width 15 height 8
type input "1"
type input "SWAANUSH FRUIT - 8939024999(Supplier)"
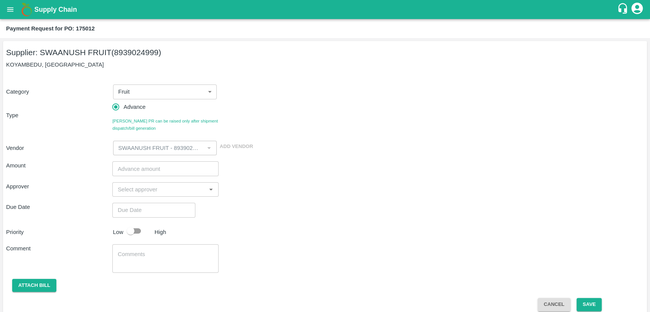
click at [247, 101] on div "Category Fruit 1 ​ Type Advance Bill PR can be raised only after shipment dispa…" at bounding box center [324, 115] width 637 height 80
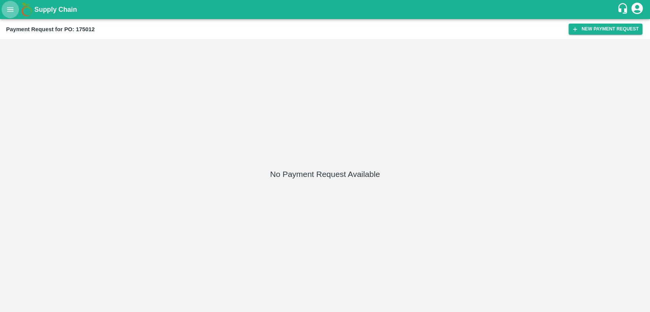
click at [7, 7] on icon "open drawer" at bounding box center [10, 9] width 6 height 4
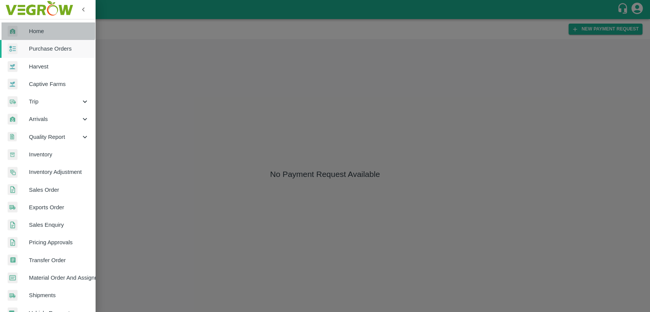
click at [41, 25] on link "Home" at bounding box center [47, 31] width 95 height 18
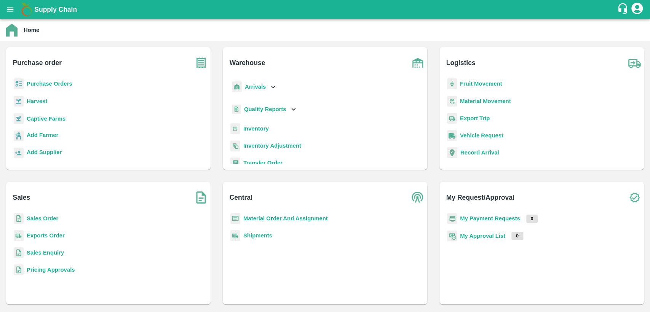
click at [53, 87] on b "Purchase Orders" at bounding box center [50, 84] width 46 height 6
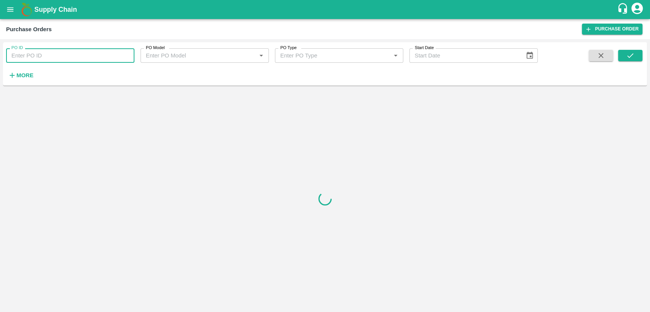
click at [120, 54] on input "PO ID" at bounding box center [70, 55] width 128 height 14
paste input "175012"
type input "175012"
click at [637, 59] on button "submit" at bounding box center [630, 55] width 24 height 11
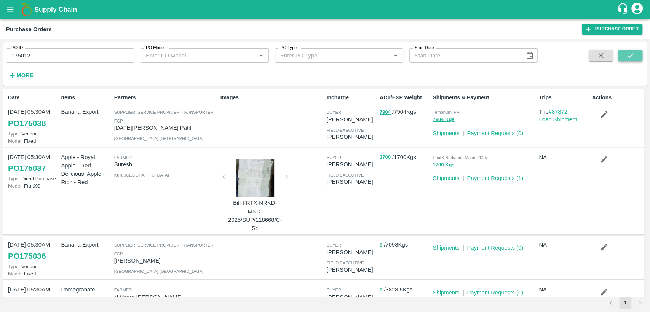
click at [630, 61] on button "submit" at bounding box center [630, 55] width 24 height 11
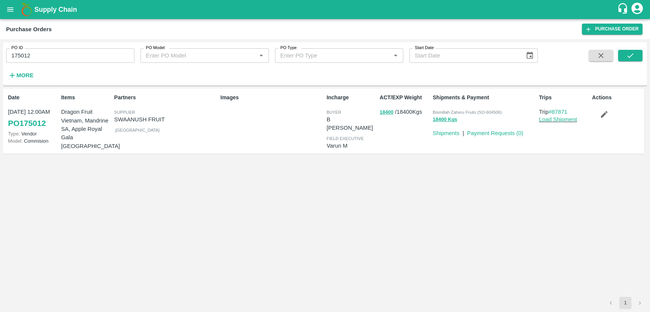
click at [39, 124] on link "PO 175012" at bounding box center [27, 123] width 38 height 14
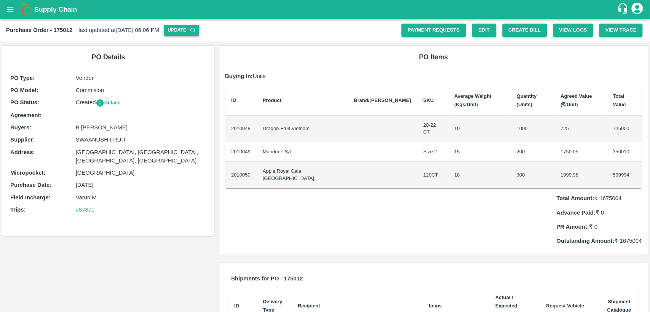
click at [199, 26] on button "Update" at bounding box center [181, 30] width 35 height 11
click at [528, 32] on button "Create Bill" at bounding box center [524, 30] width 45 height 13
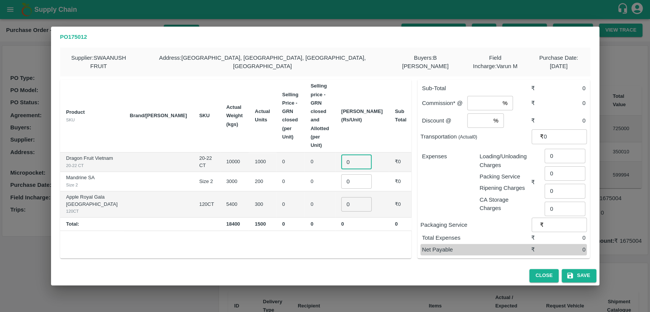
drag, startPoint x: 359, startPoint y: 117, endPoint x: 334, endPoint y: 121, distance: 25.5
click at [334, 153] on tr "Dragon Fruit Vietnam 20-22 CT 20-22 CT 10000 1000 0 0 0 ​ ₹0" at bounding box center [236, 162] width 352 height 19
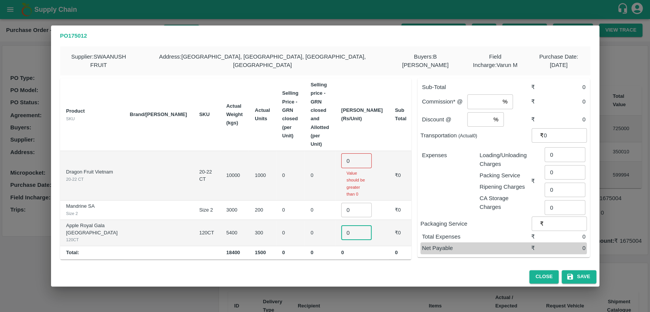
click at [358, 226] on input "0" at bounding box center [356, 233] width 30 height 14
type input "2020"
click at [352, 153] on input "0" at bounding box center [356, 160] width 30 height 14
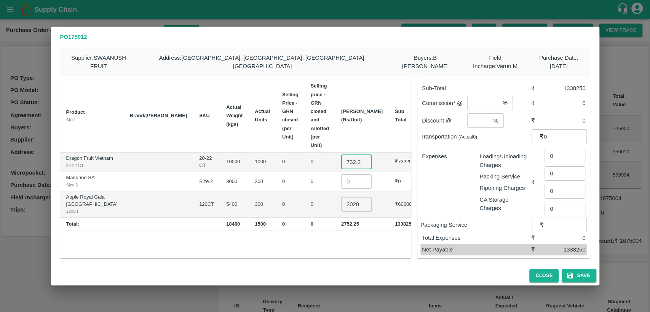
scroll to position [0, 3]
type input "732.25"
click at [350, 174] on input "0" at bounding box center [356, 181] width 30 height 14
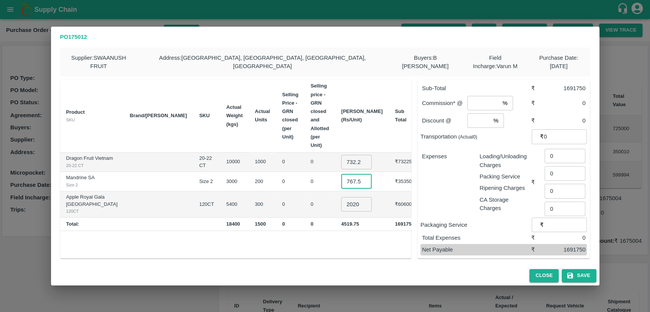
type input "1767.5"
click at [476, 100] on input "number" at bounding box center [483, 103] width 32 height 14
type input "1"
click at [476, 115] on input "number" at bounding box center [478, 120] width 23 height 14
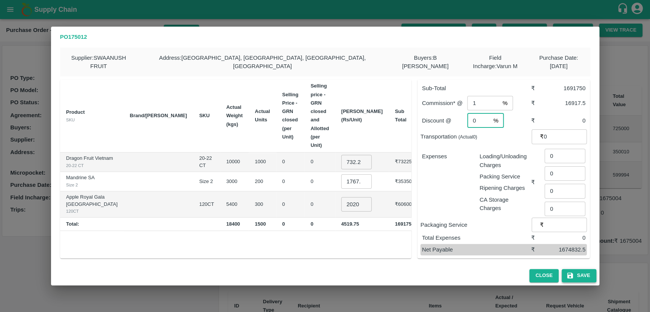
type input "0"
click at [584, 272] on button "Save" at bounding box center [578, 275] width 34 height 13
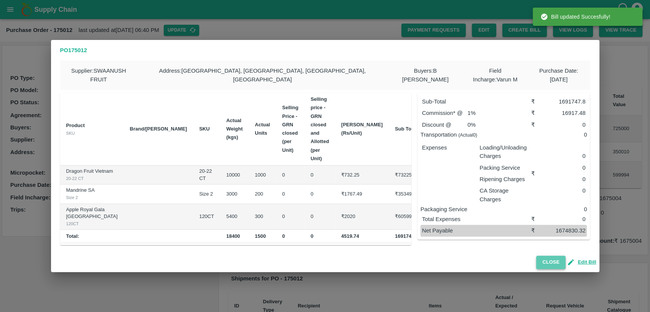
click at [555, 258] on button "Close" at bounding box center [550, 262] width 29 height 13
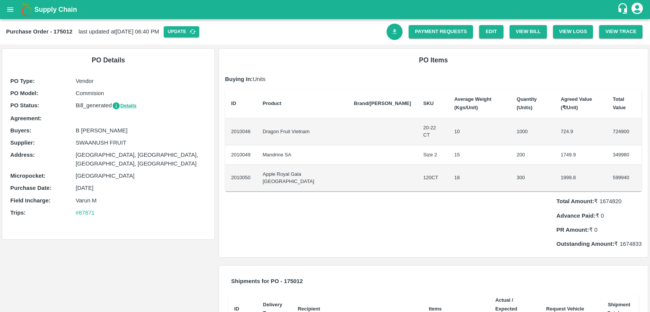
click at [396, 28] on icon "Download Bill" at bounding box center [394, 31] width 7 height 7
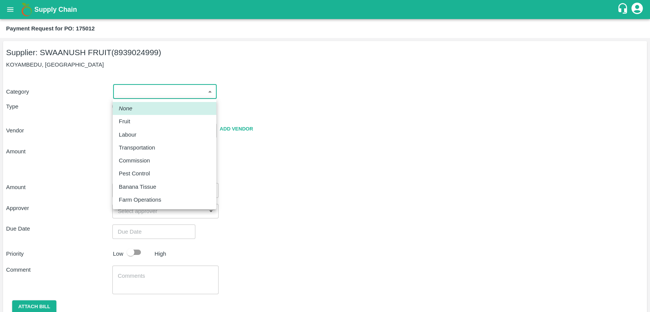
click at [186, 94] on body "Supply Chain Payment Request for PO: 175012 Supplier: SWAANUSH FRUIT (893902499…" at bounding box center [325, 156] width 650 height 312
click at [179, 119] on div "Fruit" at bounding box center [164, 121] width 91 height 8
type input "1"
type input "SWAANUSH FRUIT - 8939024999(Supplier)"
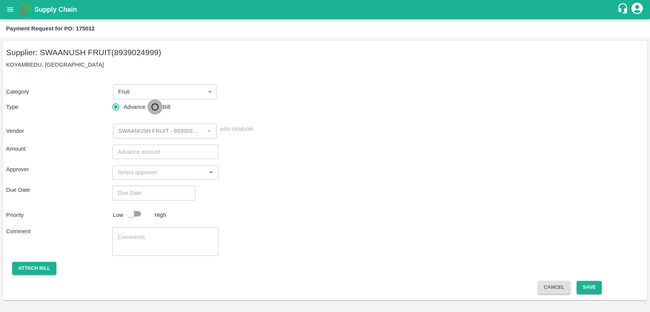
click at [154, 109] on input "Bill" at bounding box center [154, 106] width 15 height 15
radio input "true"
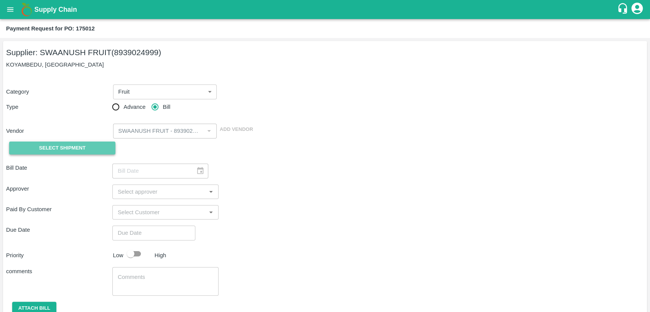
click at [91, 148] on button "Select Shipment" at bounding box center [62, 148] width 106 height 13
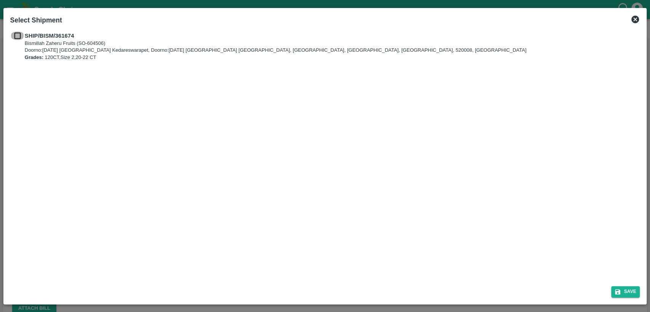
click at [20, 37] on input "checkbox" at bounding box center [17, 36] width 14 height 8
checkbox input "true"
click at [622, 290] on button "Save" at bounding box center [625, 291] width 29 height 11
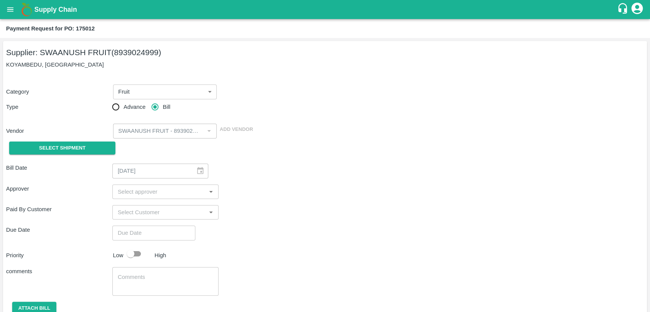
type input "[DATE]"
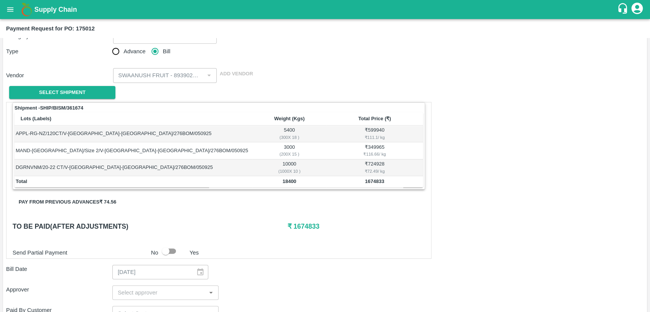
scroll to position [56, 0]
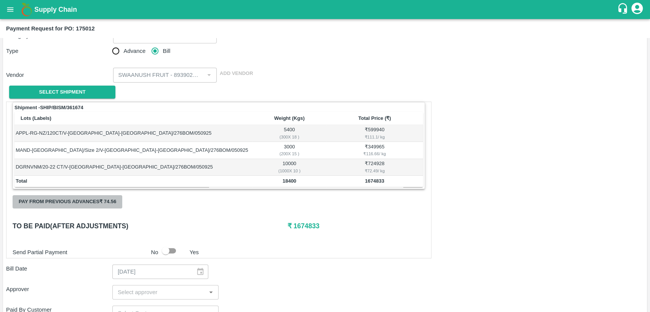
click at [100, 201] on button "Pay from previous advances ₹ 74.56" at bounding box center [68, 201] width 110 height 13
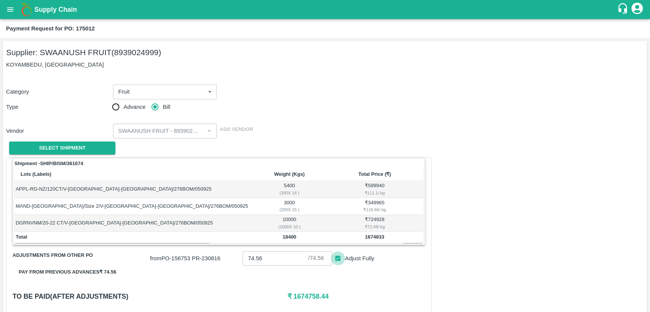
click at [334, 258] on input "Adjust Fully" at bounding box center [338, 259] width 14 height 14
checkbox input "false"
type input "0"
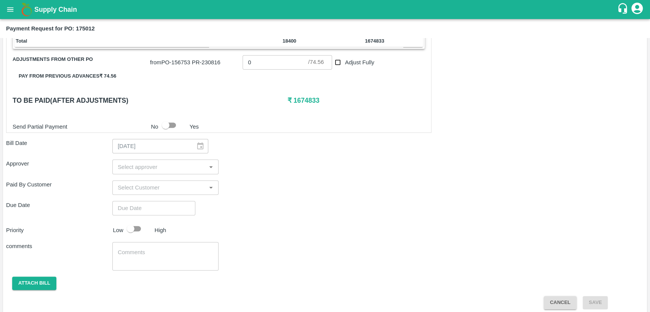
scroll to position [202, 0]
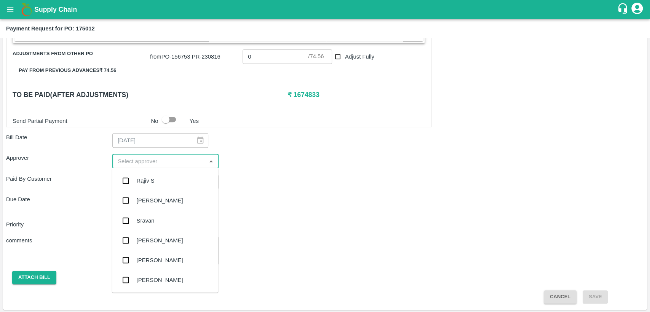
click at [152, 156] on input "input" at bounding box center [159, 161] width 89 height 10
type input "prav"
click at [123, 183] on input "checkbox" at bounding box center [125, 180] width 15 height 15
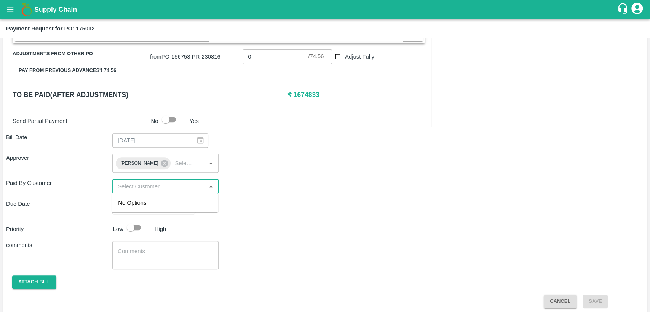
click at [134, 186] on input "input" at bounding box center [159, 186] width 89 height 10
click at [250, 207] on div "Due Date ​" at bounding box center [324, 207] width 637 height 14
type input "DD/MM/YYYY hh:mm aa"
click at [156, 209] on input "DD/MM/YYYY hh:mm aa" at bounding box center [151, 207] width 78 height 14
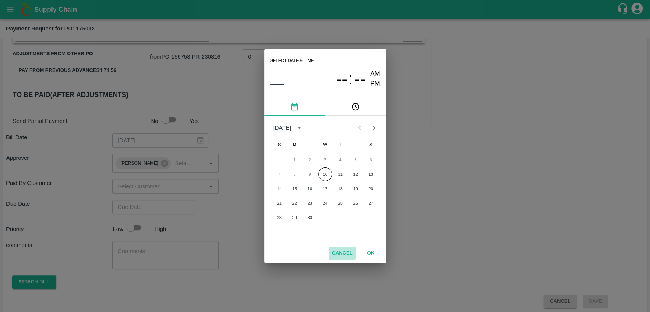
click at [347, 248] on button "Cancel" at bounding box center [341, 253] width 27 height 13
type input "DD/MM/YYYY hh:mm aa"
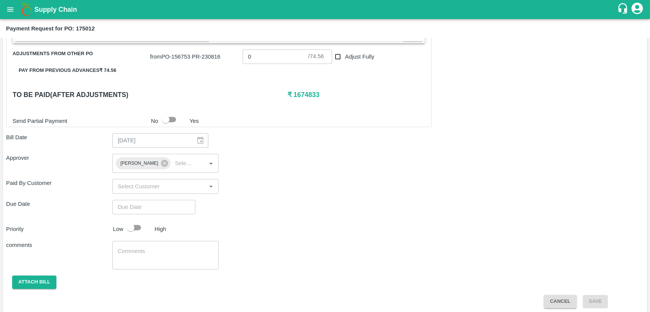
click at [243, 194] on div "Shipment - SHIP/BISM/361674 Lots (Labels) Weight (Kgs) Total Price (₹) APPL-RG-…" at bounding box center [324, 132] width 637 height 352
click at [33, 278] on button "Attach bill" at bounding box center [34, 282] width 44 height 13
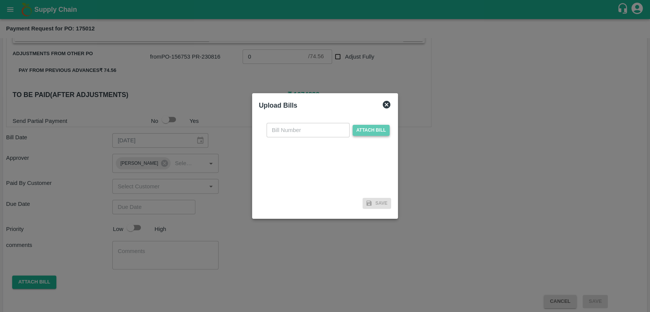
click at [358, 127] on span "Attach bill" at bounding box center [370, 130] width 37 height 11
click at [0, 0] on input "Attach bill" at bounding box center [0, 0] width 0 height 0
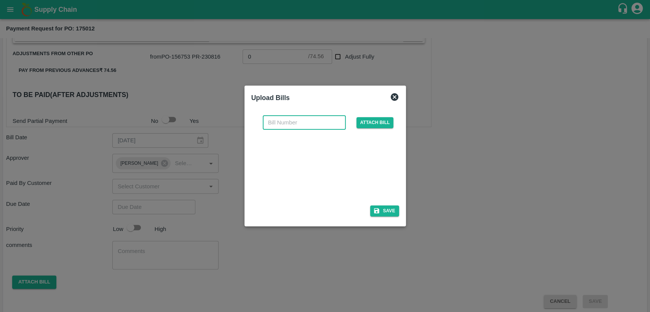
click at [279, 125] on input "text" at bounding box center [304, 122] width 83 height 14
paste input "175012"
type input "175012"
click at [384, 206] on button "Save" at bounding box center [384, 210] width 29 height 11
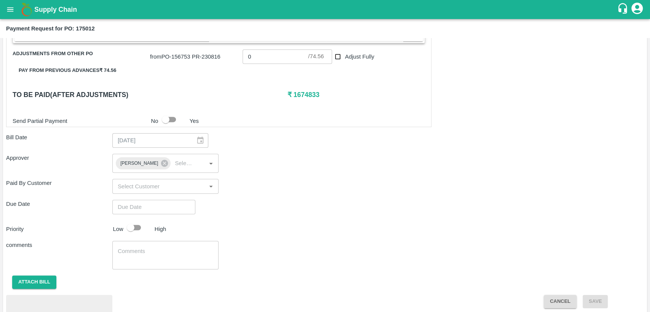
scroll to position [247, 0]
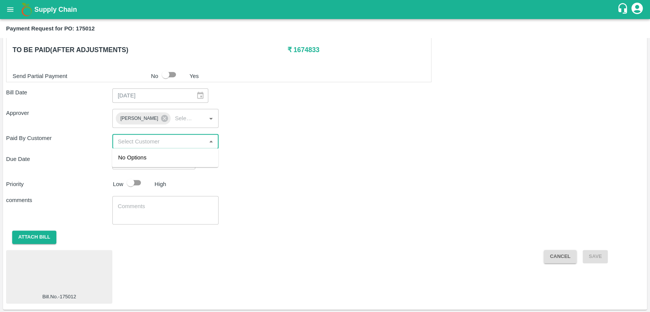
click at [145, 143] on input "input" at bounding box center [159, 141] width 89 height 10
click at [271, 151] on div "Shipment - SHIP/BISM/361674 Lots (Labels) Weight (Kgs) Total Price (₹) APPL-RG-…" at bounding box center [324, 107] width 637 height 392
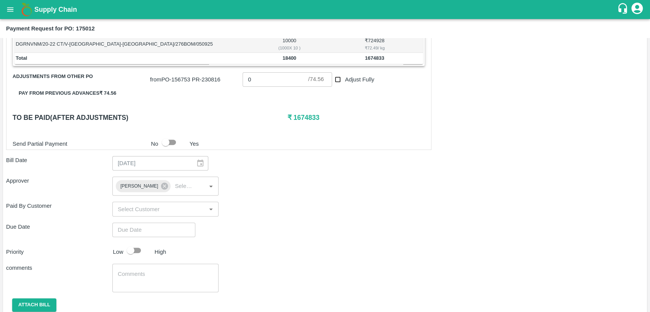
scroll to position [178, 0]
click at [333, 81] on input "Adjust Fully" at bounding box center [338, 80] width 14 height 14
checkbox input "true"
type input "74.56"
click at [333, 81] on input "Adjust Fully" at bounding box center [338, 80] width 14 height 14
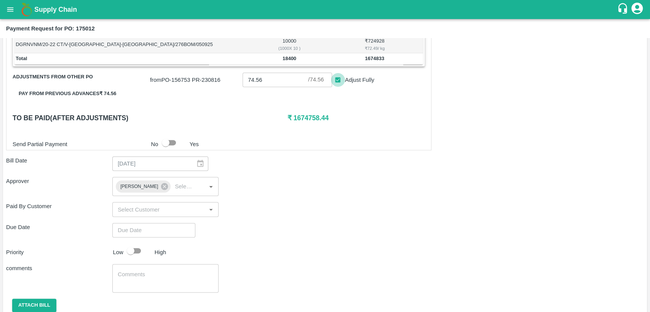
checkbox input "false"
type input "0"
click at [333, 81] on input "Adjust Fully" at bounding box center [338, 80] width 14 height 14
checkbox input "true"
type input "74.56"
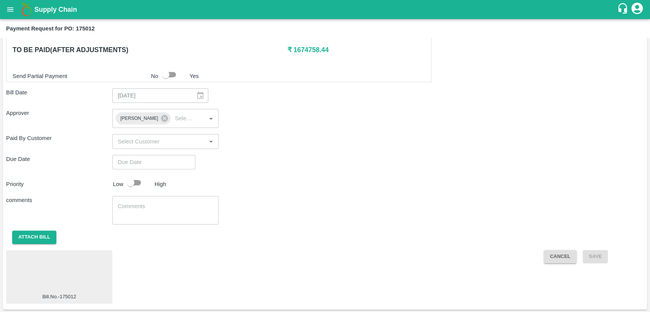
scroll to position [246, 0]
type input "DD/MM/YYYY hh:mm aa"
click at [144, 167] on input "DD/MM/YYYY hh:mm aa" at bounding box center [151, 162] width 78 height 14
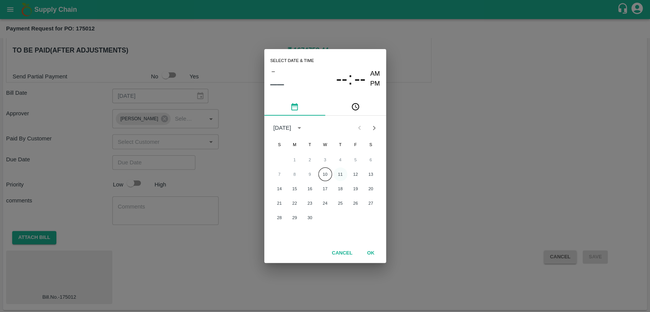
click at [339, 178] on button "11" at bounding box center [340, 174] width 14 height 14
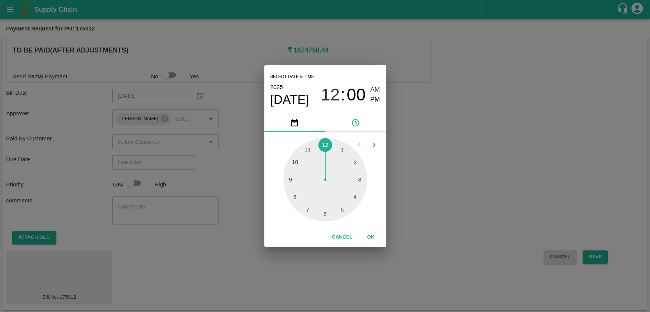
type input "11/09/2025 12:00 AM"
click at [377, 239] on button "OK" at bounding box center [370, 237] width 24 height 13
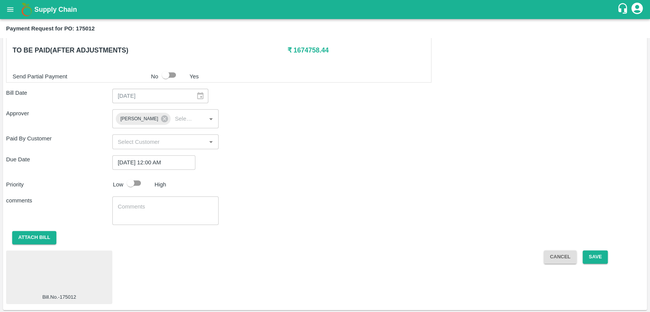
click at [401, 192] on div "Shipment - SHIP/BISM/361674 Lots (Labels) Weight (Kgs) Total Price (₹) APPL-RG-…" at bounding box center [324, 107] width 637 height 392
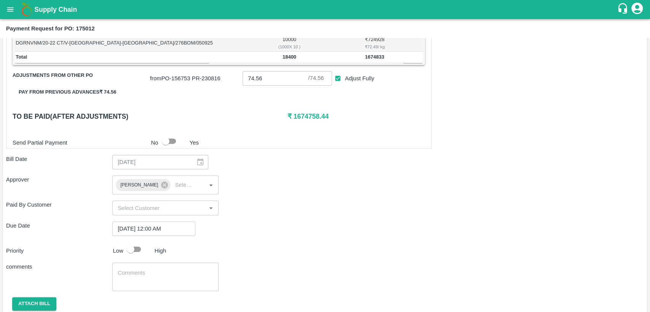
scroll to position [168, 0]
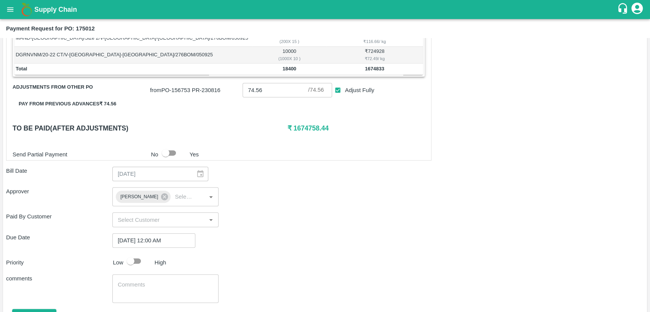
click at [334, 89] on input "Adjust Fully" at bounding box center [338, 90] width 14 height 14
checkbox input "false"
type input "0"
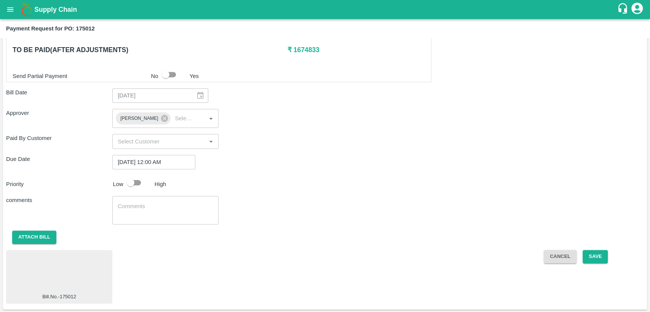
scroll to position [247, 0]
click at [184, 135] on div "​" at bounding box center [165, 141] width 106 height 14
click at [159, 154] on div "No Options" at bounding box center [165, 157] width 106 height 19
click at [288, 194] on div "Shipment - SHIP/BISM/361674 Lots (Labels) Weight (Kgs) Total Price (₹) APPL-RG-…" at bounding box center [324, 107] width 637 height 392
click at [592, 254] on button "Save" at bounding box center [594, 256] width 25 height 13
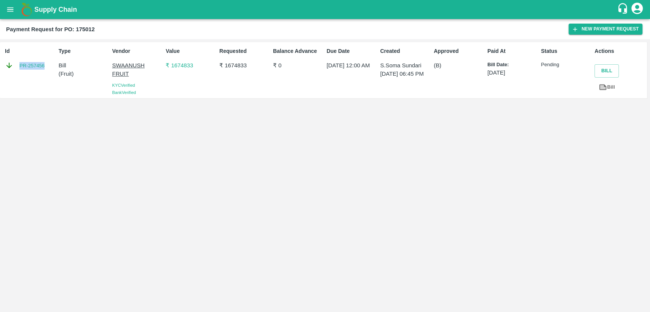
drag, startPoint x: 46, startPoint y: 65, endPoint x: 18, endPoint y: 64, distance: 28.2
click at [18, 64] on div "PR-257456" at bounding box center [30, 65] width 51 height 8
copy link "PR-257456"
